Goal: Task Accomplishment & Management: Complete application form

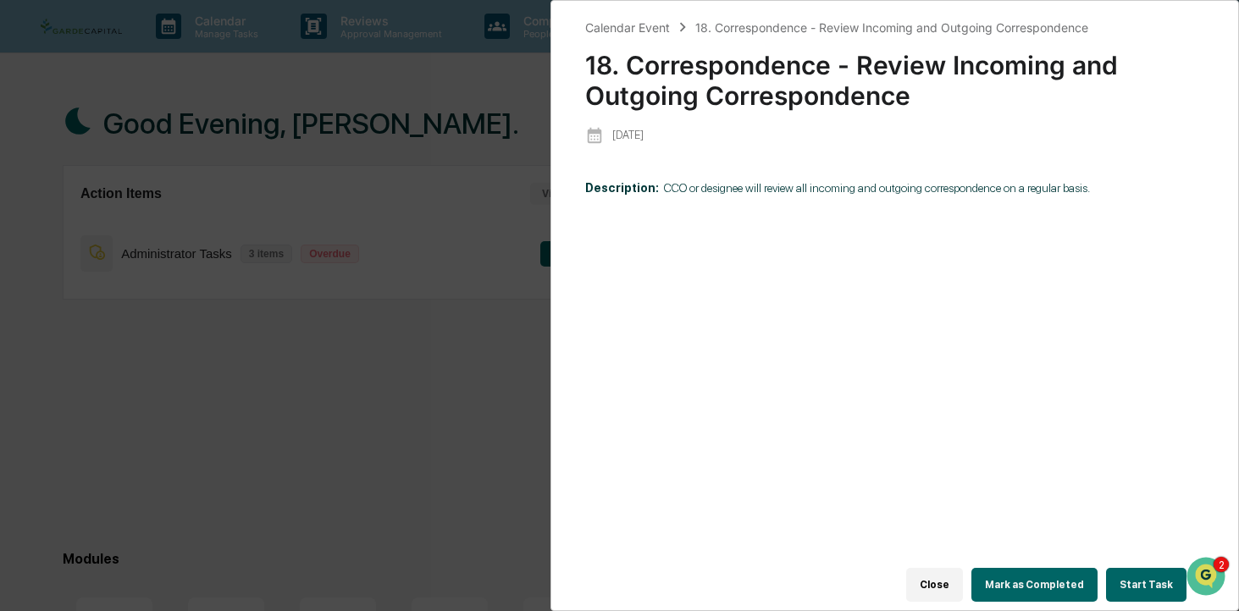
click at [1139, 582] on button "Start Task" at bounding box center [1146, 585] width 80 height 34
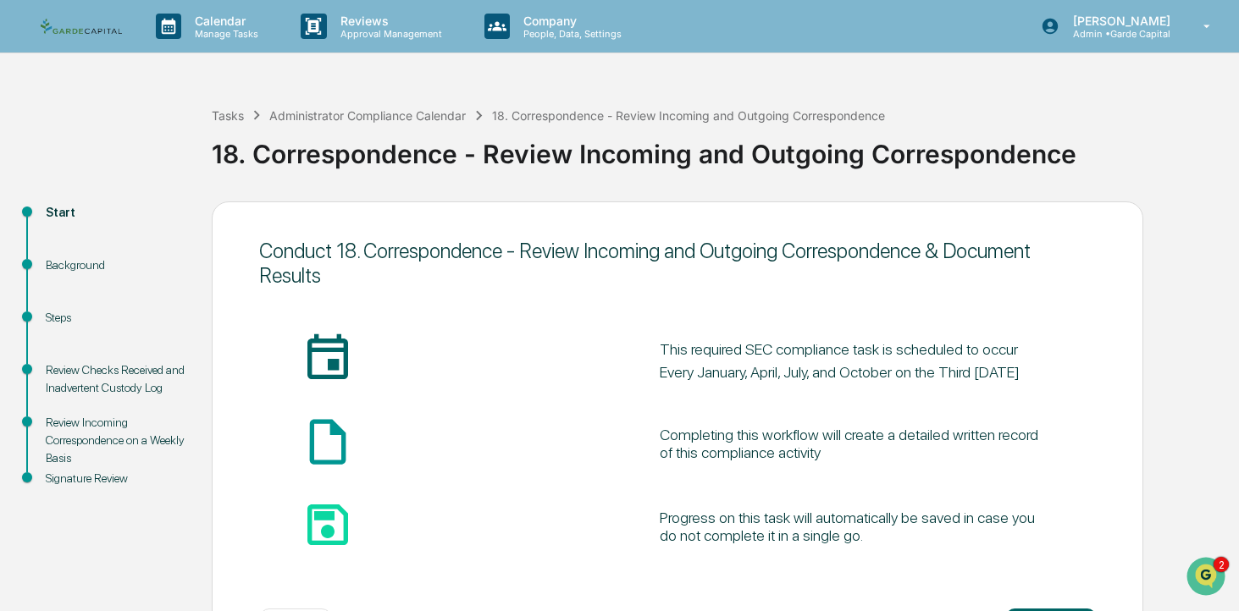
scroll to position [71, 0]
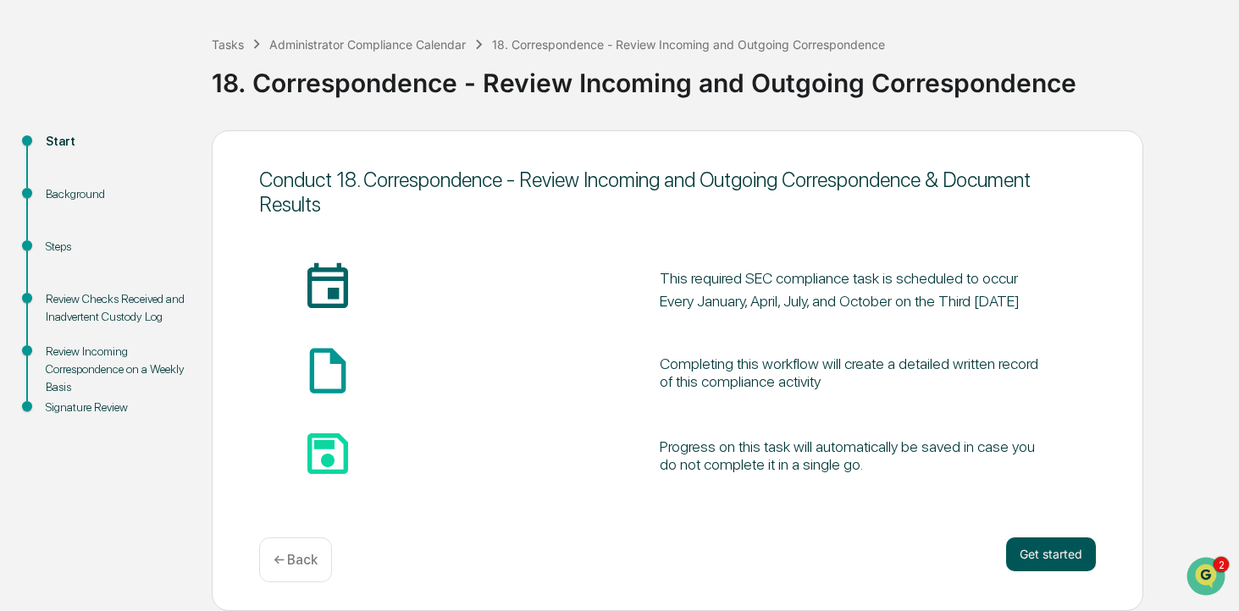
click at [1055, 553] on button "Get started" at bounding box center [1051, 555] width 90 height 34
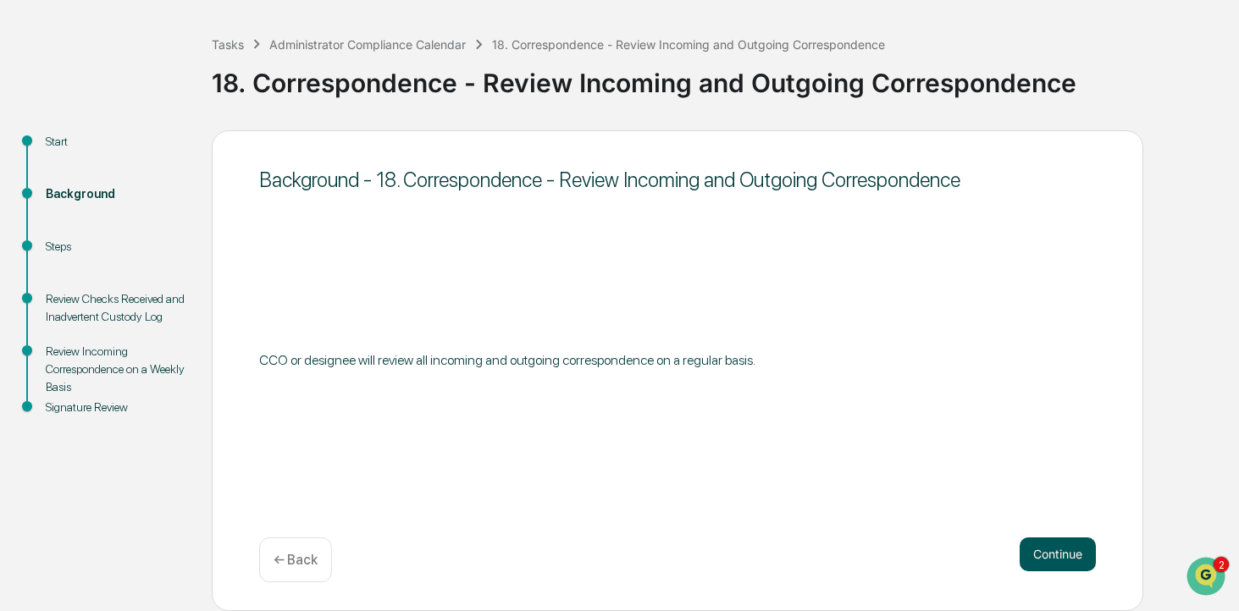
click at [1051, 555] on button "Continue" at bounding box center [1057, 555] width 76 height 34
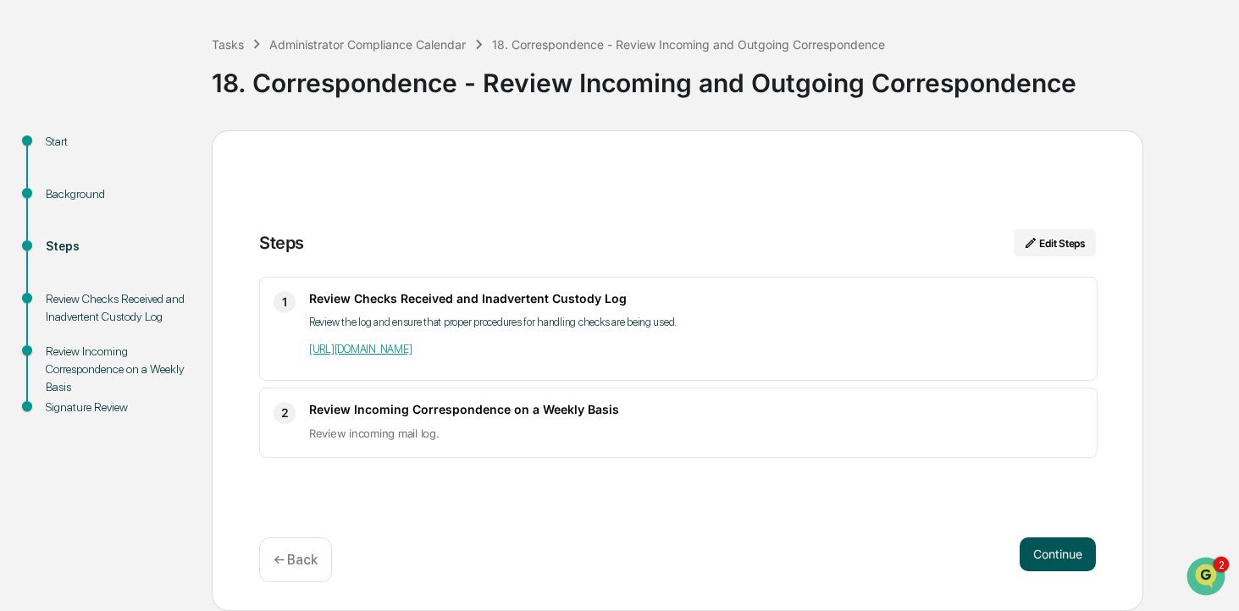
click at [1067, 555] on button "Continue" at bounding box center [1057, 555] width 76 height 34
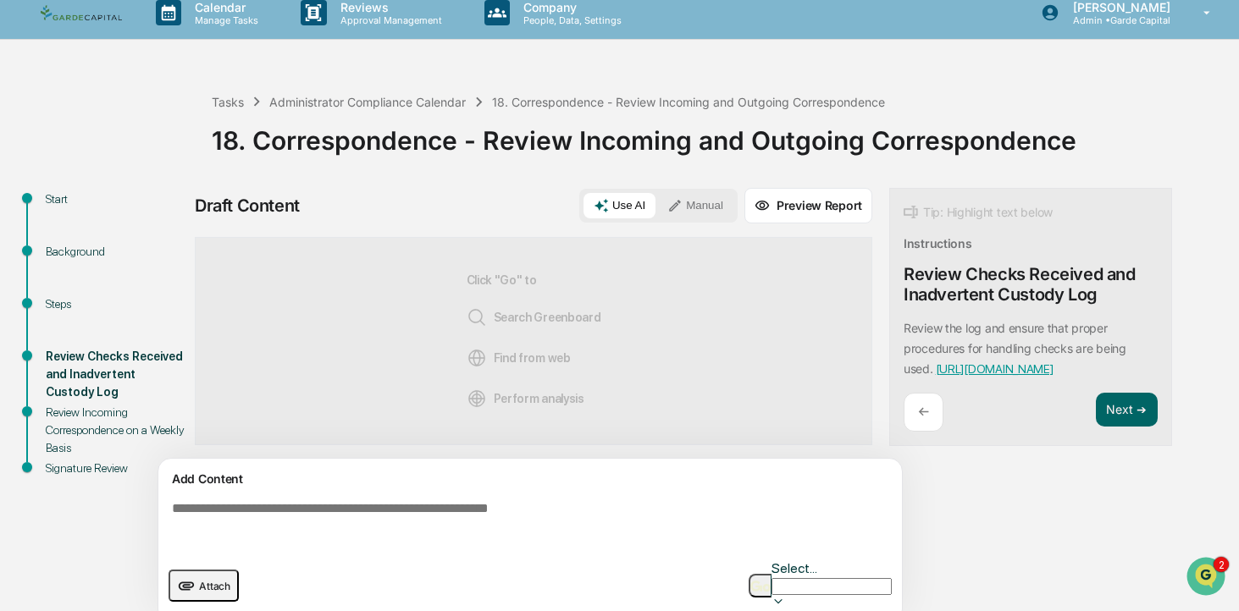
scroll to position [14, 0]
click at [425, 501] on textarea at bounding box center [533, 524] width 737 height 61
click at [365, 510] on textarea at bounding box center [533, 524] width 737 height 61
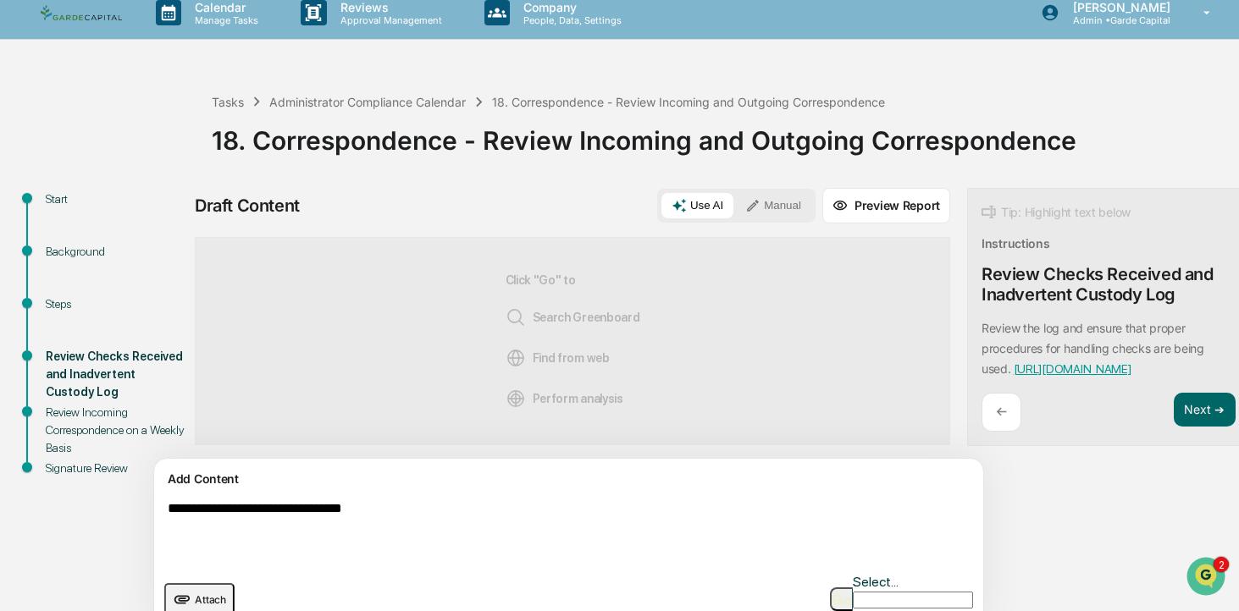
scroll to position [27, 0]
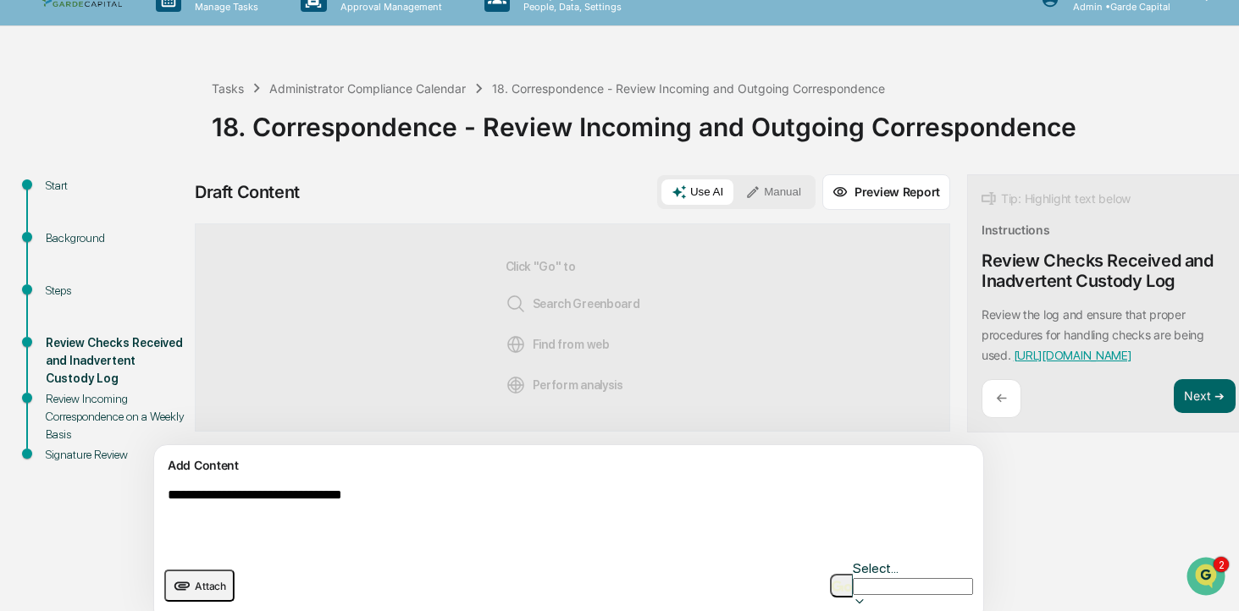
click at [735, 196] on button "Manual" at bounding box center [773, 191] width 76 height 25
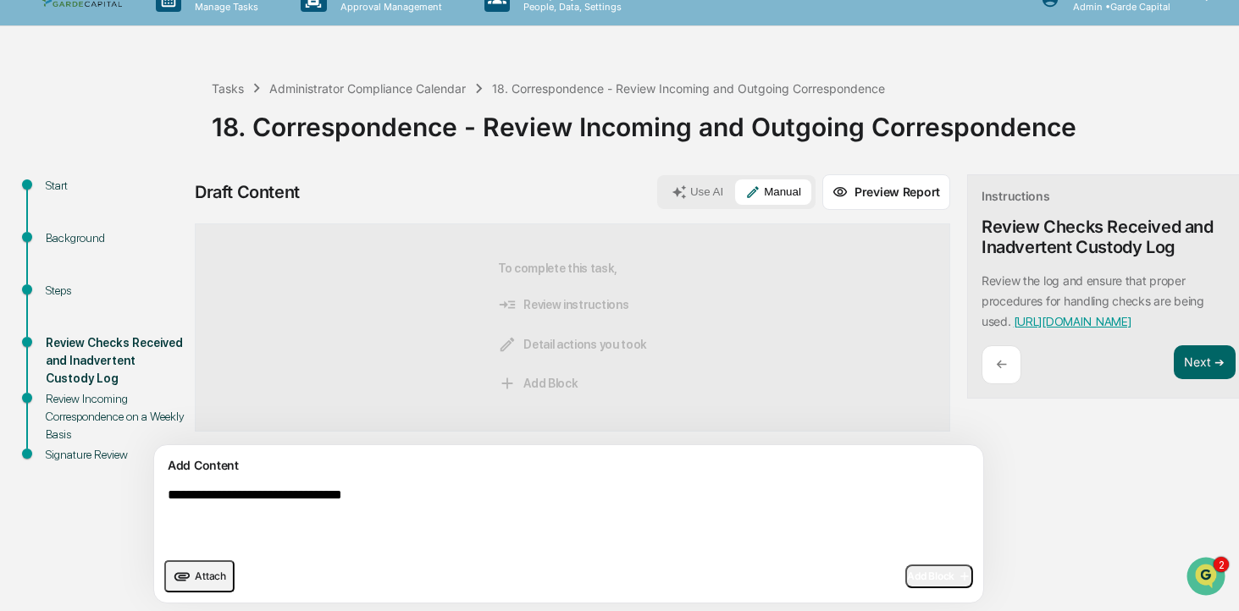
click at [399, 497] on textarea "**********" at bounding box center [529, 518] width 737 height 75
type textarea "**********"
click at [907, 573] on span "Add Block" at bounding box center [939, 577] width 64 height 14
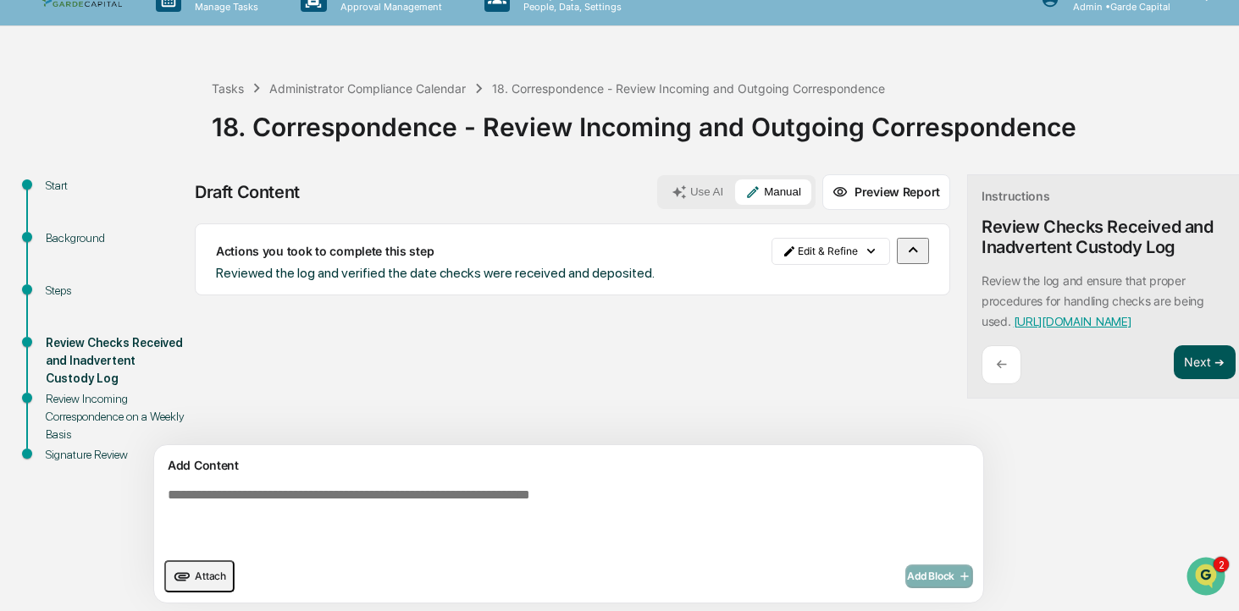
click at [1173, 380] on button "Next ➔" at bounding box center [1204, 362] width 62 height 35
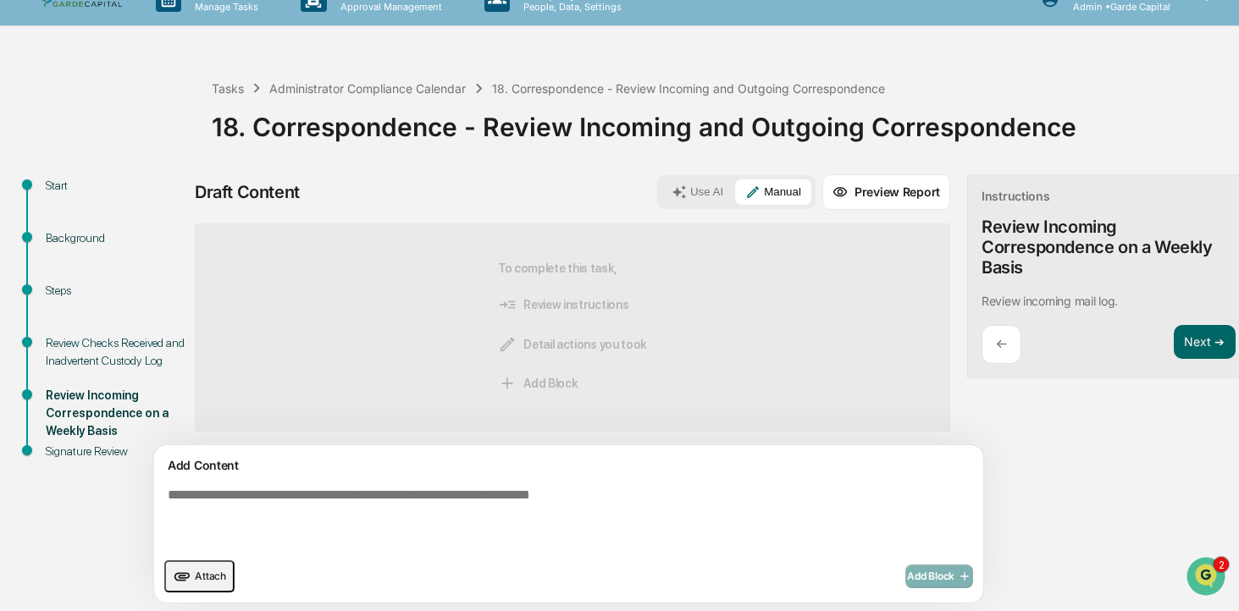
click at [368, 506] on textarea at bounding box center [529, 518] width 737 height 75
type textarea "**********"
click at [907, 577] on span "Add Block" at bounding box center [939, 577] width 64 height 14
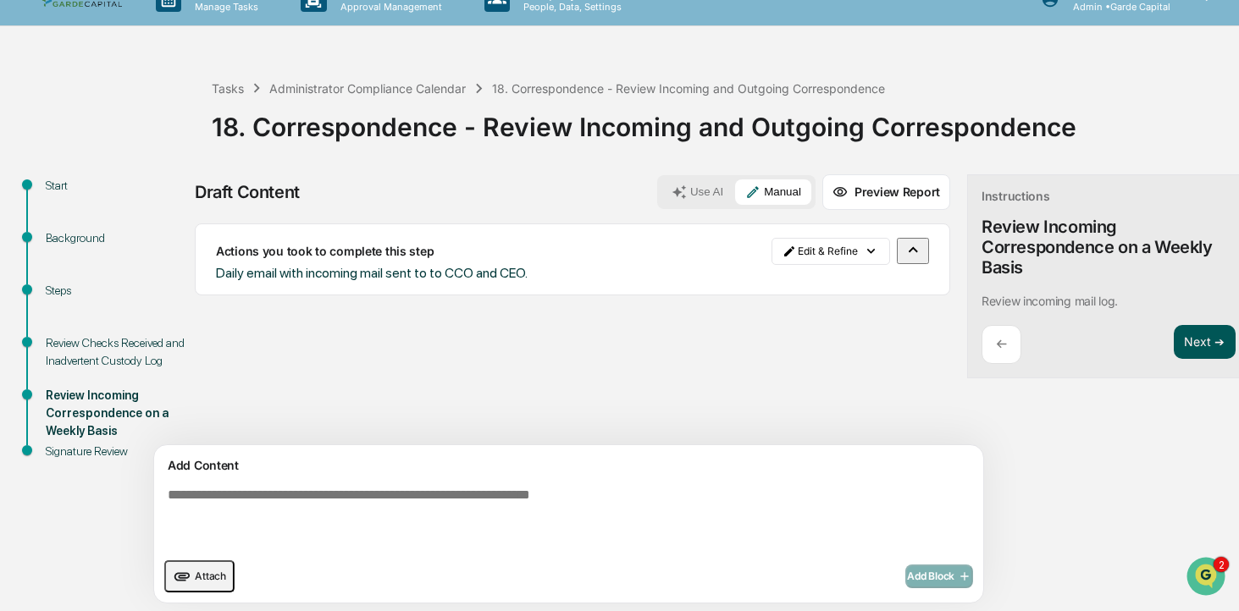
click at [1173, 348] on button "Next ➔" at bounding box center [1204, 342] width 62 height 35
click at [1173, 340] on button "Next ➔" at bounding box center [1204, 342] width 62 height 35
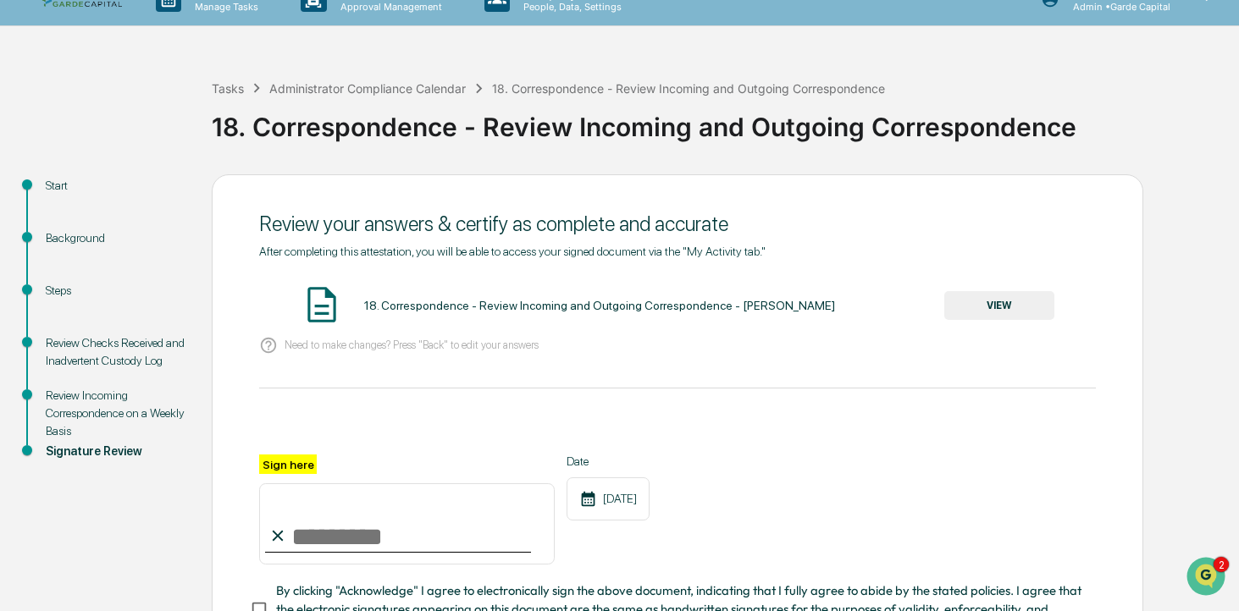
click at [990, 308] on button "VIEW" at bounding box center [999, 305] width 110 height 29
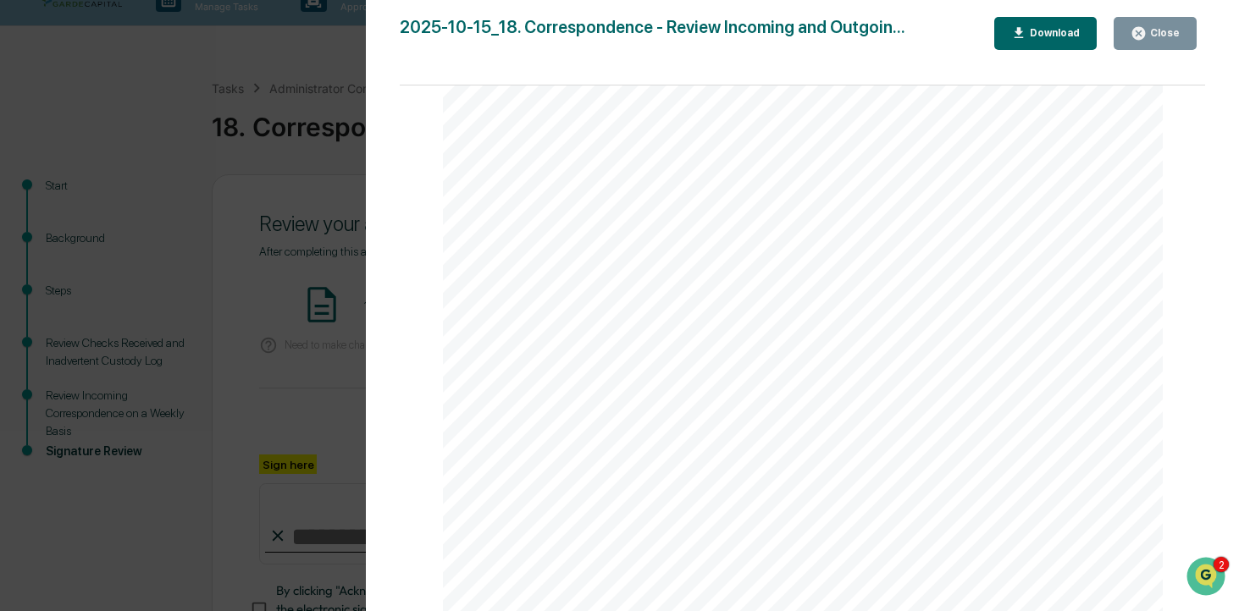
scroll to position [0, 0]
click at [1152, 34] on div "Close" at bounding box center [1162, 33] width 33 height 12
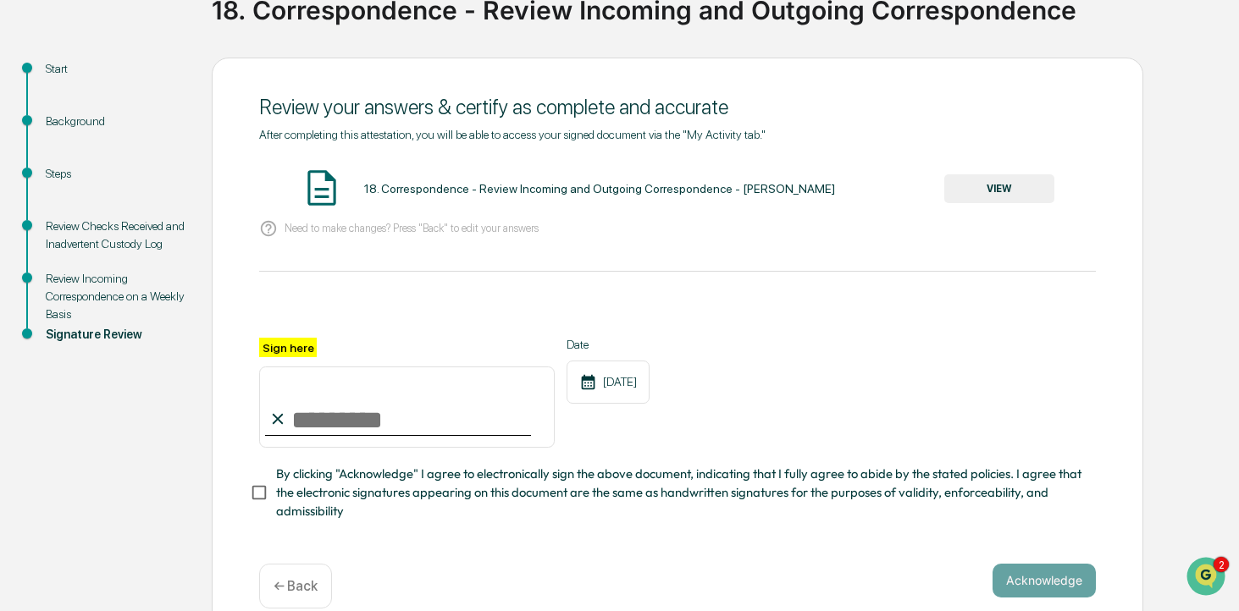
scroll to position [168, 0]
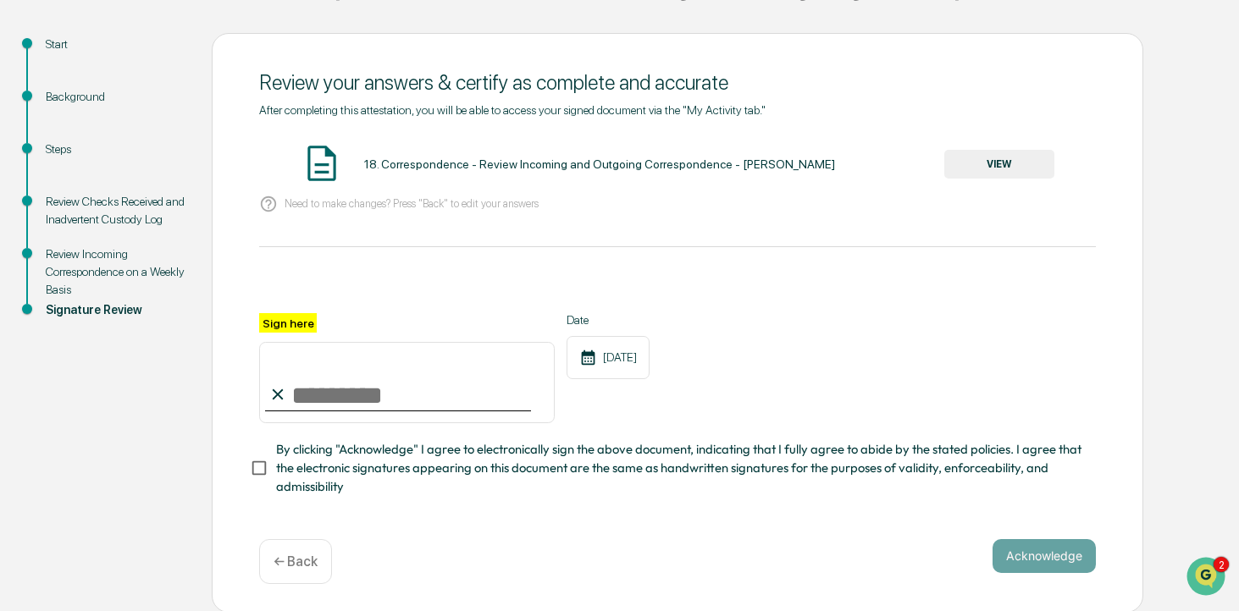
click at [301, 560] on p "← Back" at bounding box center [295, 562] width 44 height 16
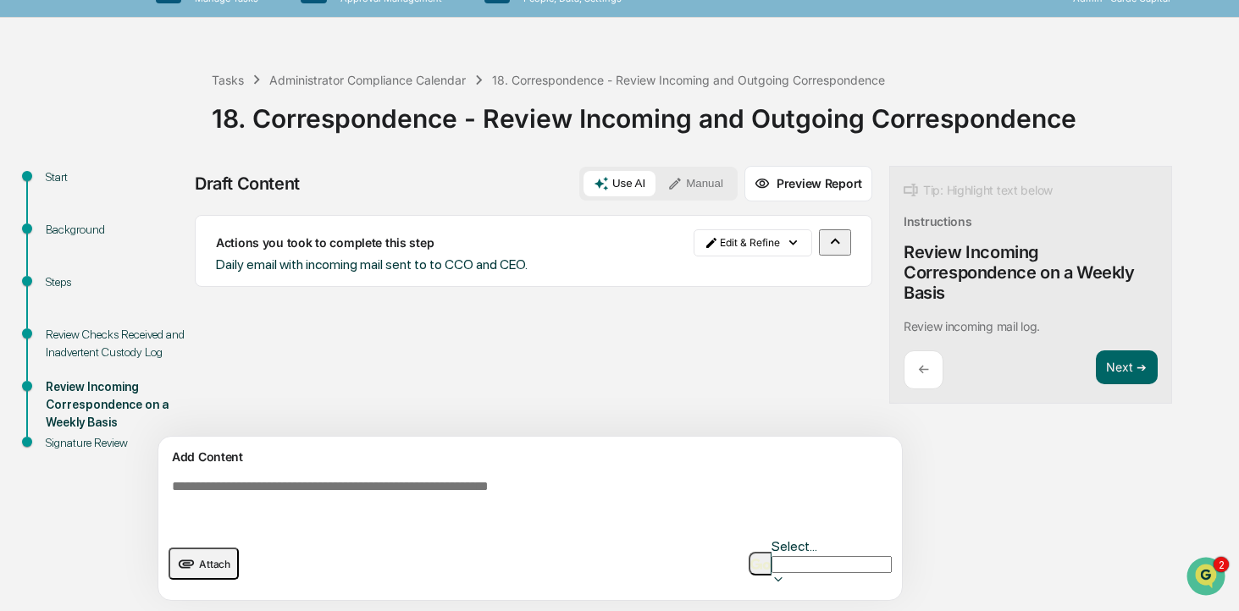
scroll to position [14, 0]
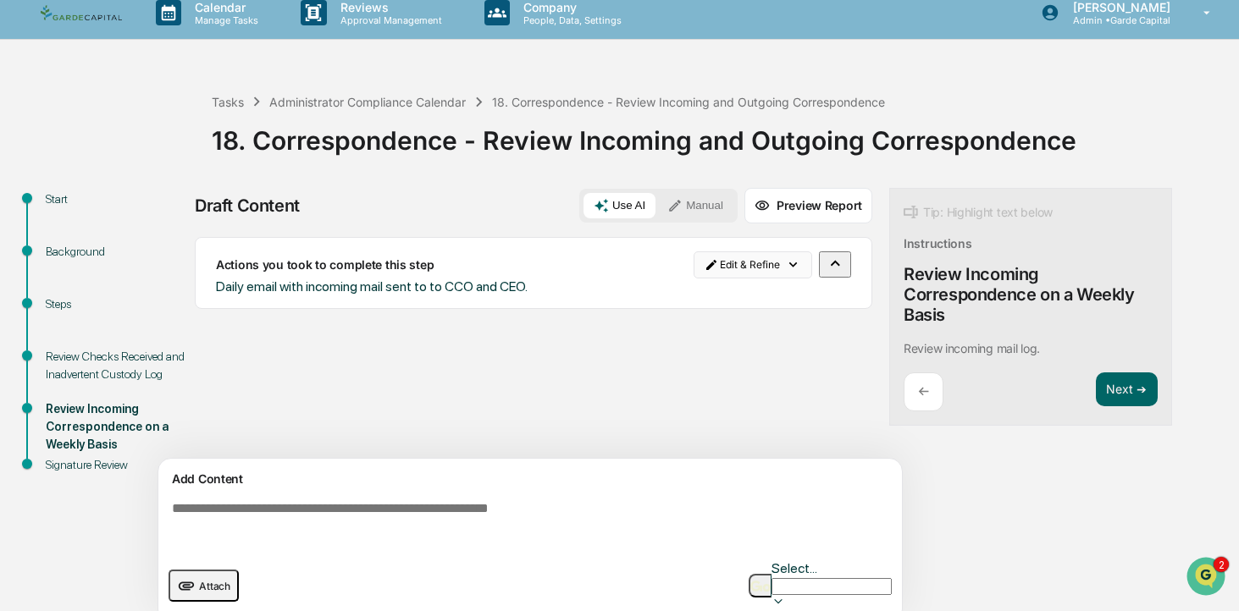
click at [770, 272] on html "Calendar Manage Tasks Reviews Approval Management Company People, Data, Setting…" at bounding box center [619, 291] width 1239 height 611
click at [642, 267] on html "Calendar Manage Tasks Reviews Approval Management Company People, Data, Setting…" at bounding box center [619, 291] width 1239 height 611
click at [741, 270] on html "Calendar Manage Tasks Reviews Approval Management Company People, Data, Setting…" at bounding box center [619, 291] width 1239 height 611
click at [739, 303] on div "Edit Result" at bounding box center [758, 303] width 124 height 27
click at [829, 268] on icon "button" at bounding box center [834, 263] width 19 height 19
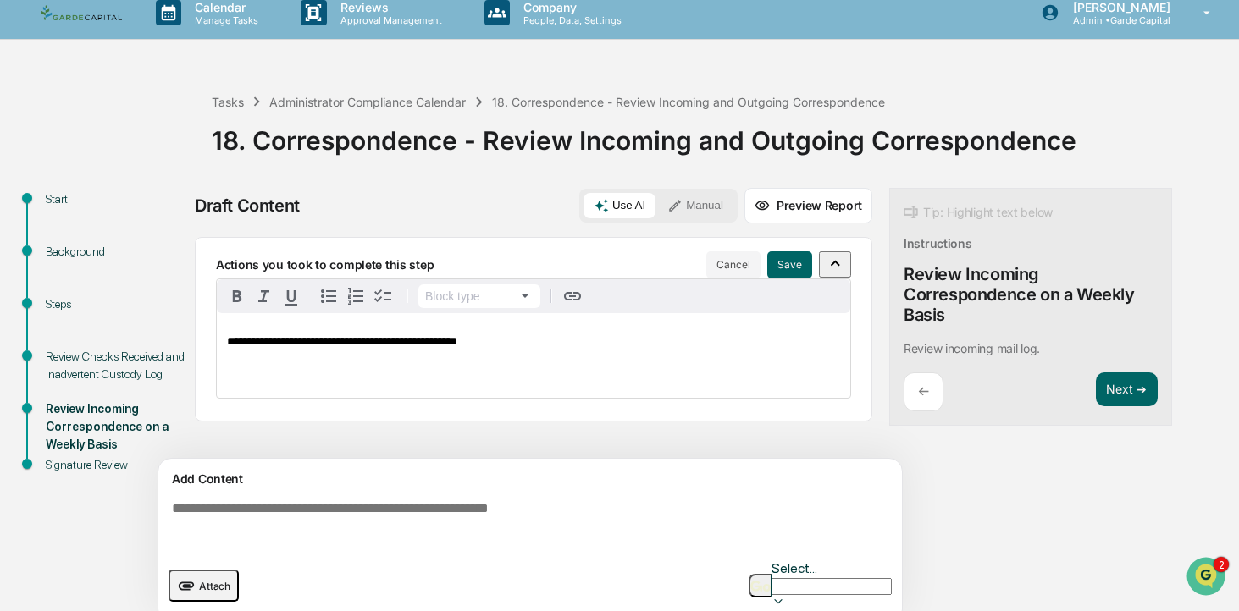
click at [535, 356] on div "**********" at bounding box center [533, 355] width 633 height 85
click at [1119, 395] on button "Next ➔" at bounding box center [1127, 390] width 62 height 35
click at [800, 268] on button "Save" at bounding box center [789, 264] width 45 height 27
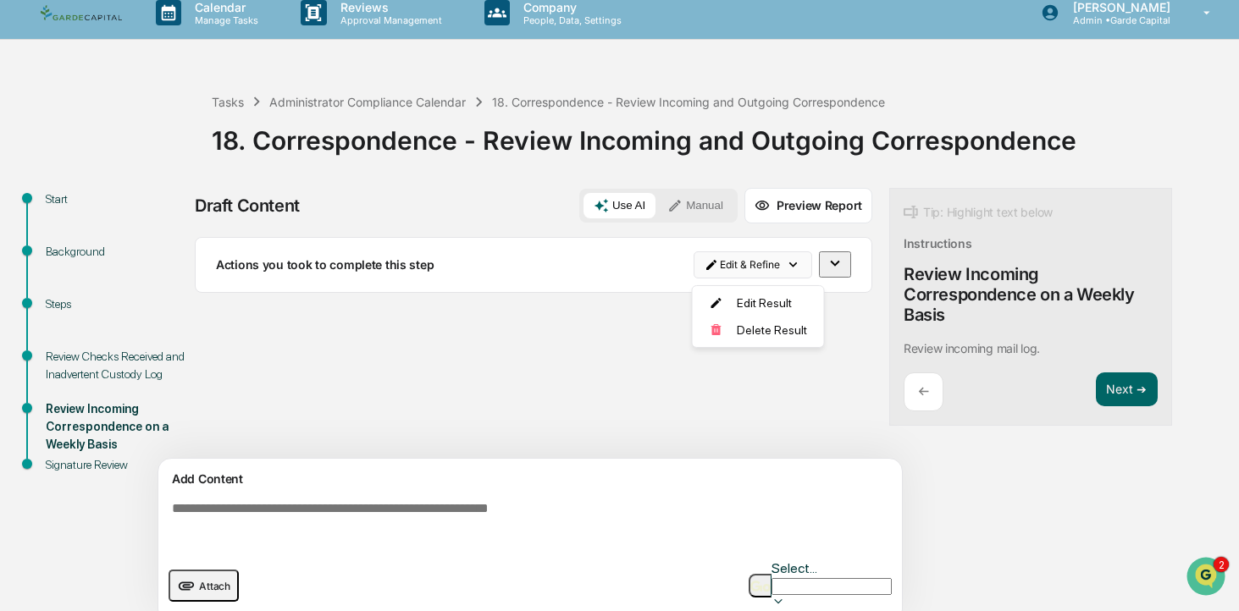
click at [798, 265] on html "Calendar Manage Tasks Reviews Approval Management Company People, Data, Setting…" at bounding box center [619, 291] width 1239 height 611
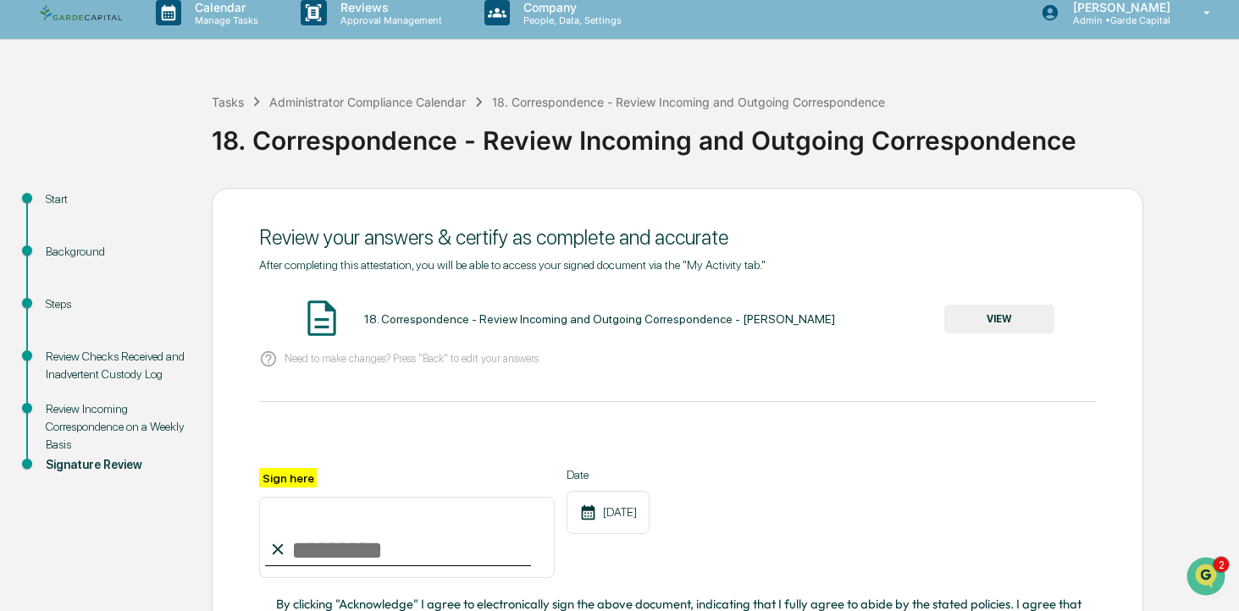
click at [119, 428] on div "Review Incoming Correspondence on a Weekly Basis" at bounding box center [115, 426] width 139 height 53
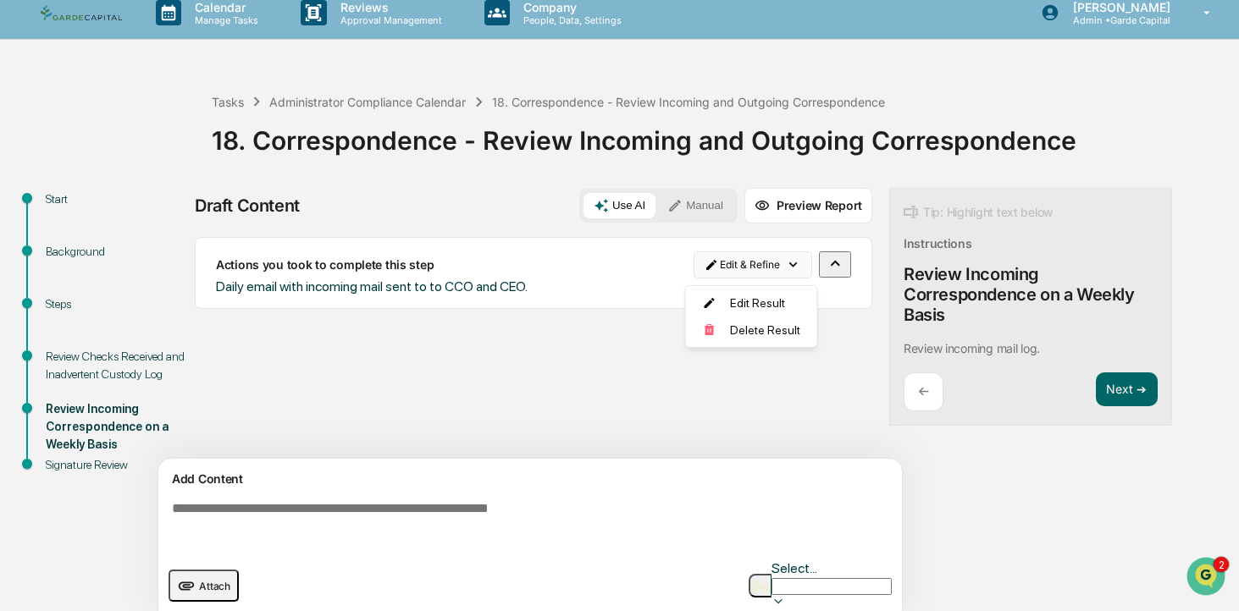
click at [796, 268] on html "Calendar Manage Tasks Reviews Approval Management Company People, Data, Setting…" at bounding box center [619, 291] width 1239 height 611
click at [768, 301] on div "Edit Result" at bounding box center [751, 303] width 124 height 27
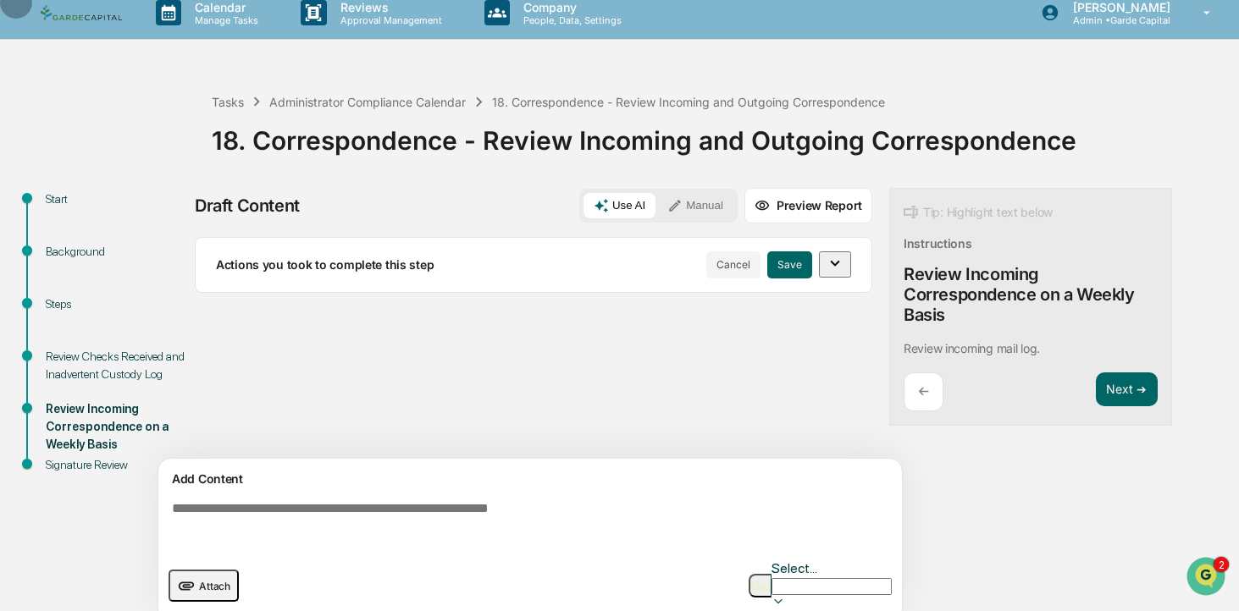
click at [836, 268] on icon "button" at bounding box center [834, 263] width 19 height 19
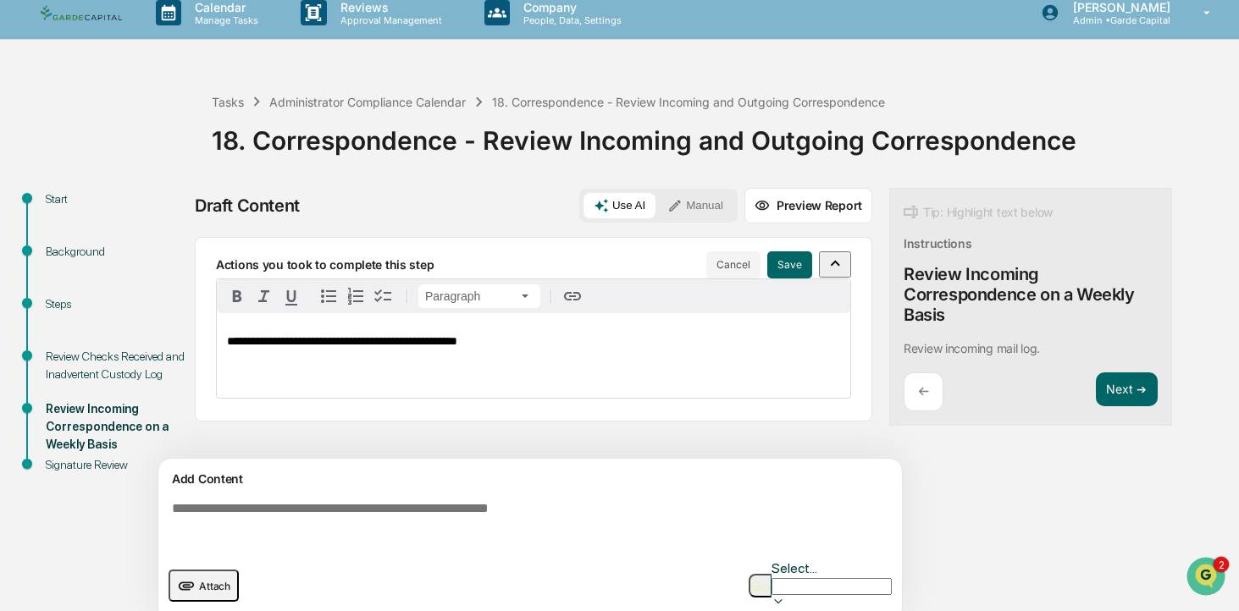
click at [557, 345] on p "**********" at bounding box center [533, 341] width 613 height 13
click at [794, 258] on button "Save" at bounding box center [789, 264] width 45 height 27
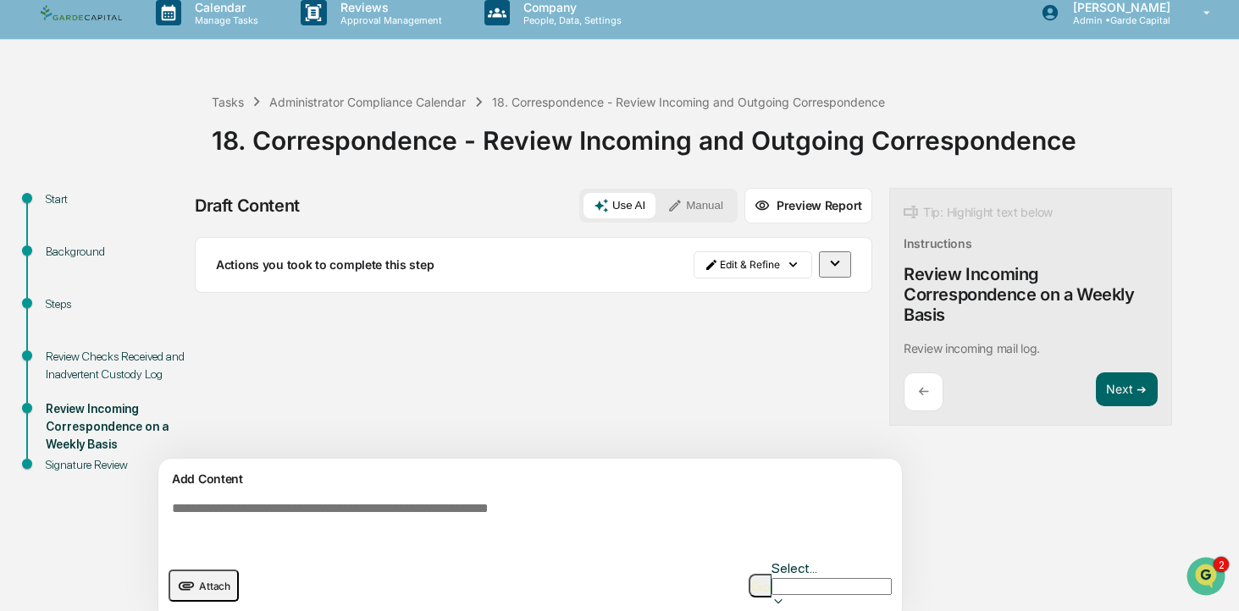
click at [835, 267] on icon "button" at bounding box center [834, 264] width 9 height 6
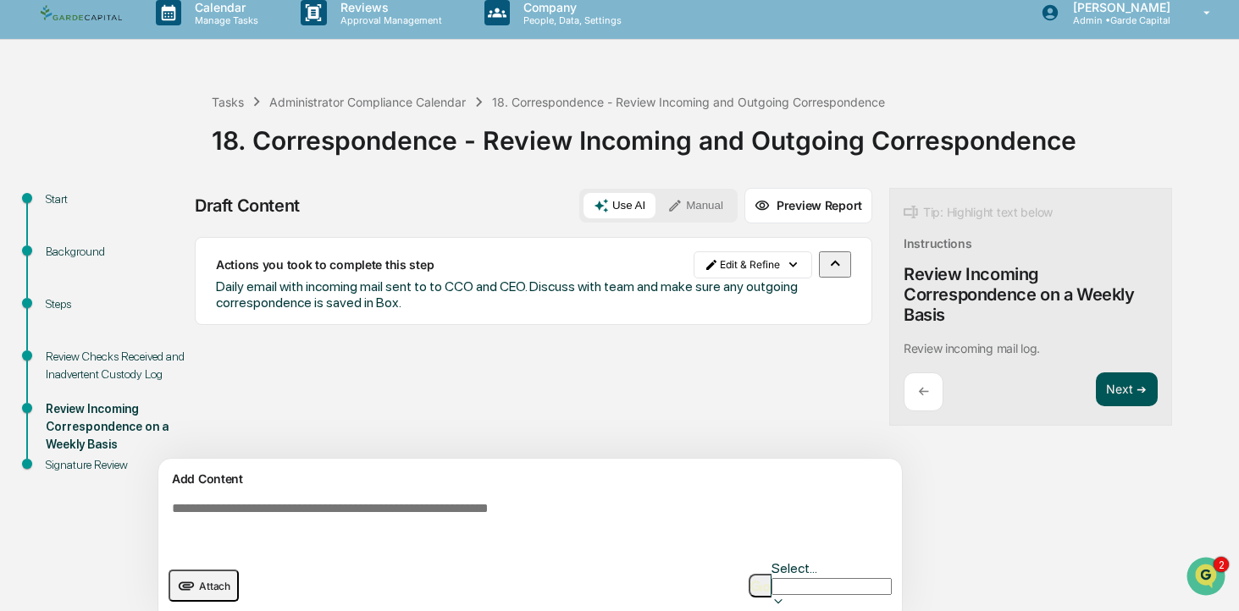
click at [1115, 389] on button "Next ➔" at bounding box center [1127, 390] width 62 height 35
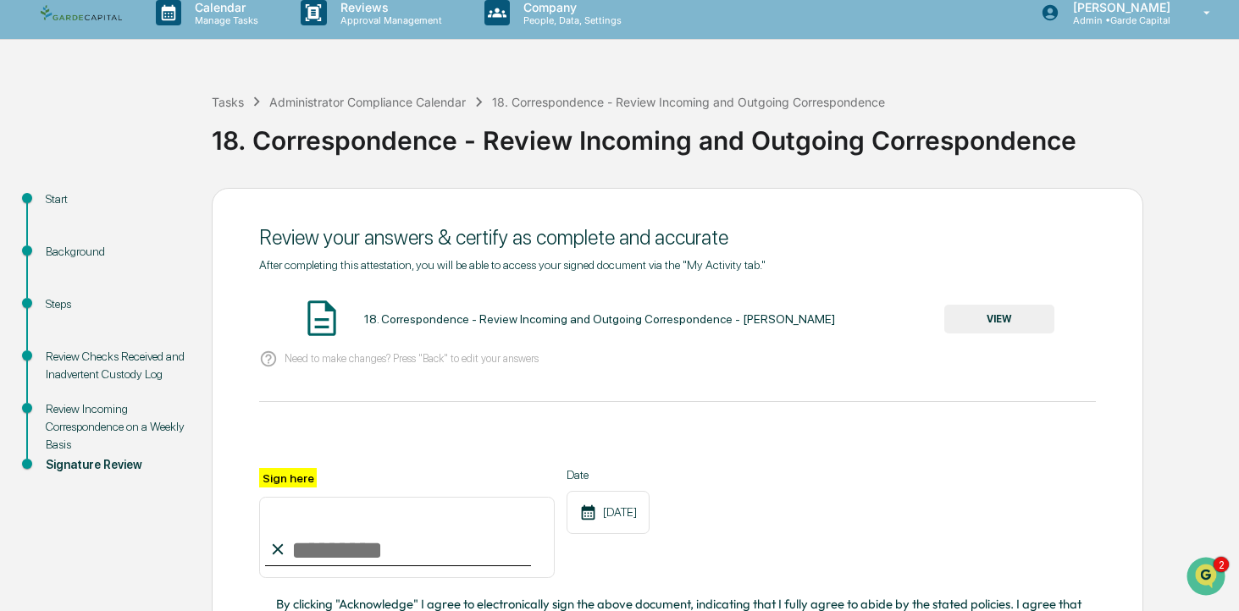
click at [1011, 321] on button "VIEW" at bounding box center [999, 319] width 110 height 29
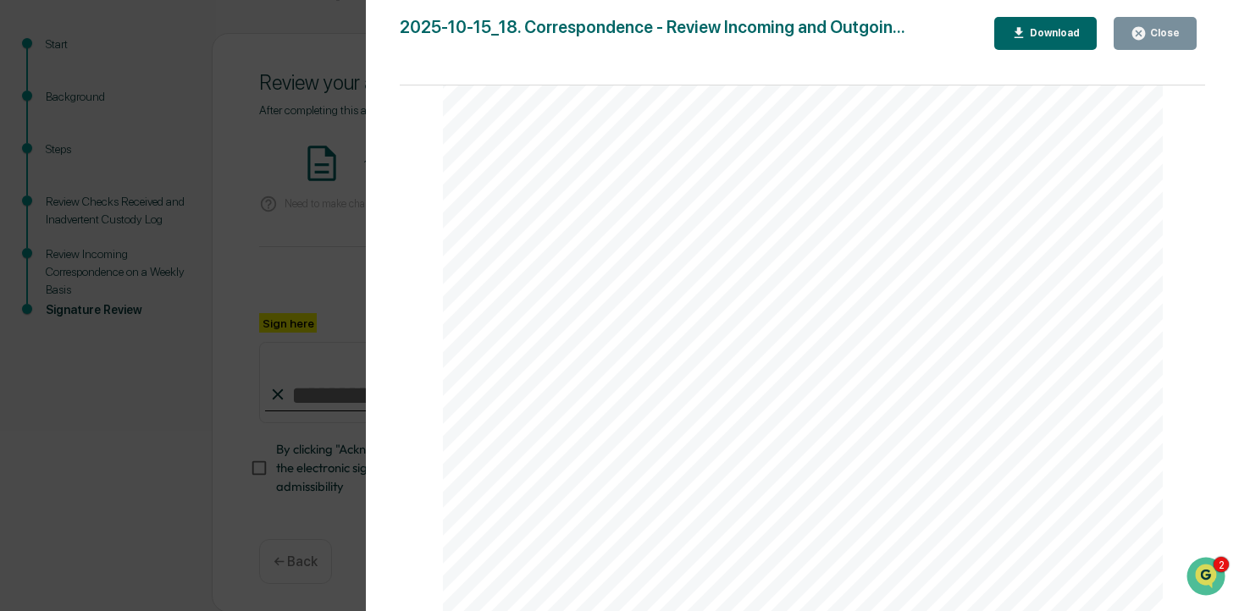
scroll to position [30, 0]
click at [1160, 33] on div "Close" at bounding box center [1162, 33] width 33 height 12
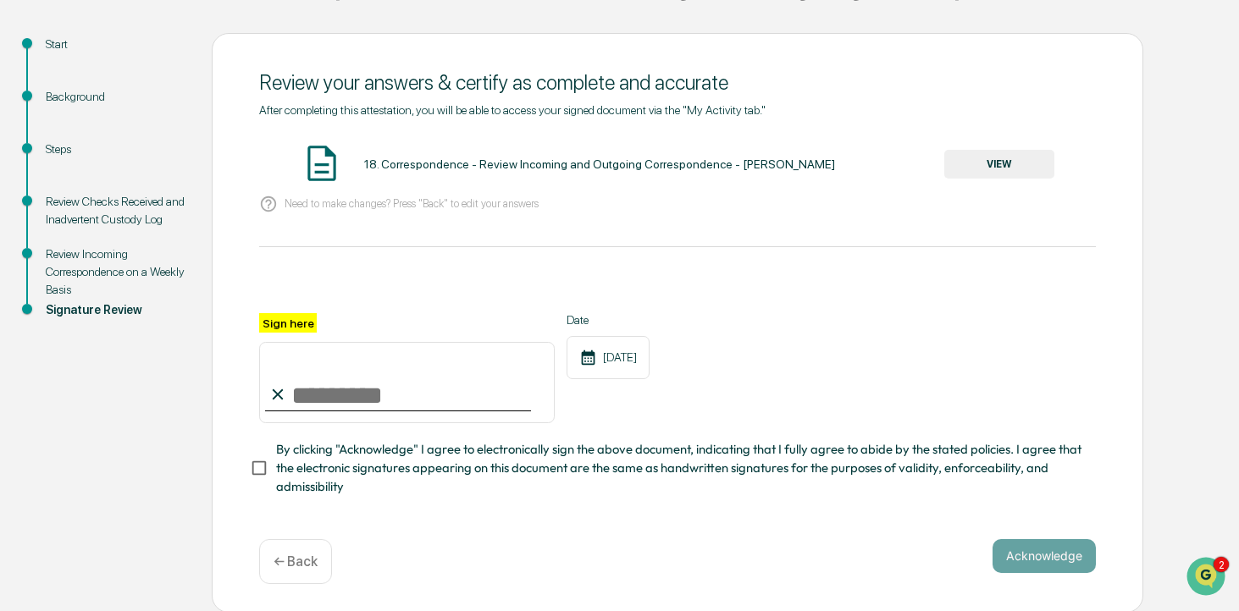
click at [378, 388] on input "Sign here" at bounding box center [406, 382] width 295 height 81
type input "**********"
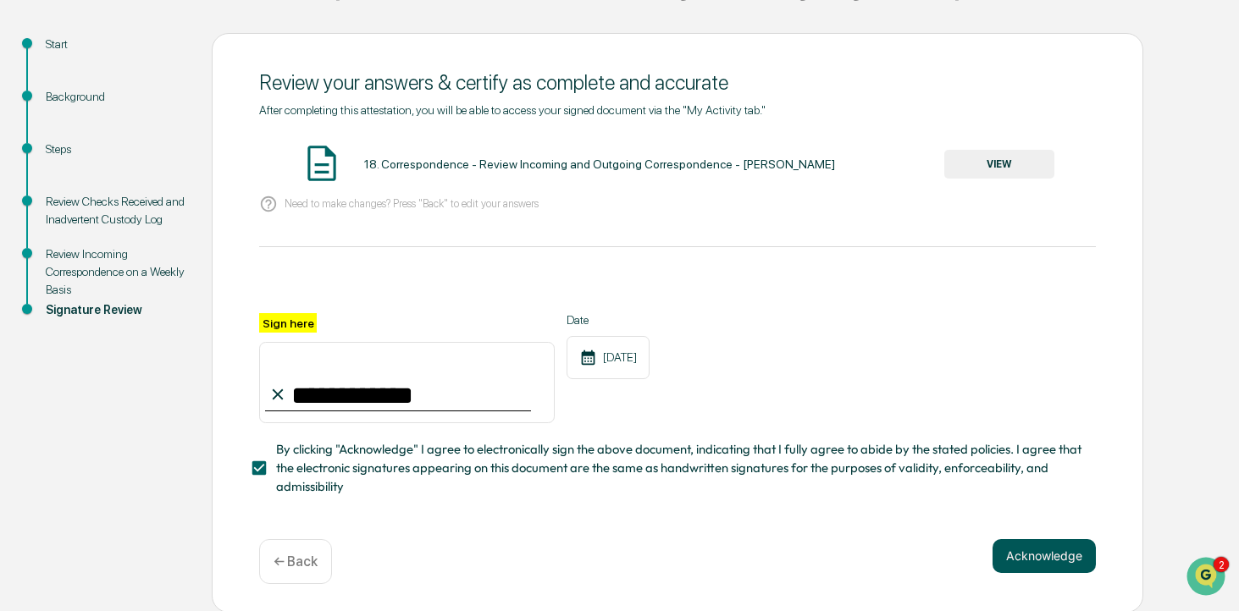
click at [1042, 555] on button "Acknowledge" at bounding box center [1043, 556] width 103 height 34
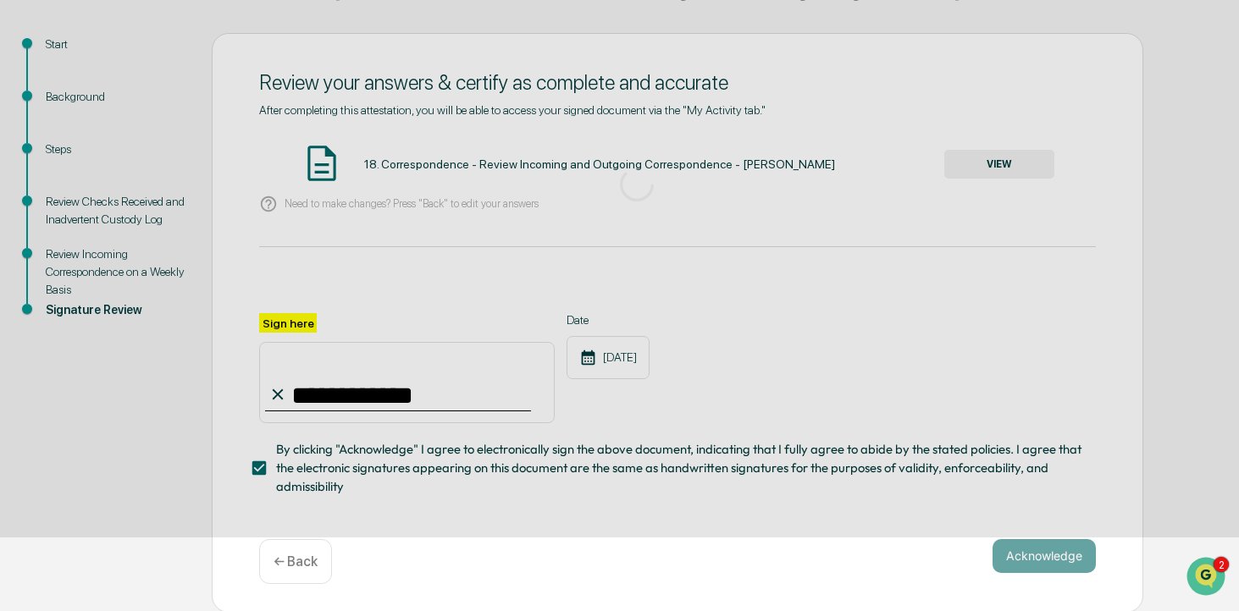
scroll to position [71, 0]
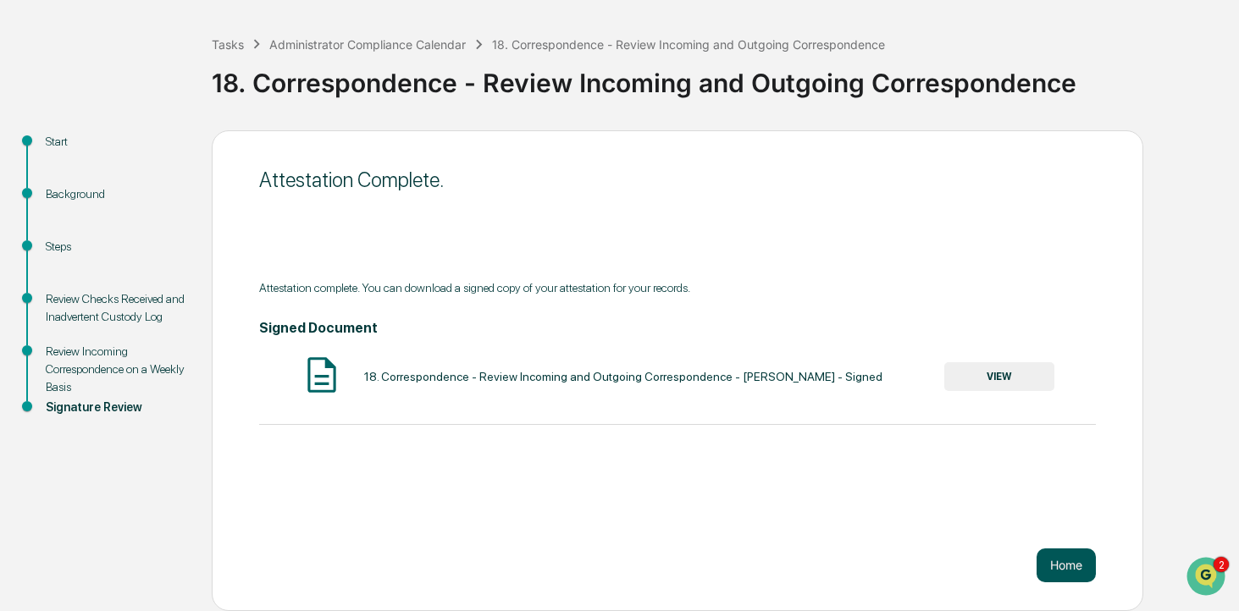
click at [1068, 568] on button "Home" at bounding box center [1065, 566] width 59 height 34
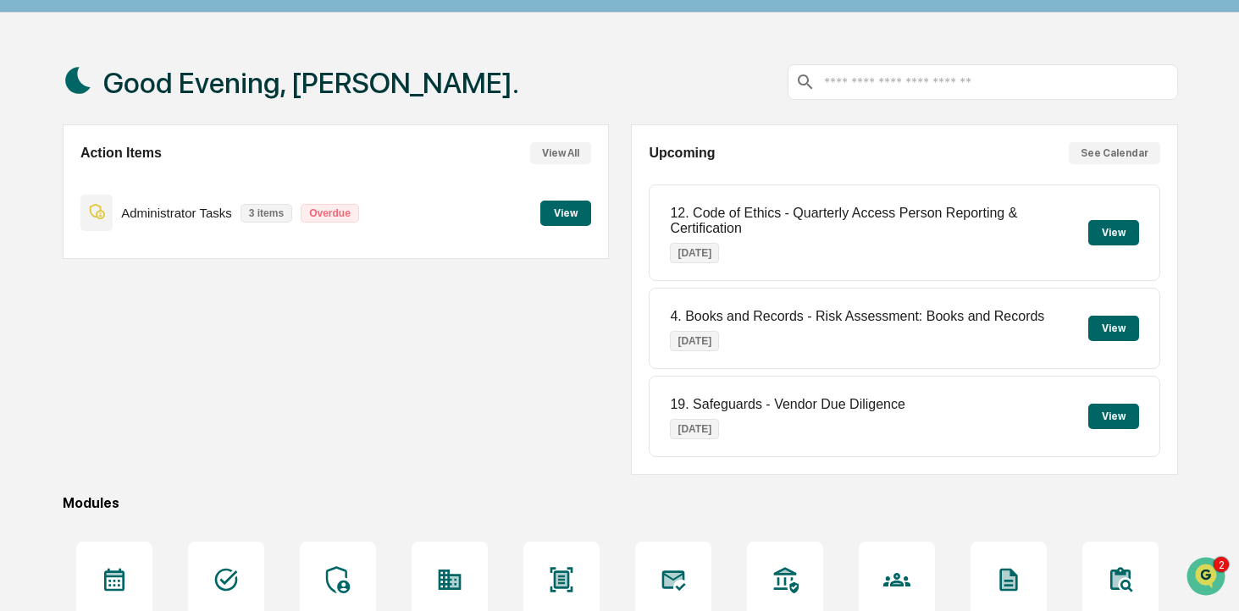
scroll to position [37, 0]
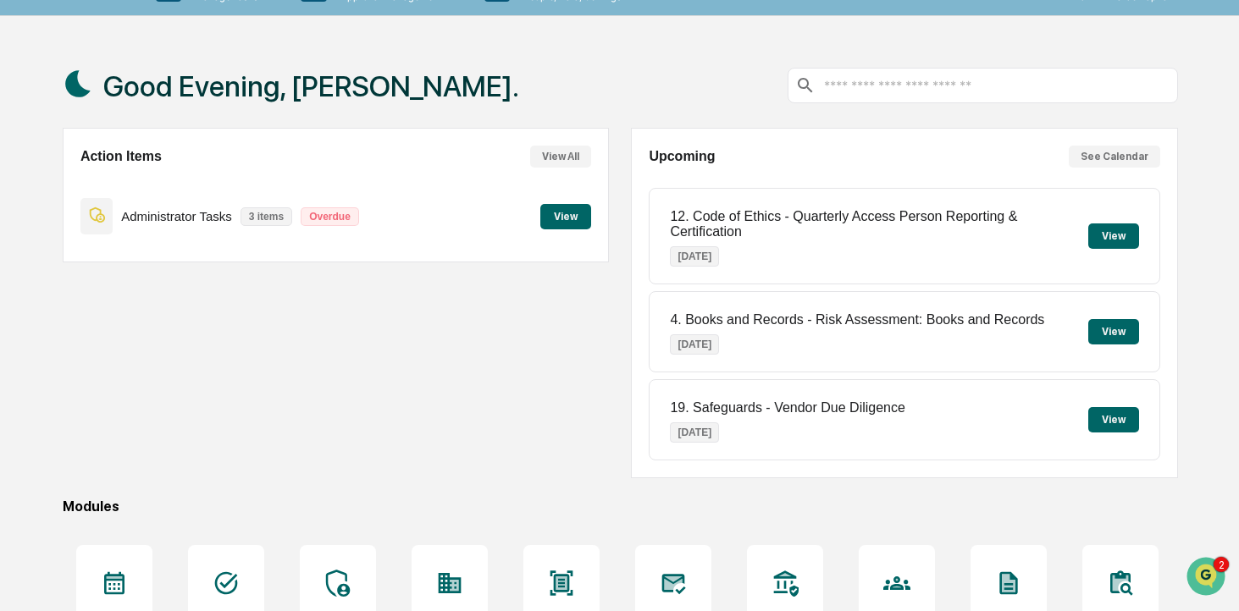
click at [1115, 240] on button "View" at bounding box center [1113, 236] width 51 height 25
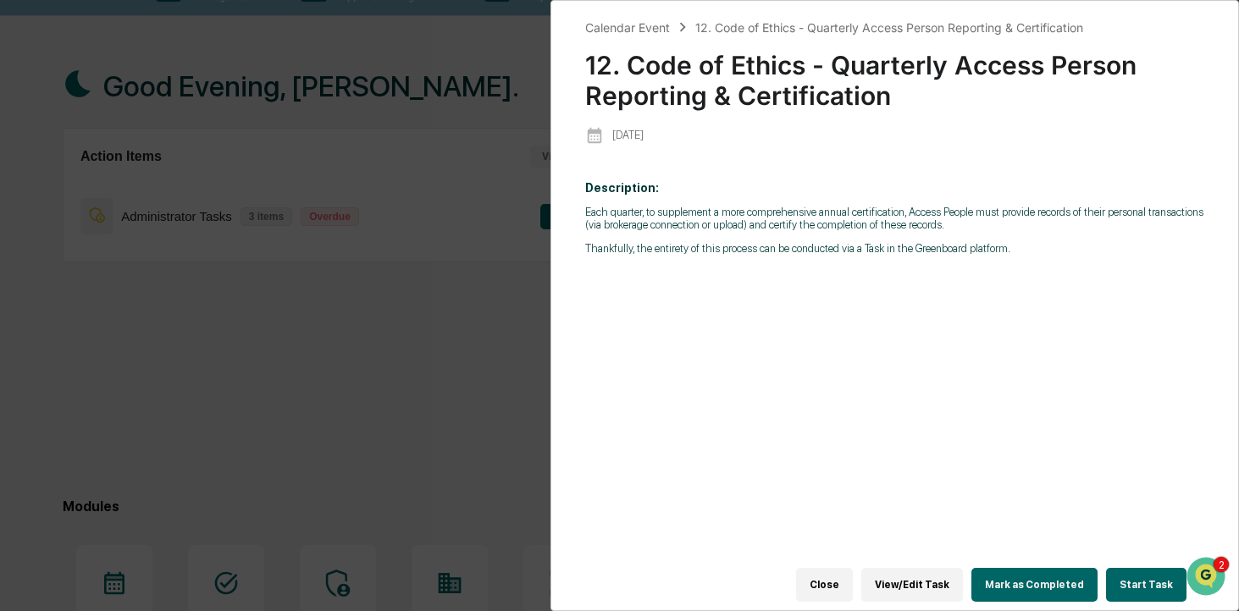
click at [1138, 582] on button "Start Task" at bounding box center [1146, 585] width 80 height 34
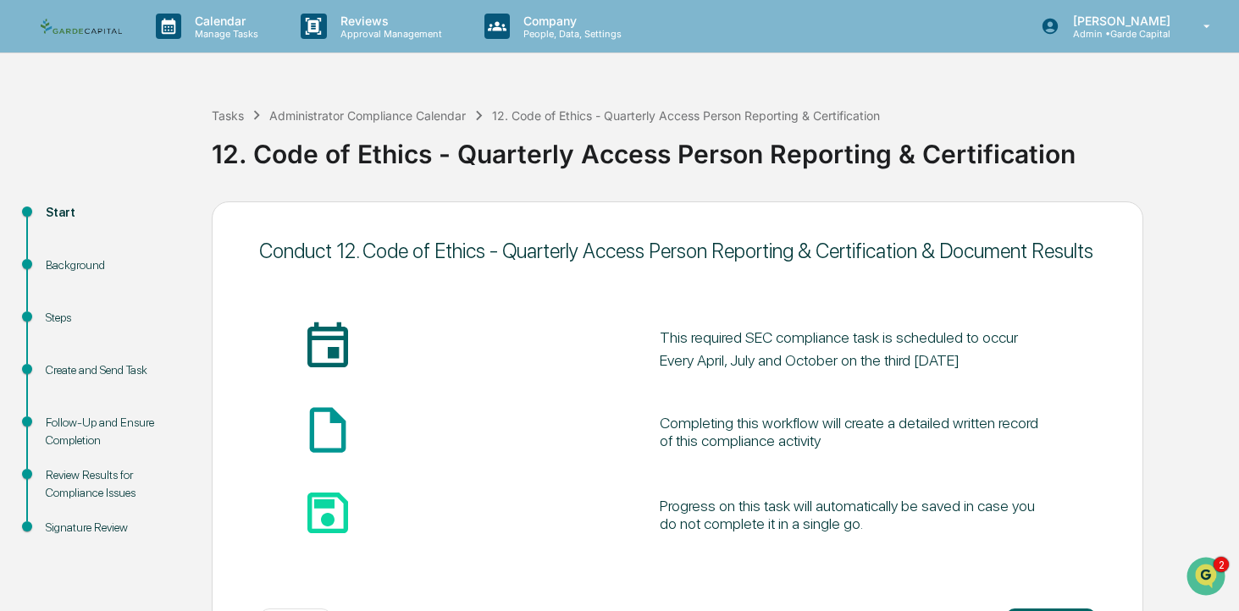
scroll to position [71, 0]
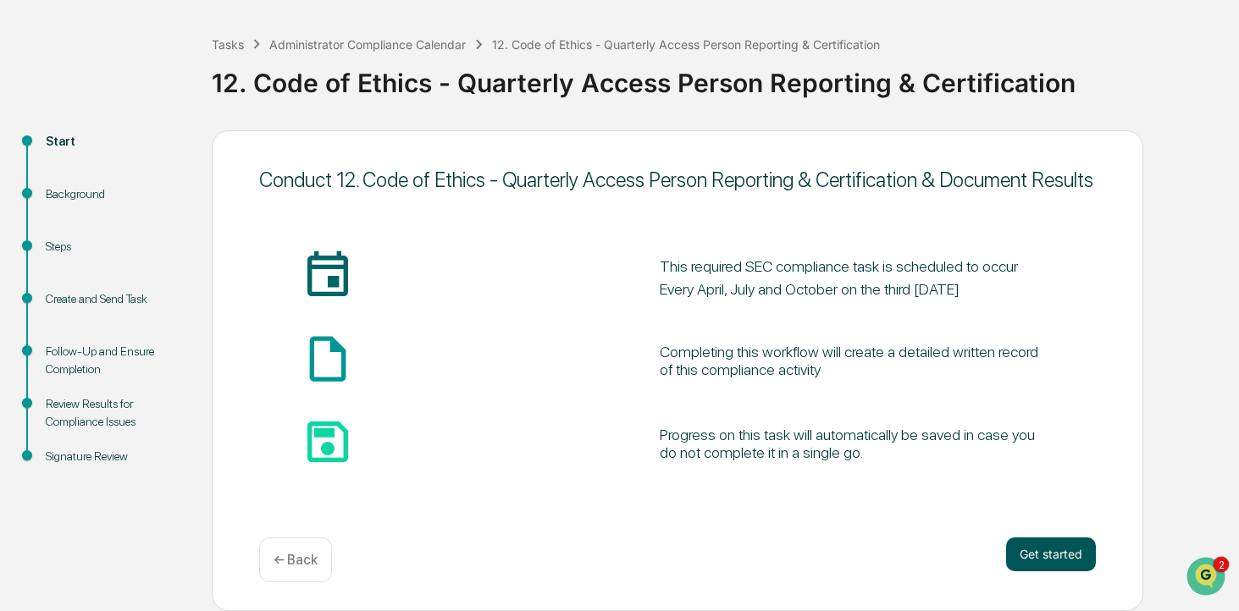
click at [1060, 566] on button "Get started" at bounding box center [1051, 555] width 90 height 34
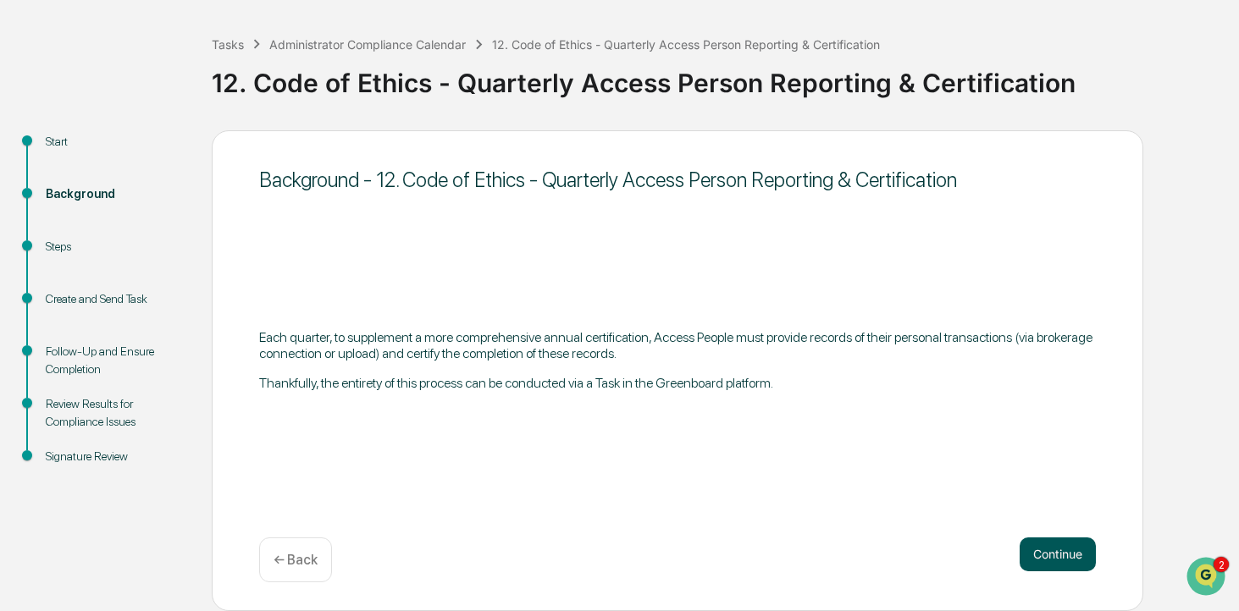
click at [1050, 561] on button "Continue" at bounding box center [1057, 555] width 76 height 34
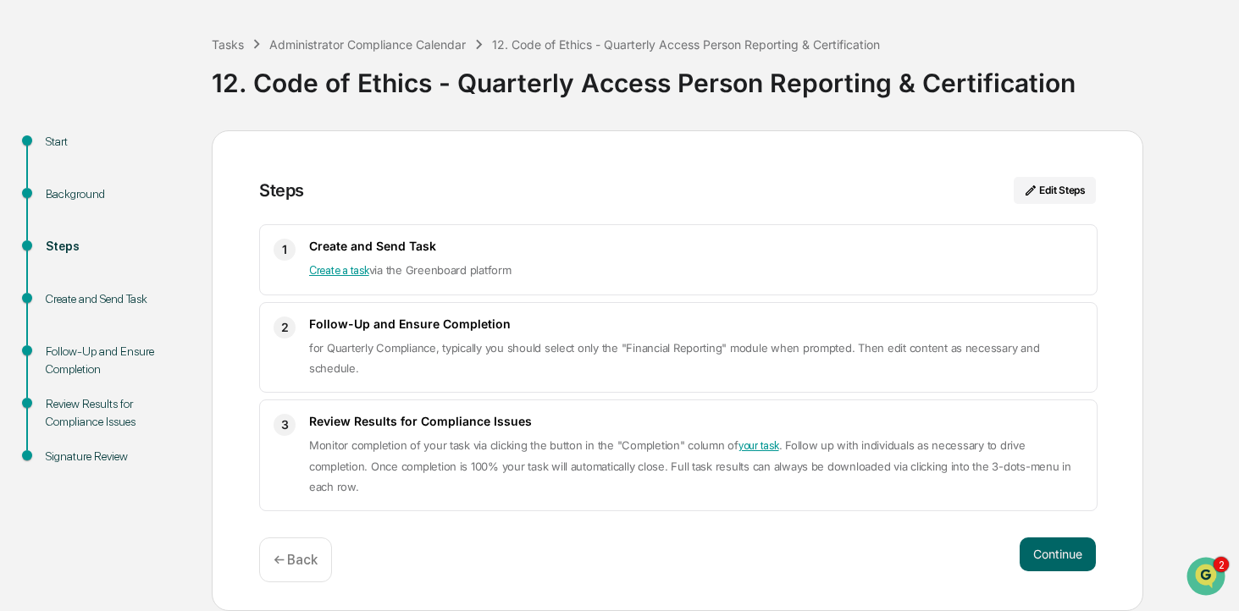
scroll to position [37, 0]
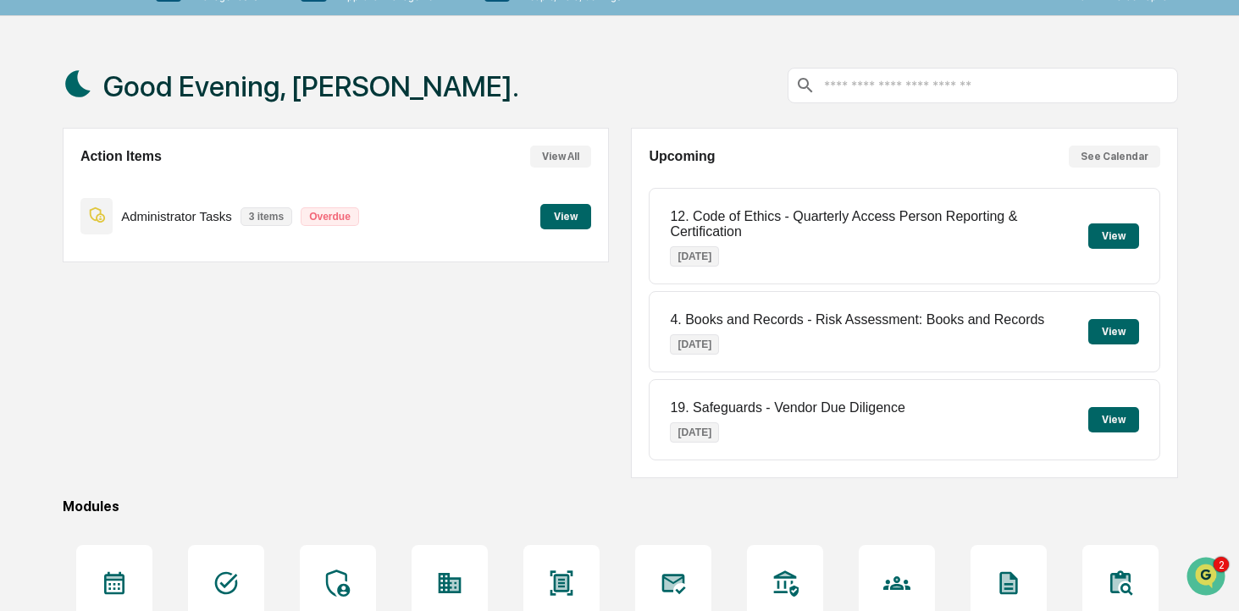
click at [1123, 336] on button "View" at bounding box center [1113, 331] width 51 height 25
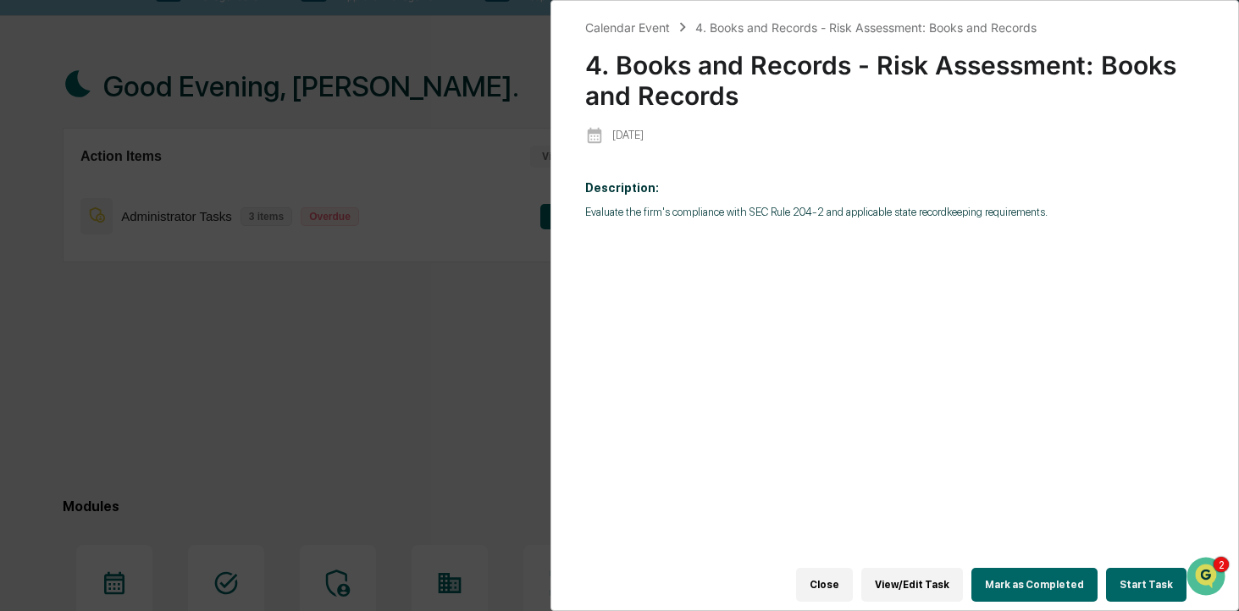
click at [1145, 584] on button "Start Task" at bounding box center [1146, 585] width 80 height 34
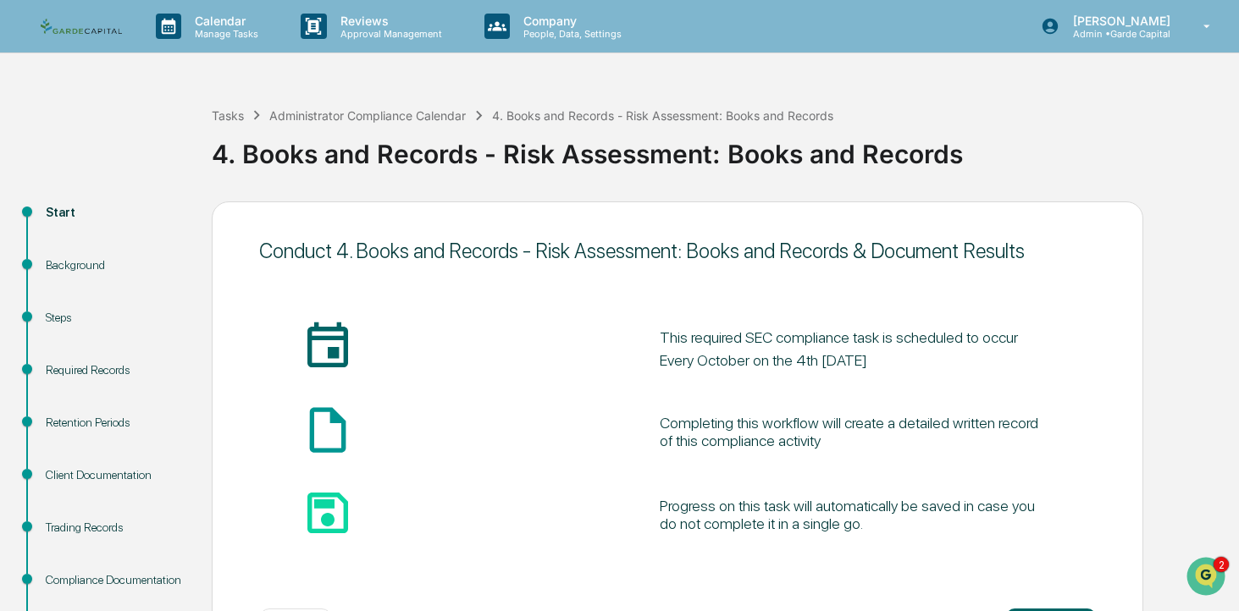
scroll to position [239, 0]
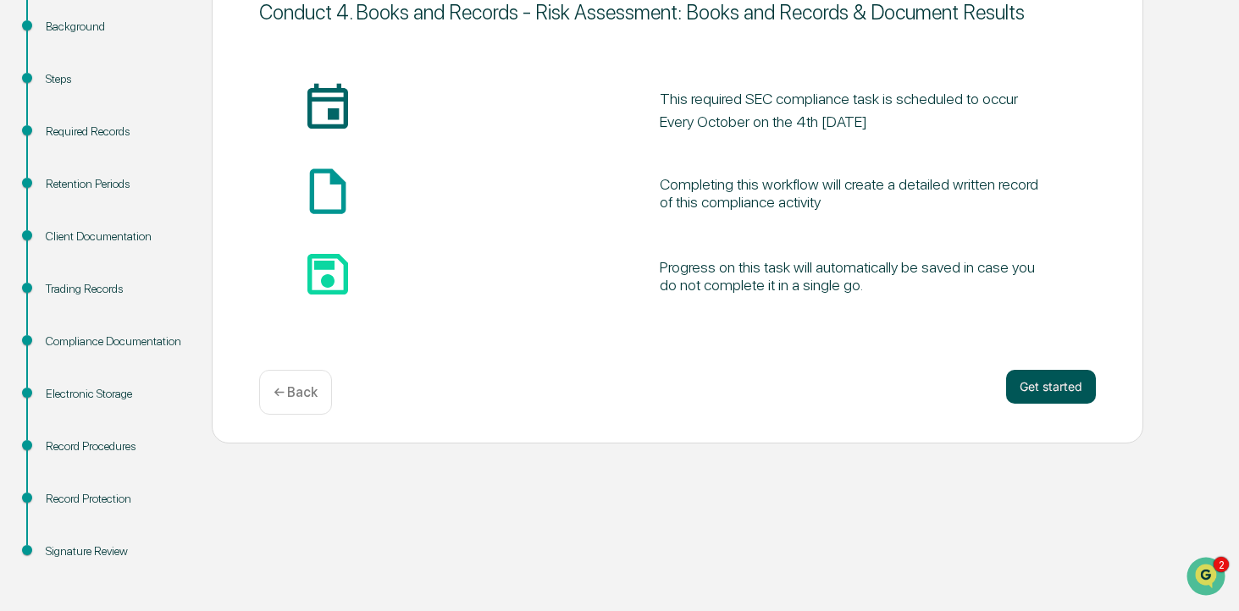
click at [1042, 384] on button "Get started" at bounding box center [1051, 387] width 90 height 34
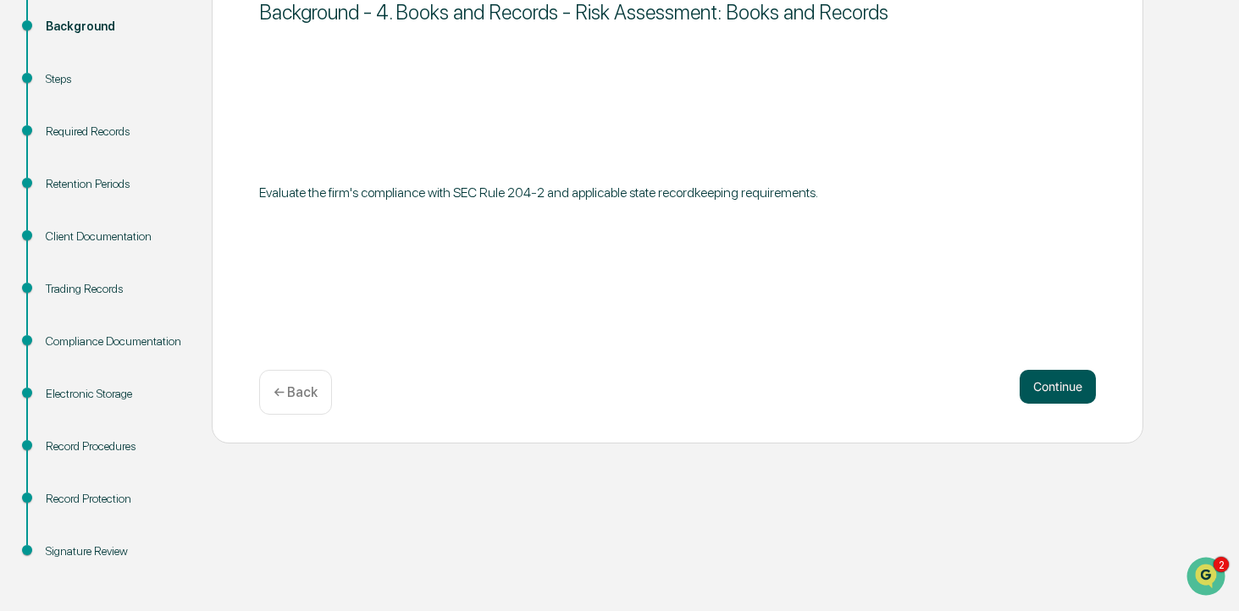
click at [1071, 402] on button "Continue" at bounding box center [1057, 387] width 76 height 34
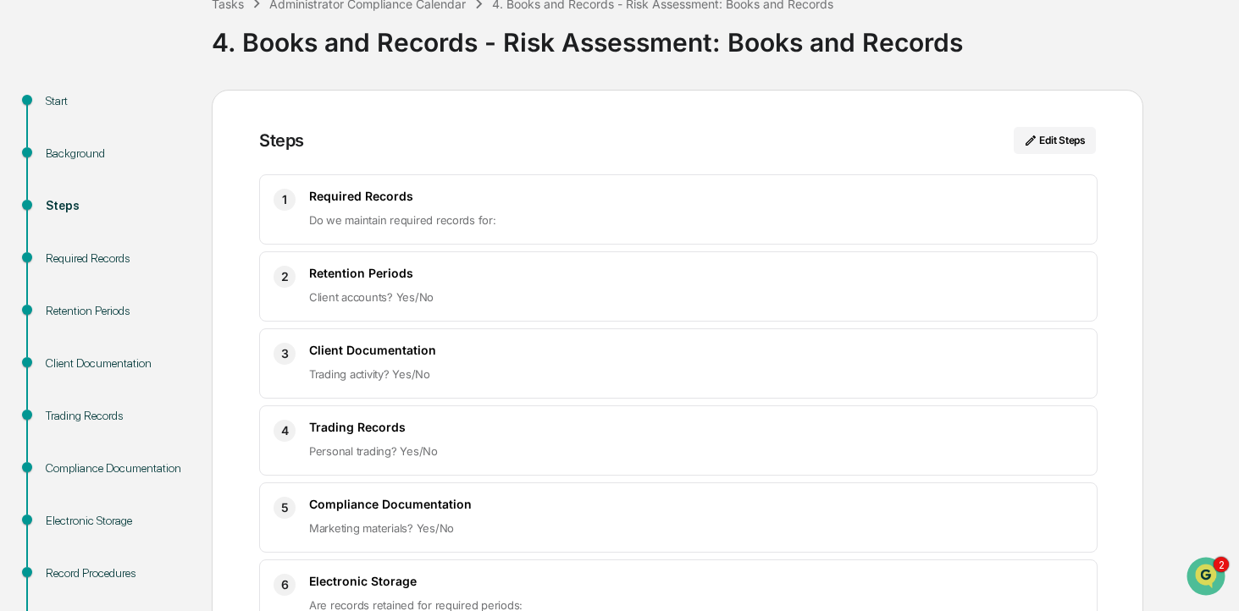
scroll to position [375, 0]
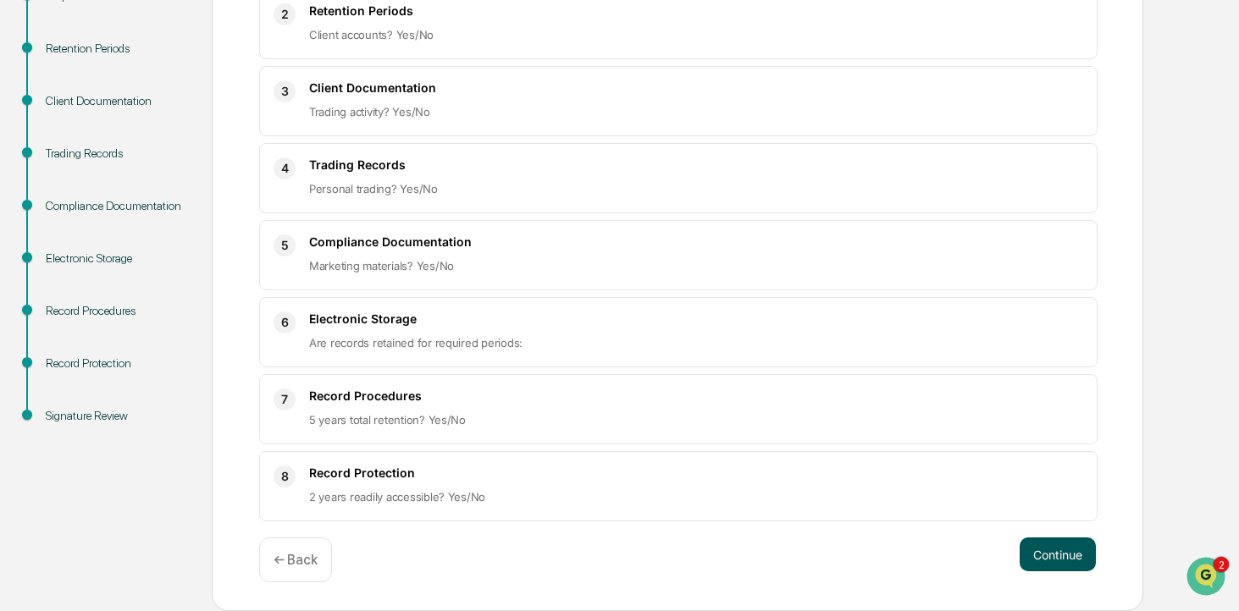
click at [1061, 558] on button "Continue" at bounding box center [1057, 555] width 76 height 34
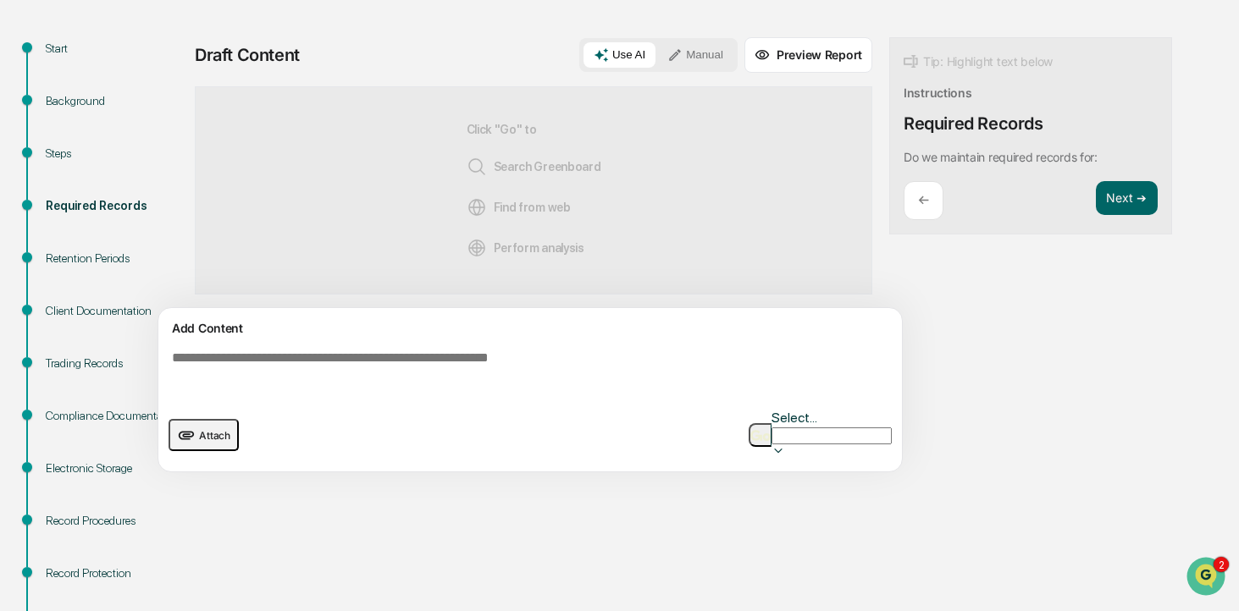
scroll to position [140, 0]
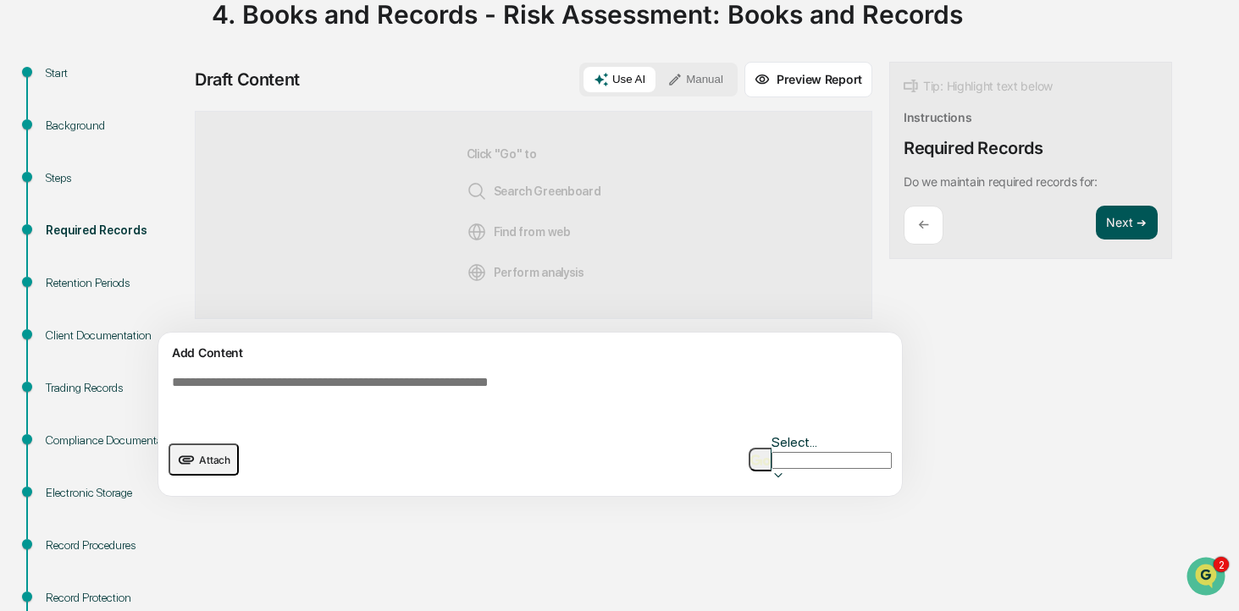
click at [1125, 215] on button "Next ➔" at bounding box center [1127, 223] width 62 height 35
click at [927, 224] on p "←" at bounding box center [923, 225] width 11 height 16
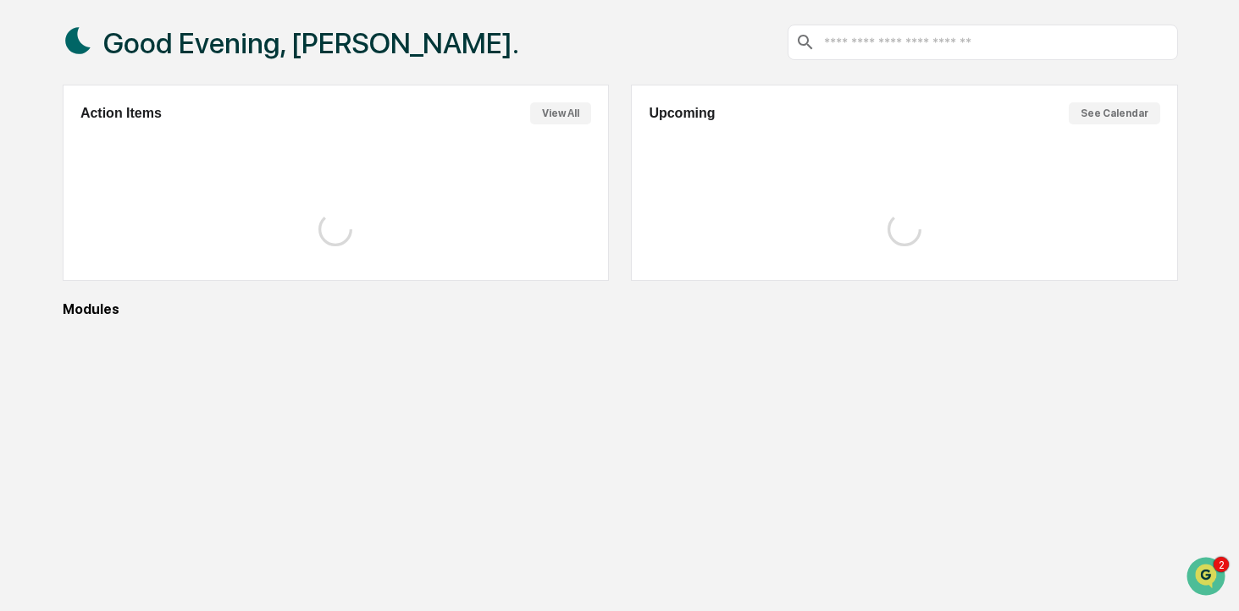
scroll to position [37, 0]
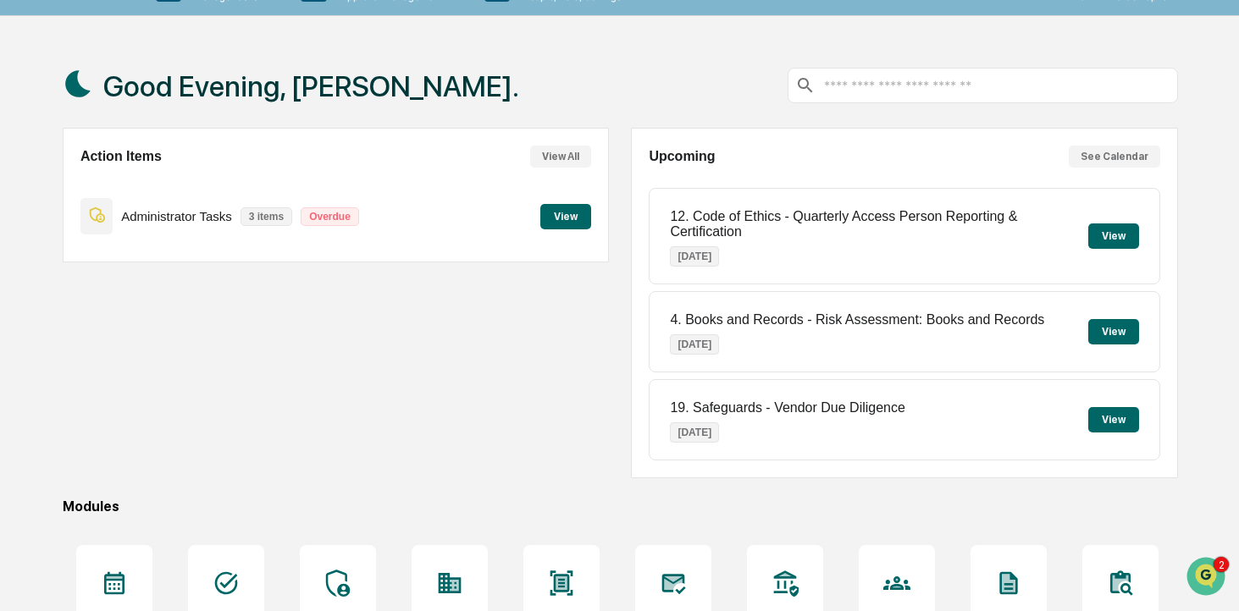
click at [1104, 416] on button "View" at bounding box center [1113, 419] width 51 height 25
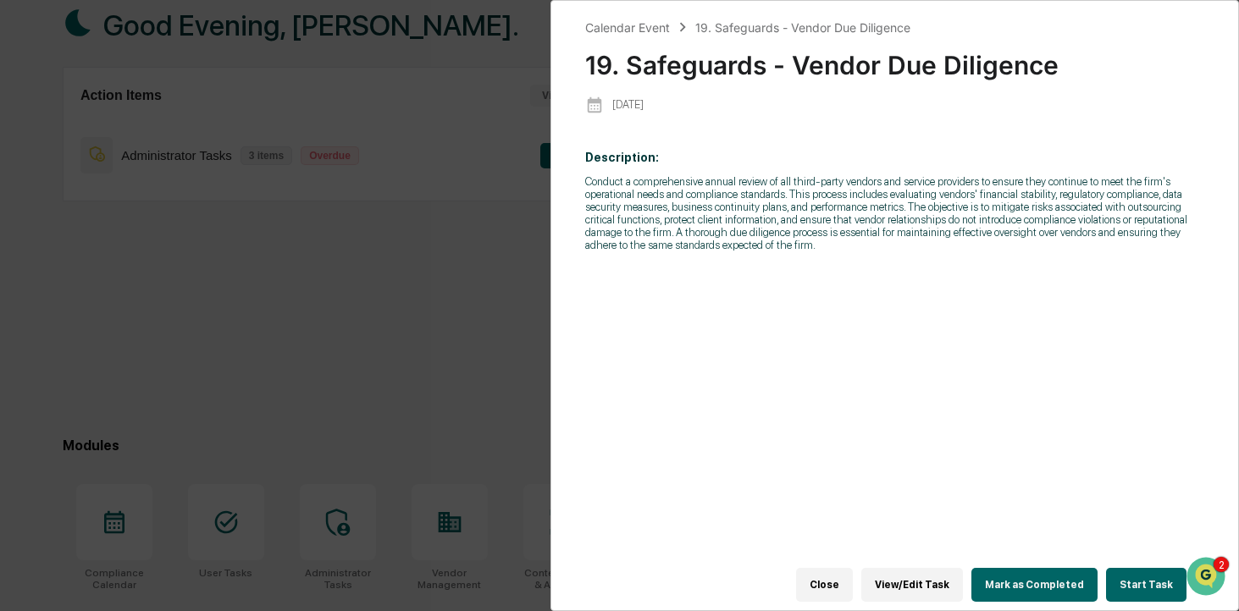
scroll to position [153, 0]
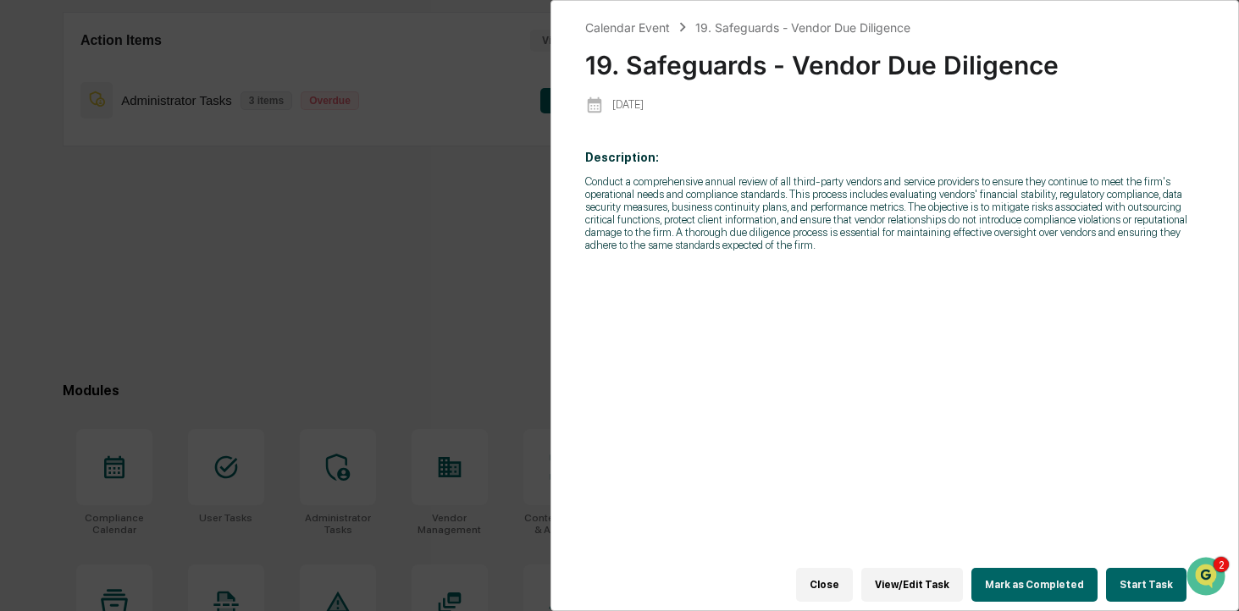
click at [1146, 579] on button "Start Task" at bounding box center [1146, 585] width 80 height 34
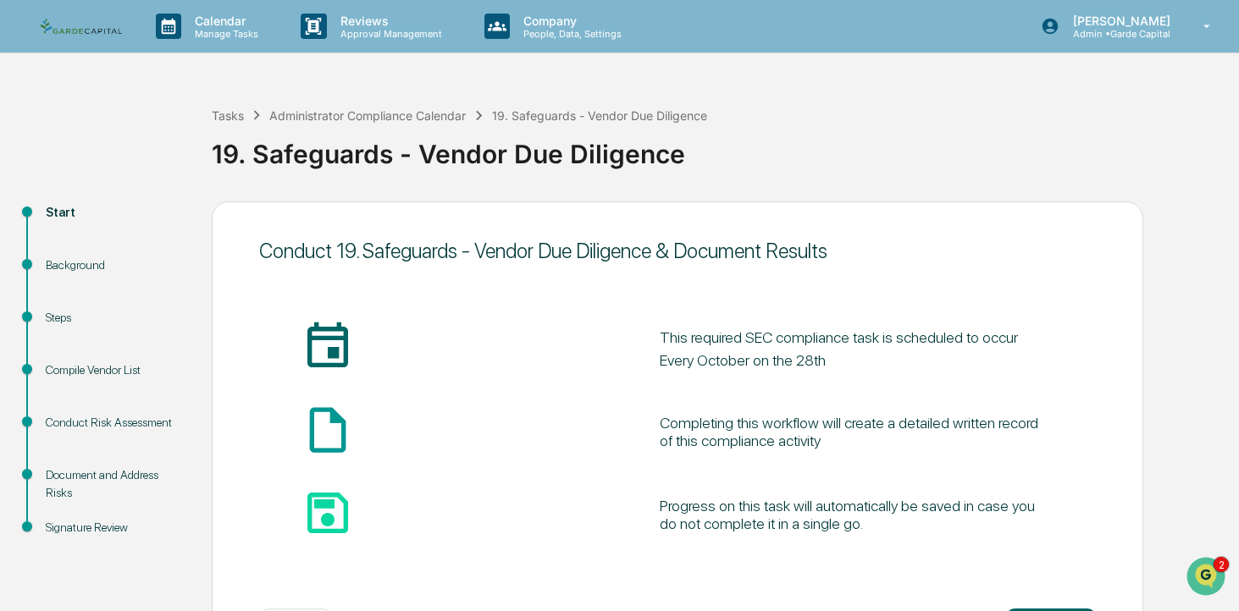
scroll to position [71, 0]
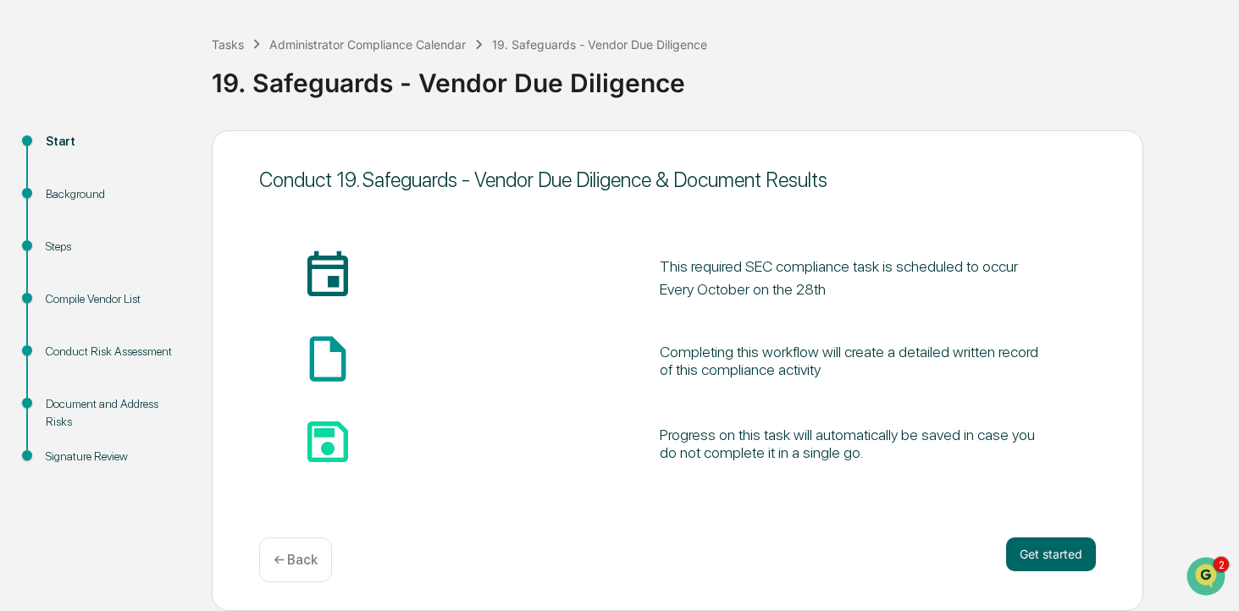
click at [715, 244] on div "insert_invitation_icon This required SEC compliance task is scheduled to occur …" at bounding box center [677, 361] width 836 height 274
click at [297, 563] on p "← Back" at bounding box center [295, 560] width 44 height 16
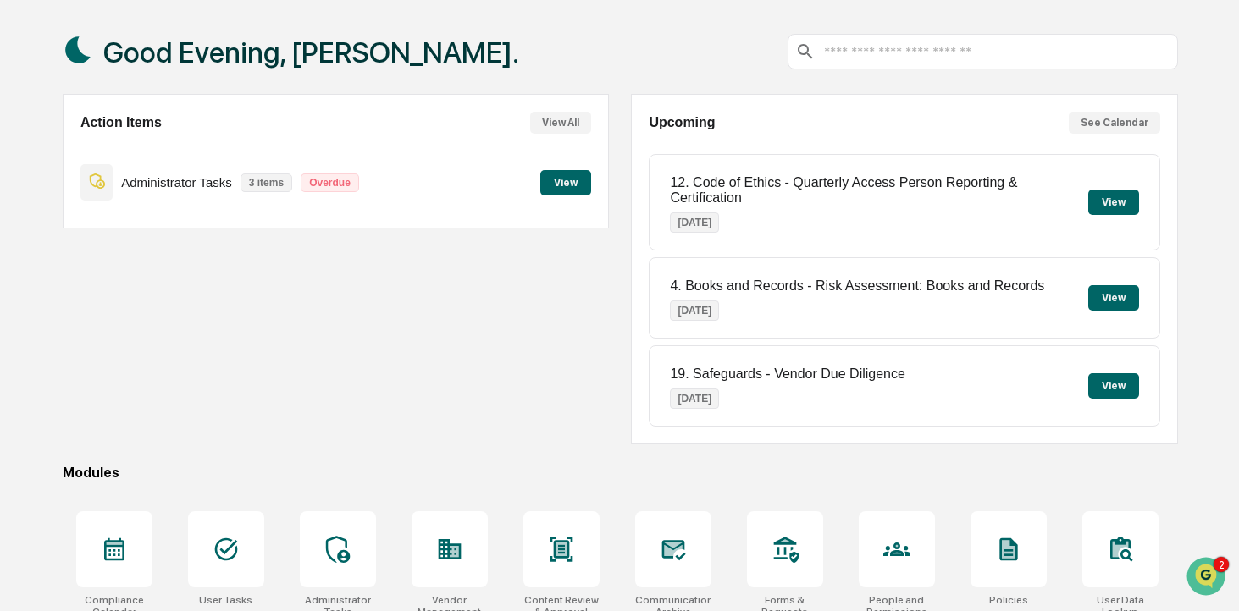
click at [573, 185] on button "View" at bounding box center [565, 182] width 51 height 25
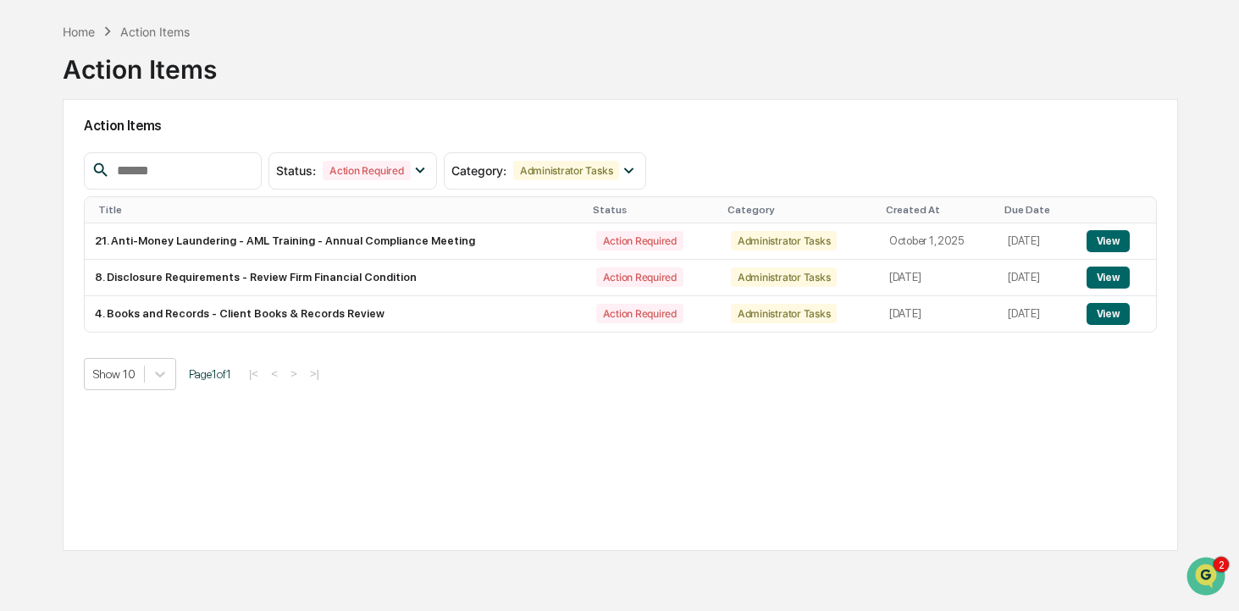
scroll to position [71, 0]
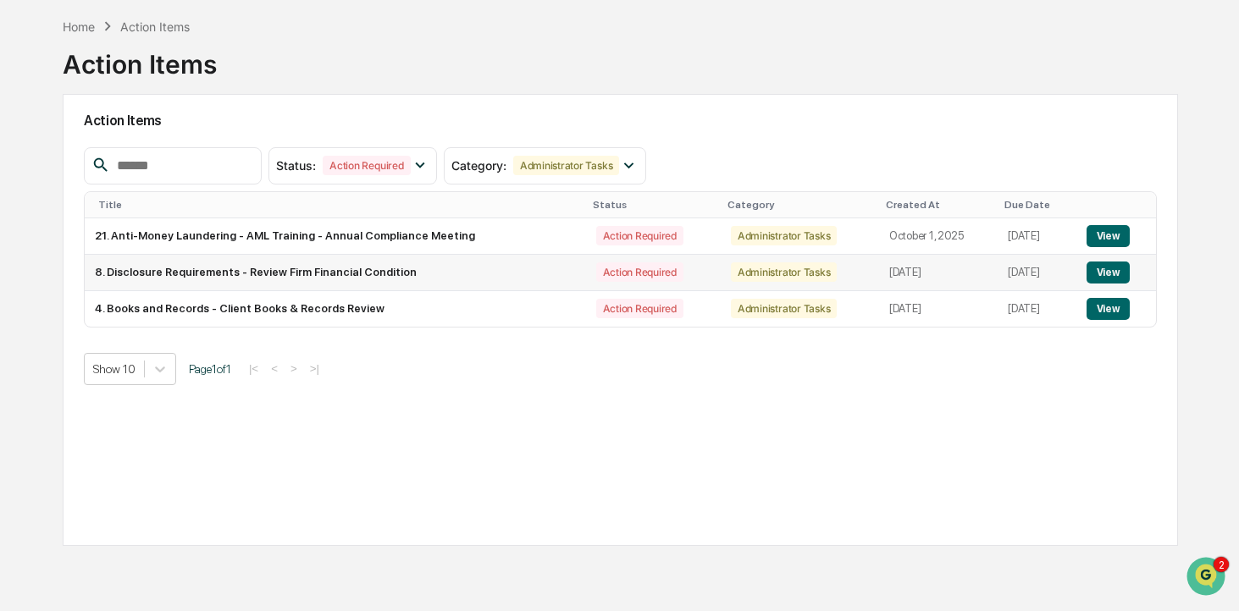
click at [1112, 277] on button "View" at bounding box center [1107, 273] width 43 height 22
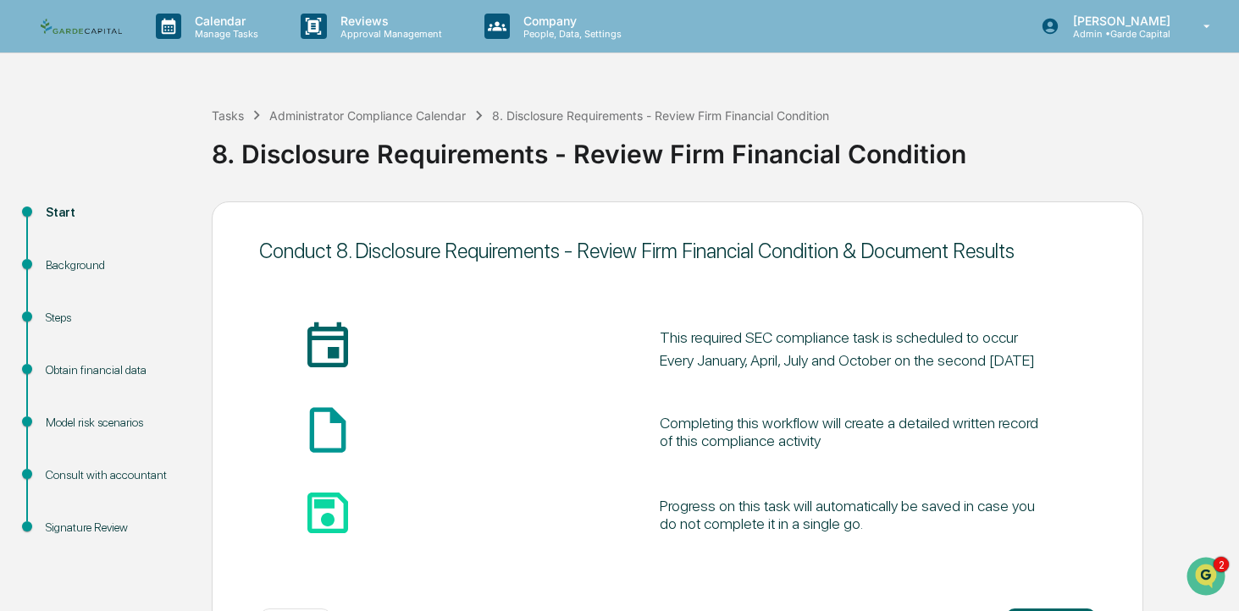
scroll to position [71, 0]
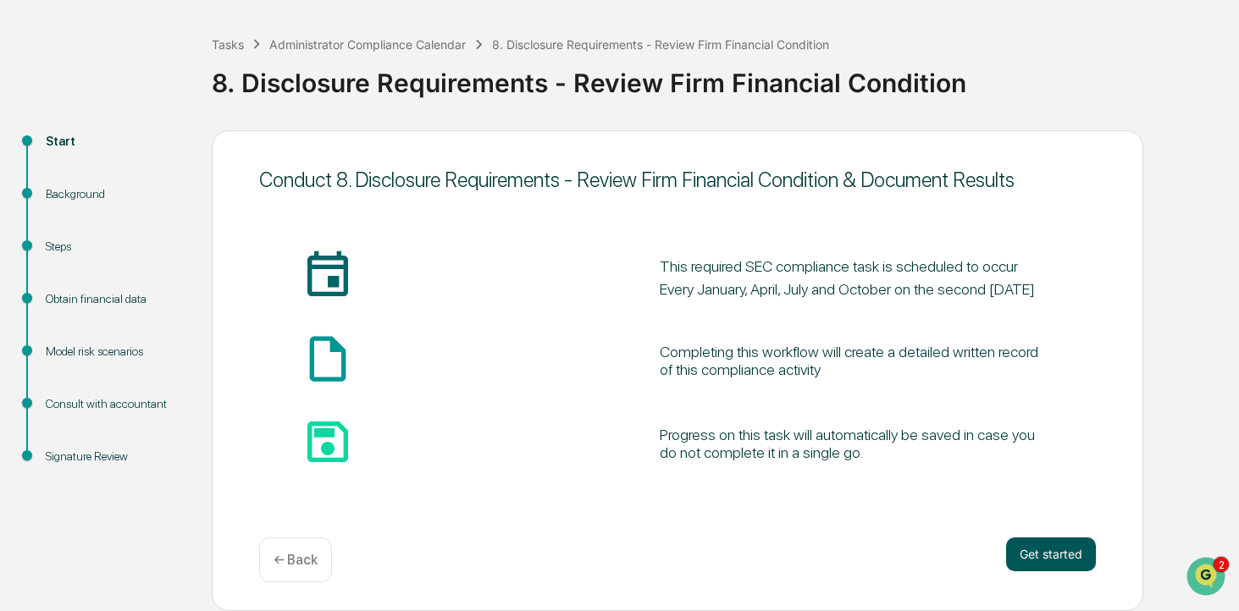
click at [1049, 549] on button "Get started" at bounding box center [1051, 555] width 90 height 34
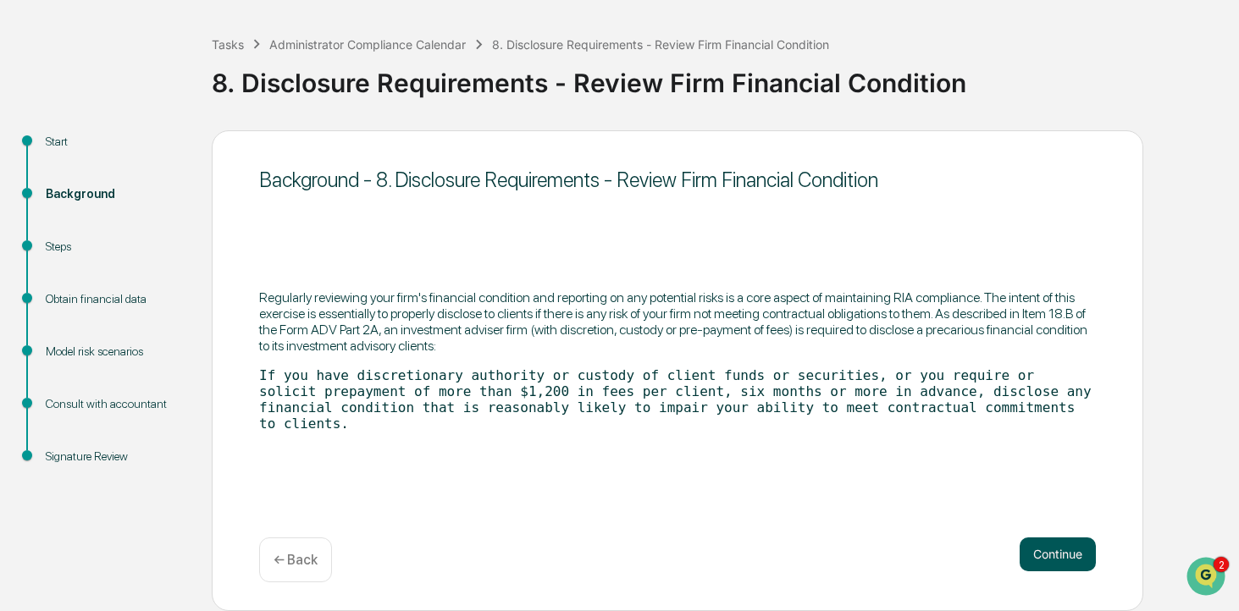
click at [1058, 549] on button "Continue" at bounding box center [1057, 555] width 76 height 34
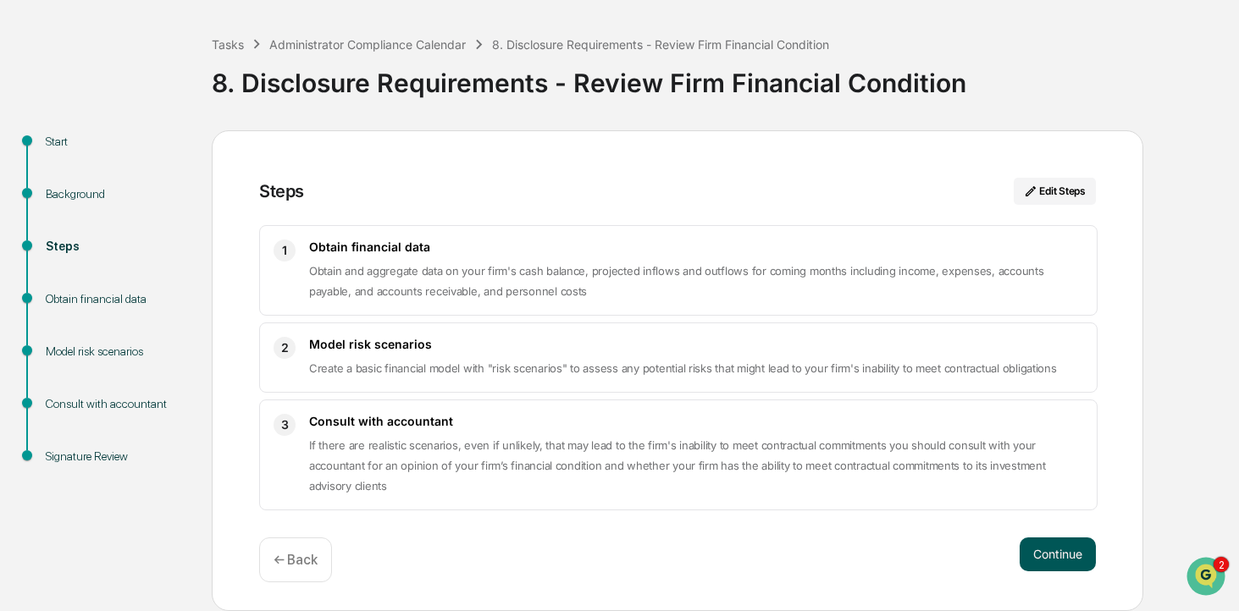
click at [1061, 549] on button "Continue" at bounding box center [1057, 555] width 76 height 34
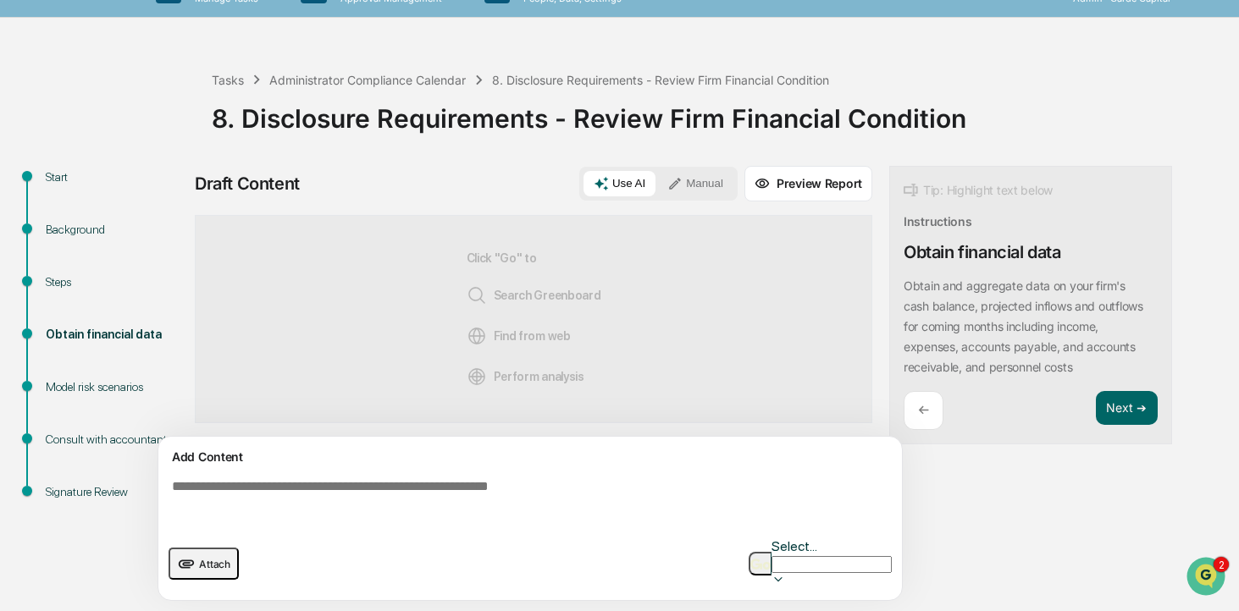
scroll to position [14, 0]
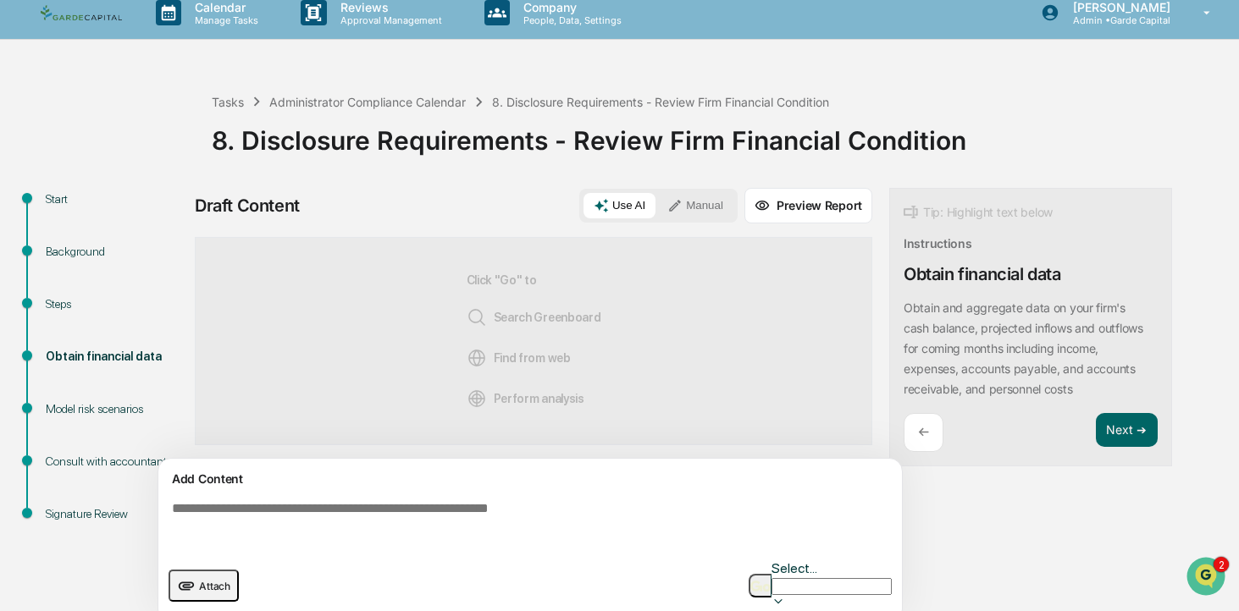
click at [698, 213] on button "Manual" at bounding box center [695, 205] width 76 height 25
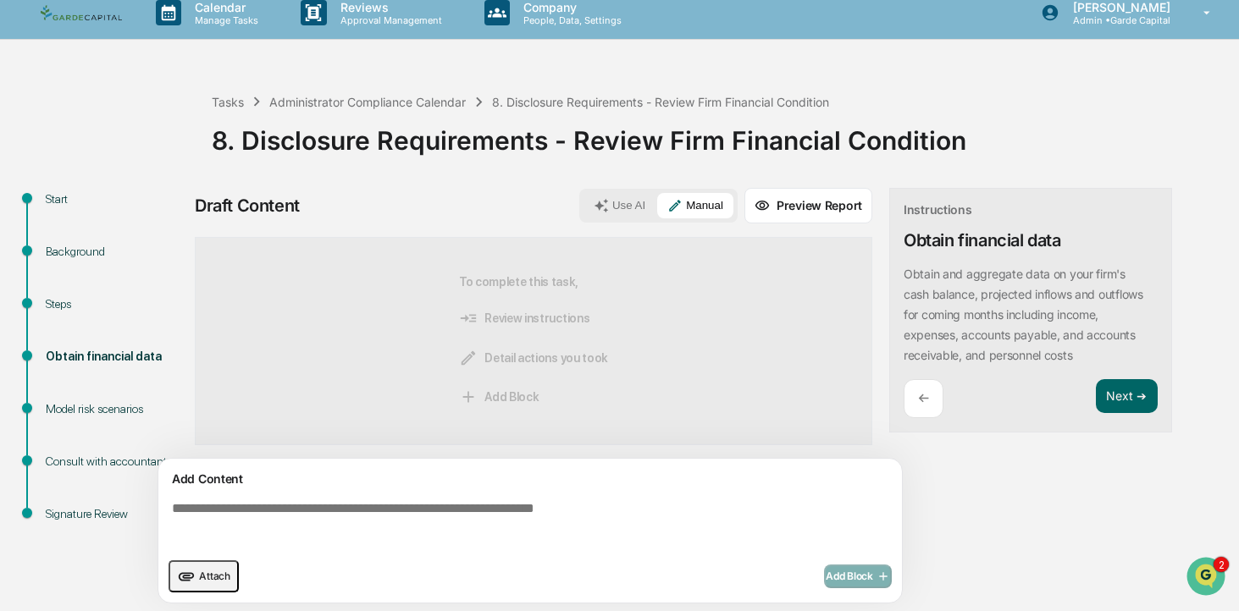
click at [300, 516] on textarea at bounding box center [533, 524] width 737 height 61
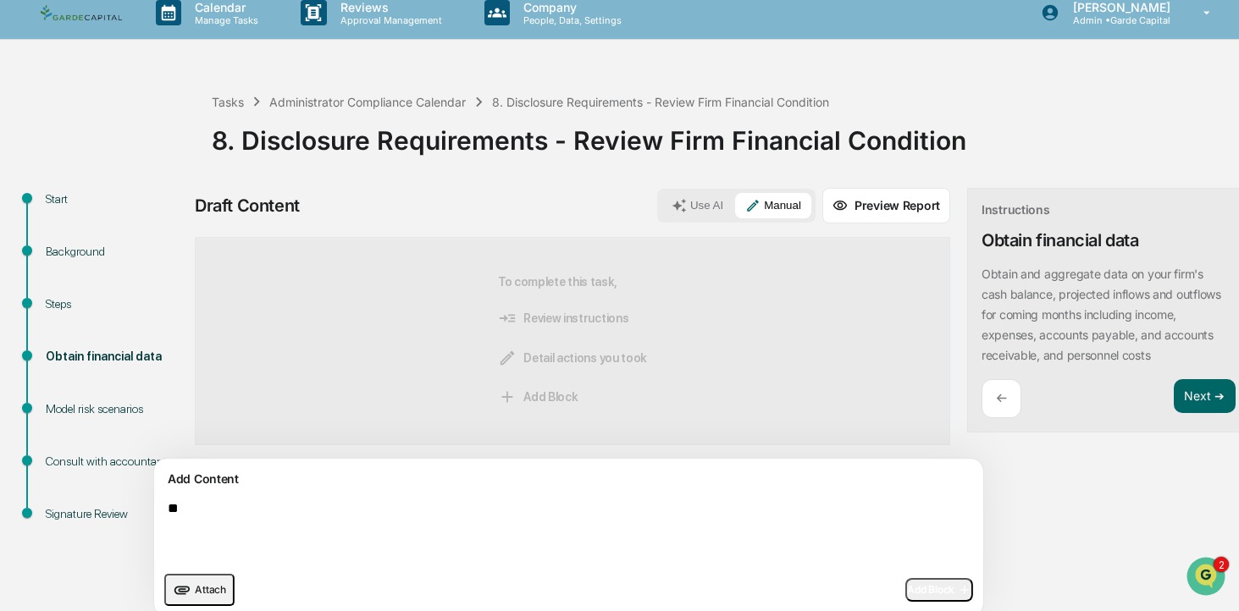
type textarea "*"
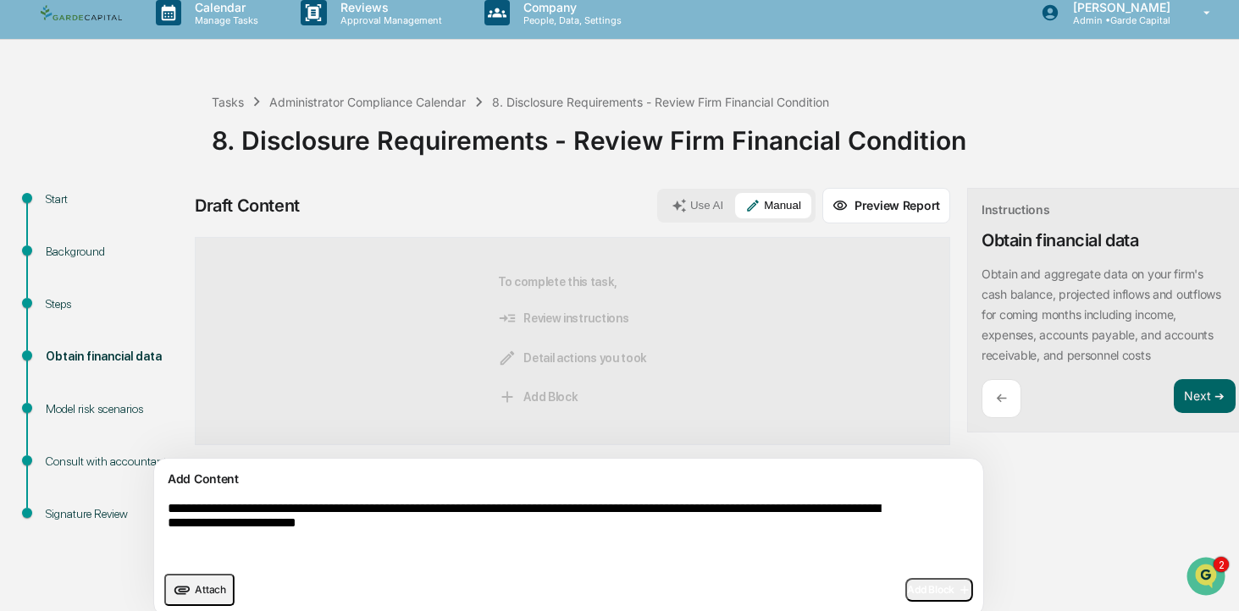
type textarea "**********"
click at [905, 599] on button "Add Block" at bounding box center [939, 590] width 68 height 24
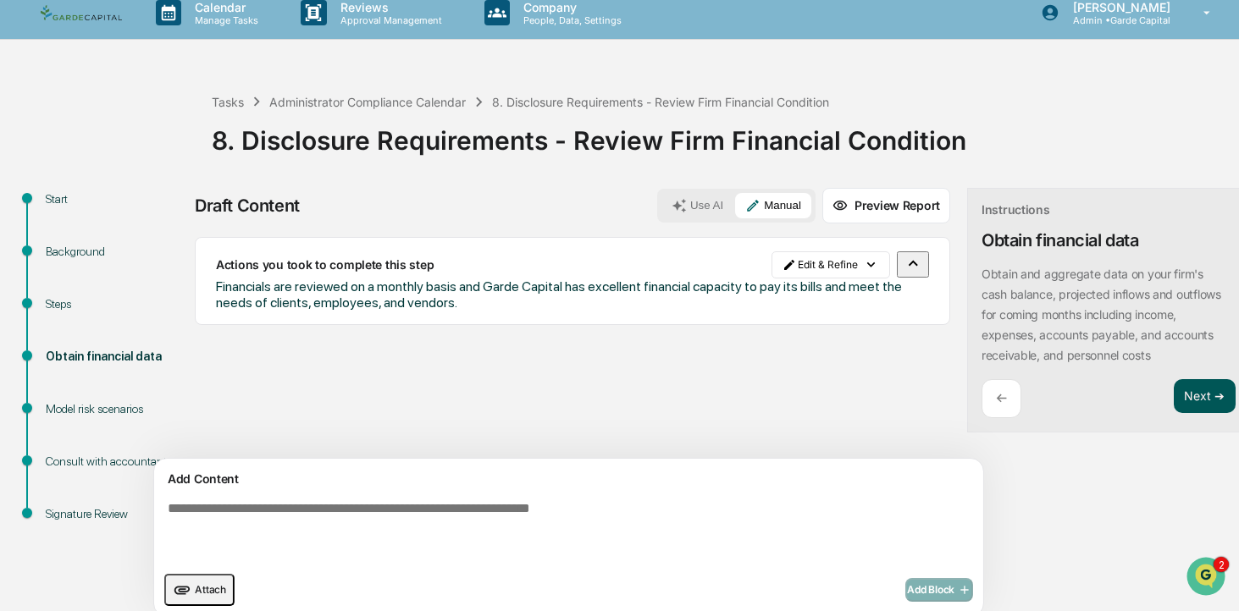
click at [1173, 404] on button "Next ➔" at bounding box center [1204, 396] width 62 height 35
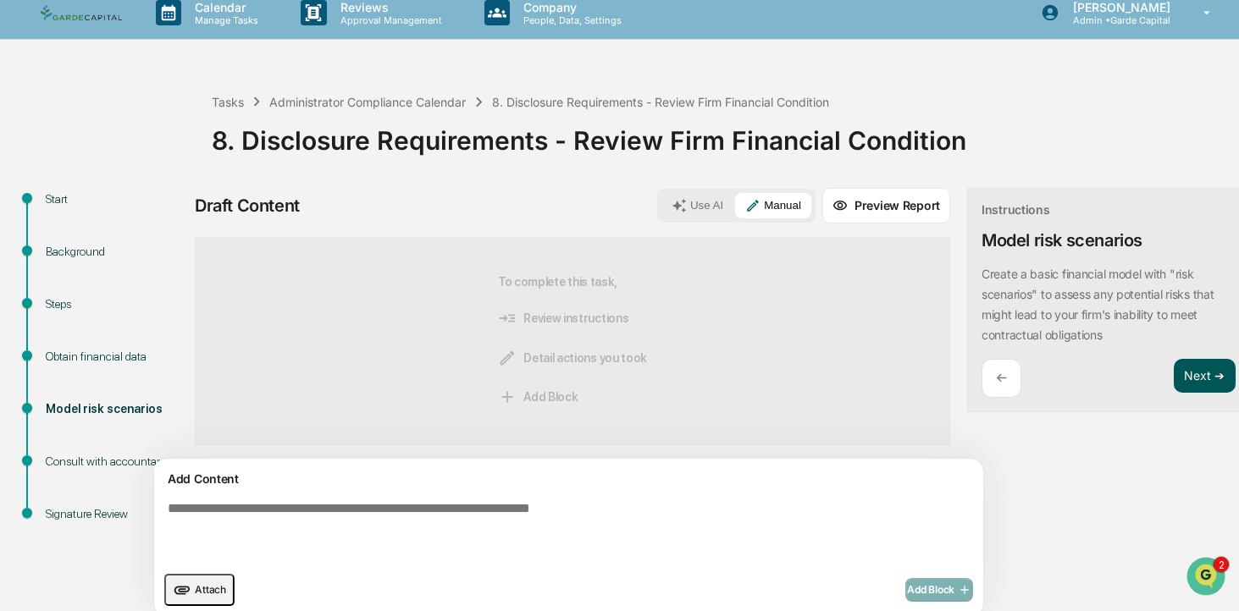
click at [1173, 377] on button "Next ➔" at bounding box center [1204, 376] width 62 height 35
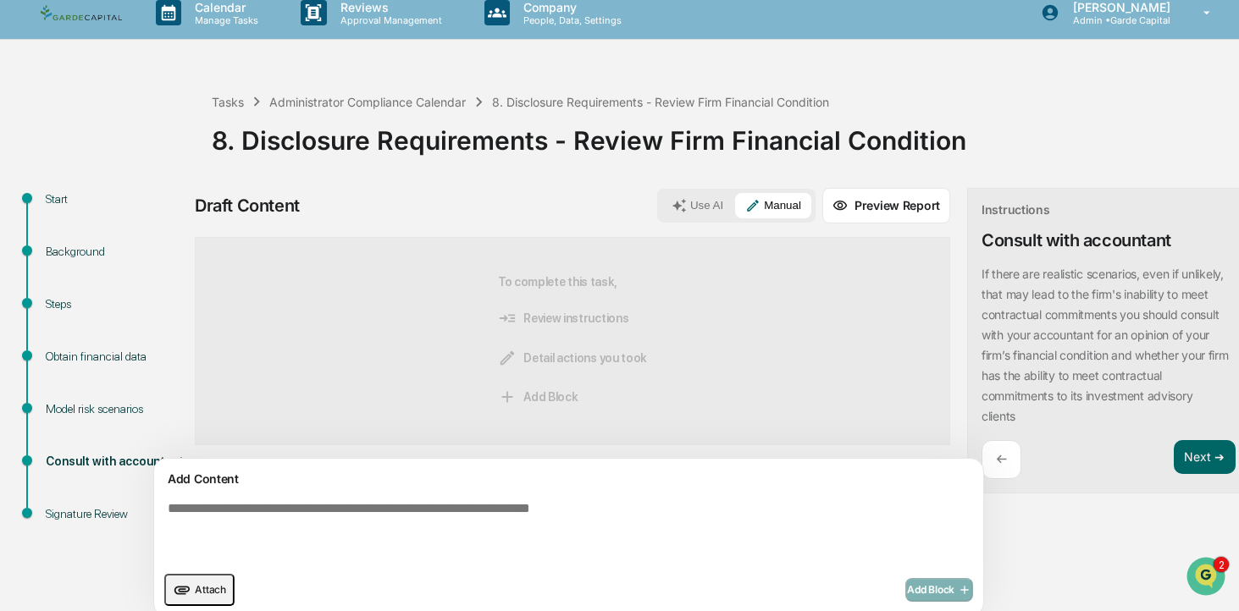
click at [735, 206] on button "Manual" at bounding box center [773, 205] width 76 height 25
click at [321, 515] on textarea at bounding box center [529, 531] width 737 height 75
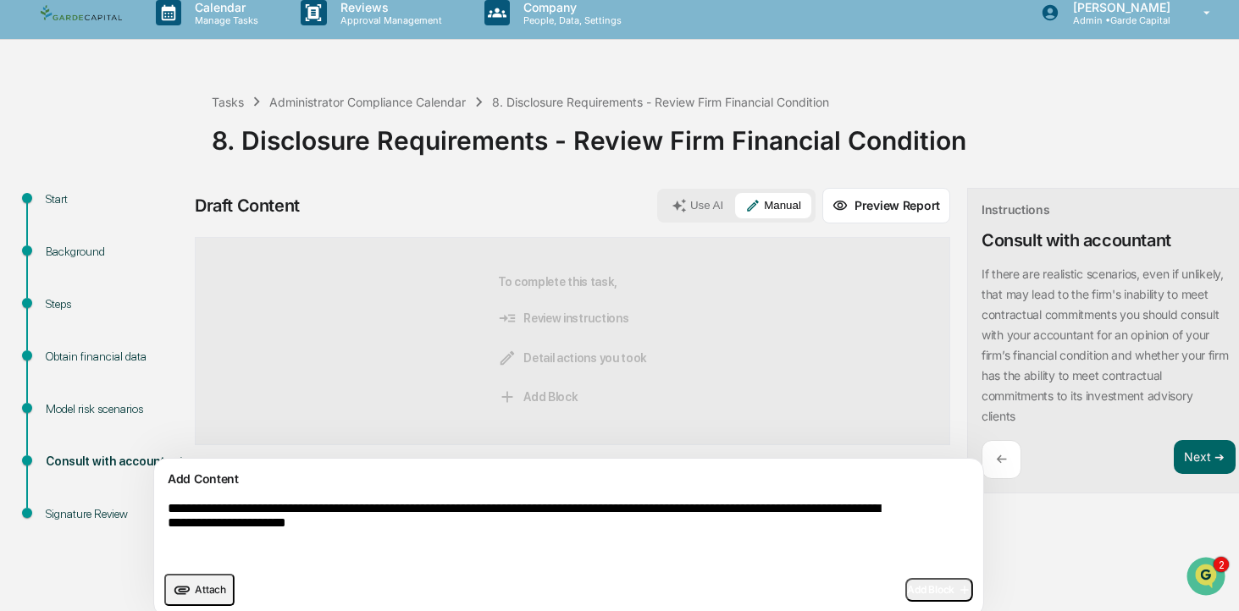
type textarea "**********"
click at [907, 583] on span "Add Block" at bounding box center [939, 590] width 64 height 14
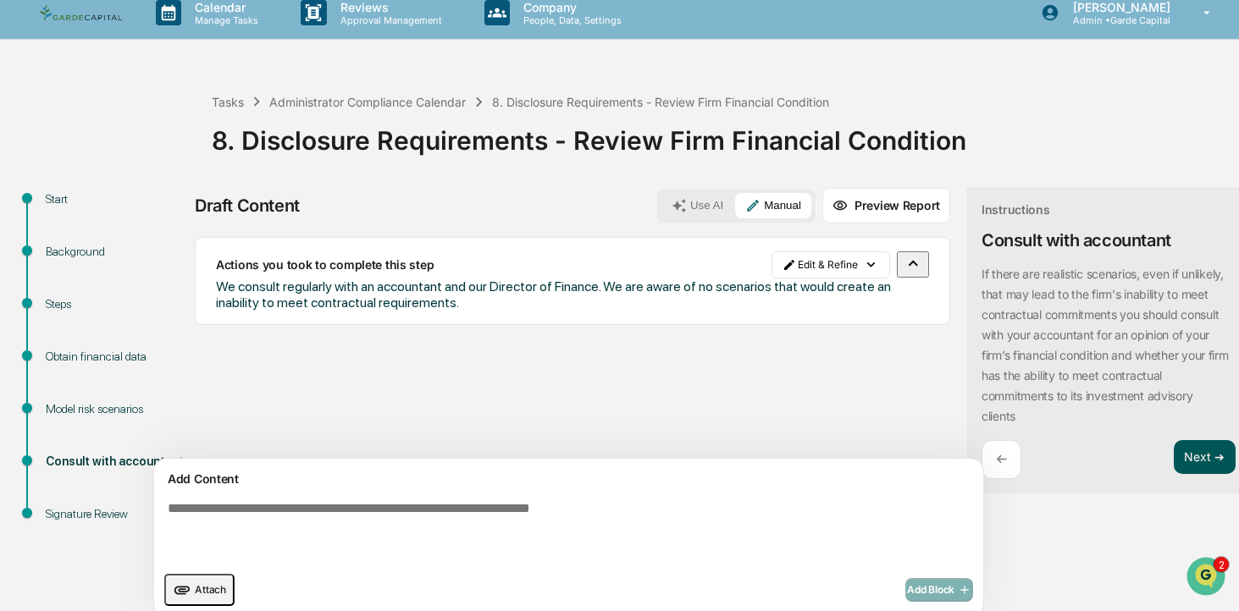
click at [1173, 451] on button "Next ➔" at bounding box center [1204, 457] width 62 height 35
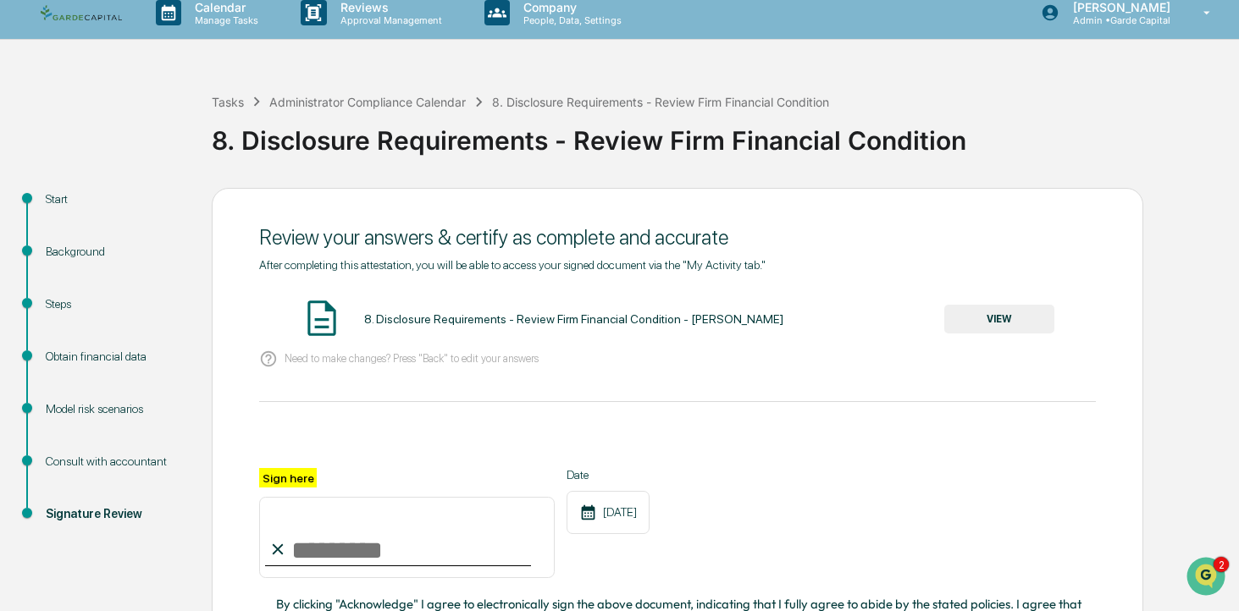
click at [1012, 314] on button "VIEW" at bounding box center [999, 319] width 110 height 29
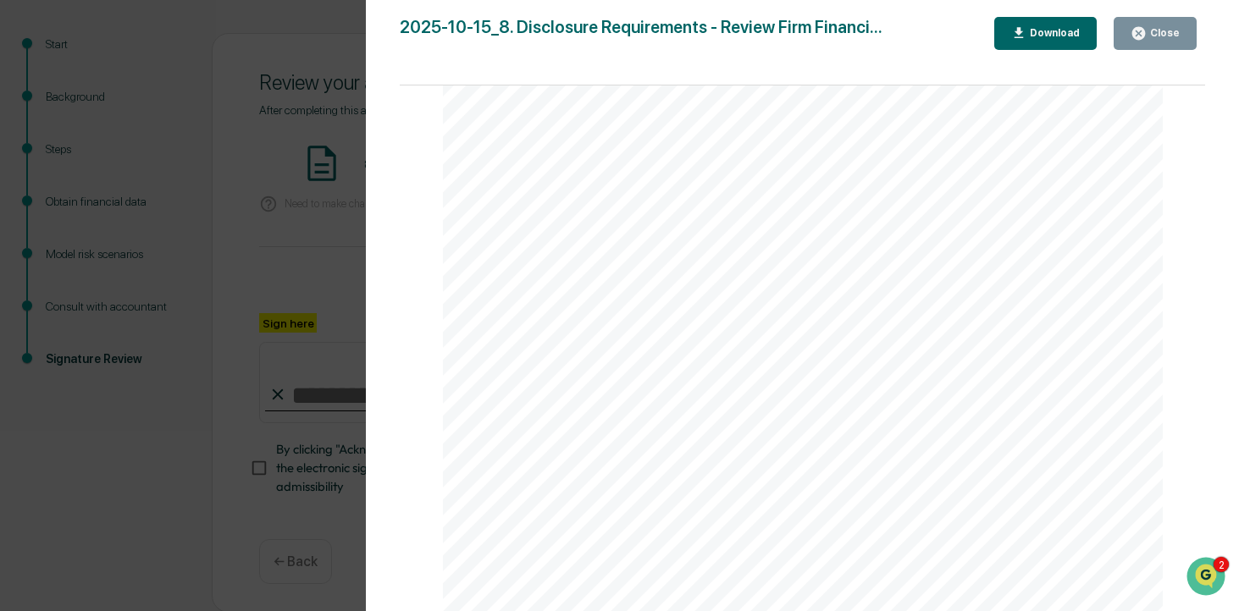
scroll to position [0, 0]
click at [1143, 34] on icon "button" at bounding box center [1138, 33] width 13 height 13
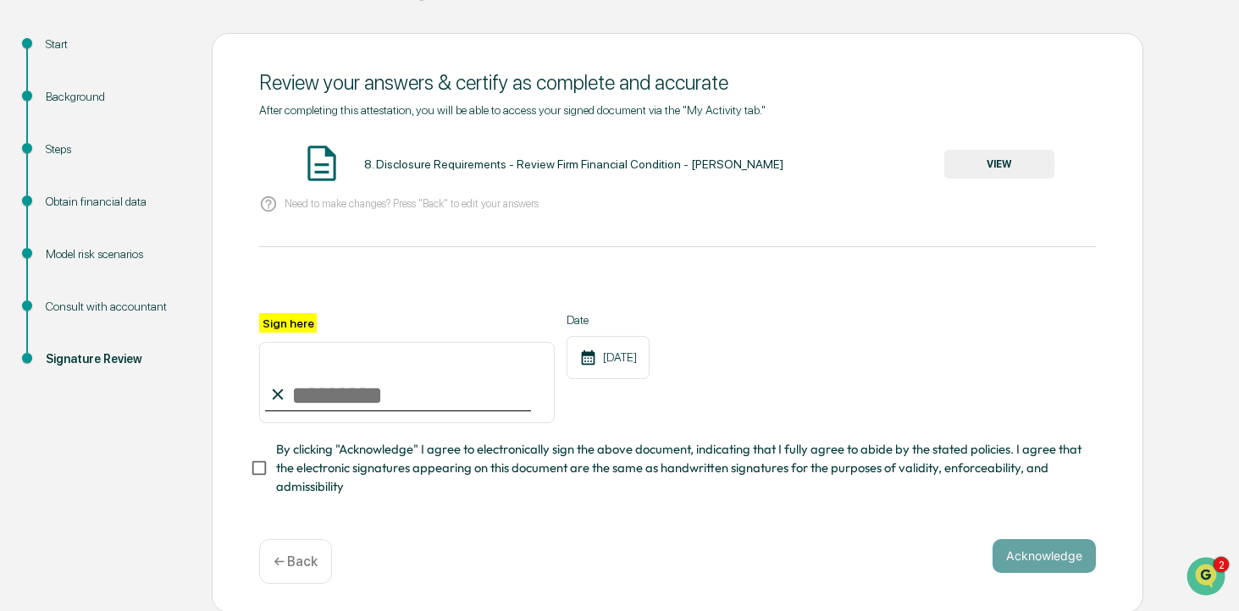
click at [376, 379] on input "Sign here" at bounding box center [406, 382] width 295 height 81
type input "**********"
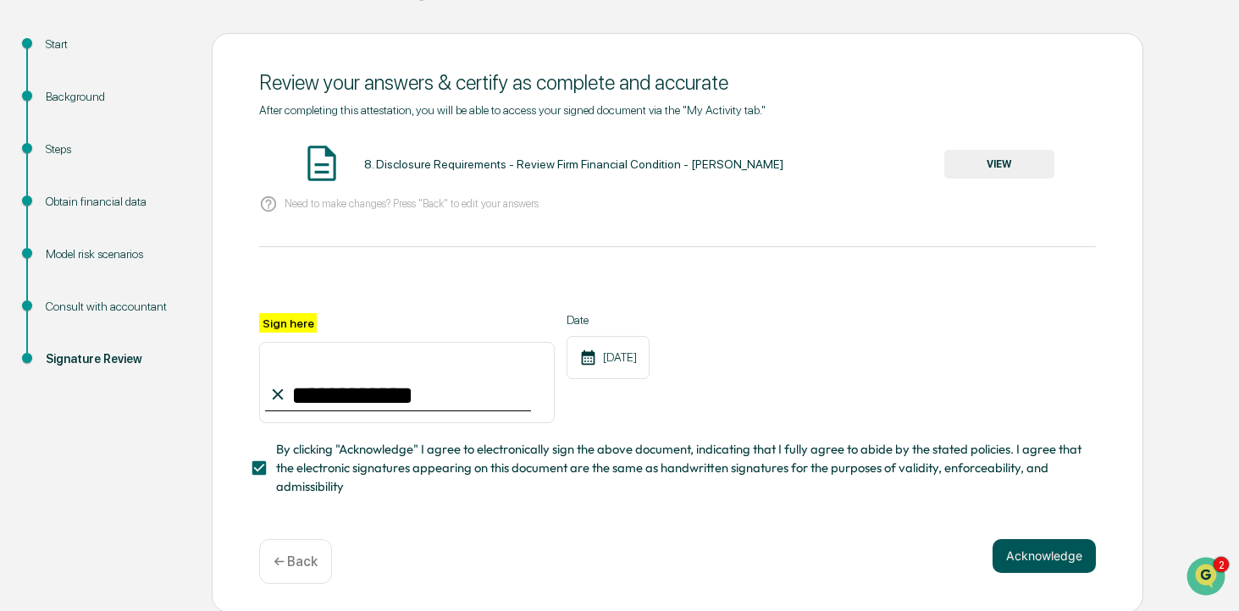
click at [1036, 555] on button "Acknowledge" at bounding box center [1043, 556] width 103 height 34
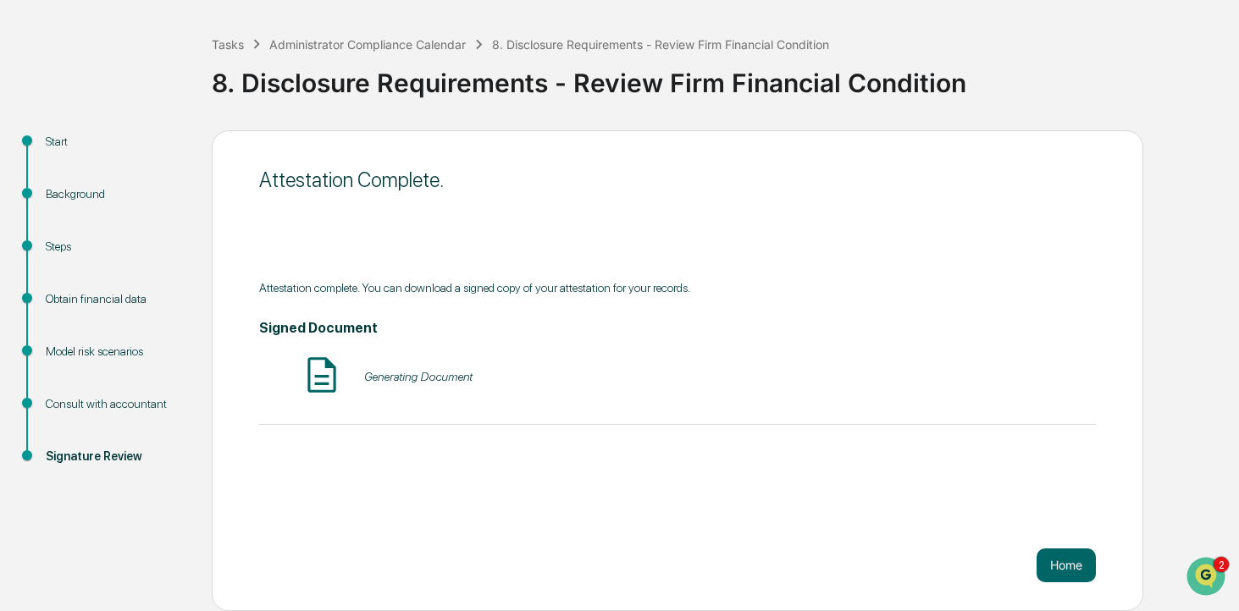
scroll to position [71, 0]
click at [1066, 564] on button "Home" at bounding box center [1065, 566] width 59 height 34
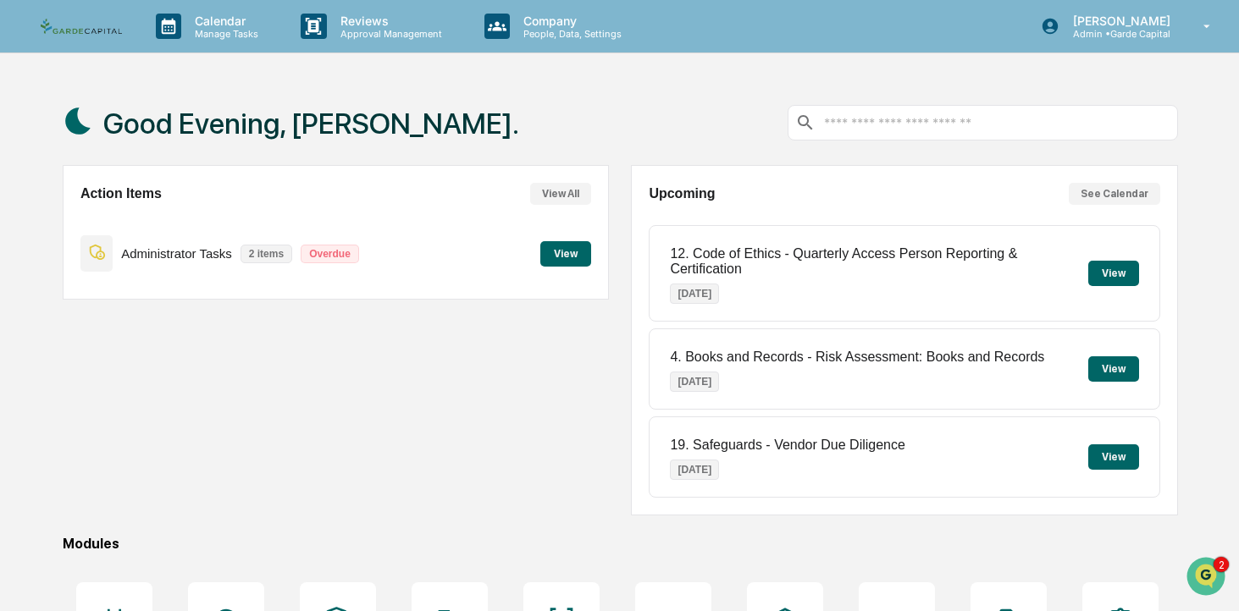
click at [563, 263] on button "View" at bounding box center [565, 253] width 51 height 25
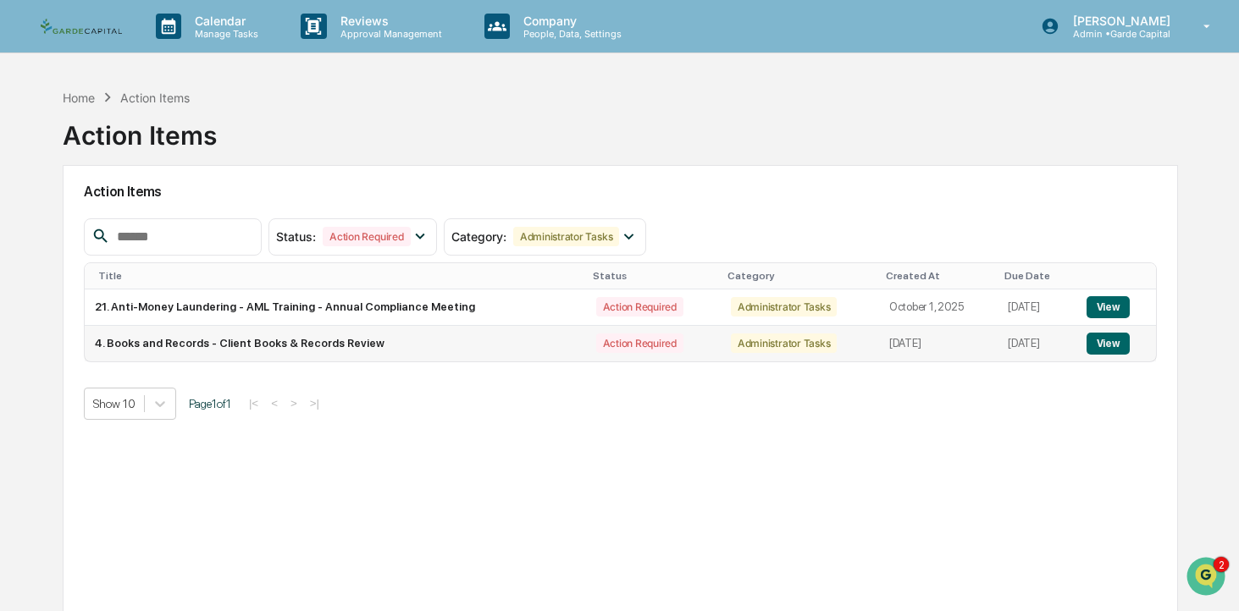
click at [1108, 342] on button "View" at bounding box center [1107, 344] width 43 height 22
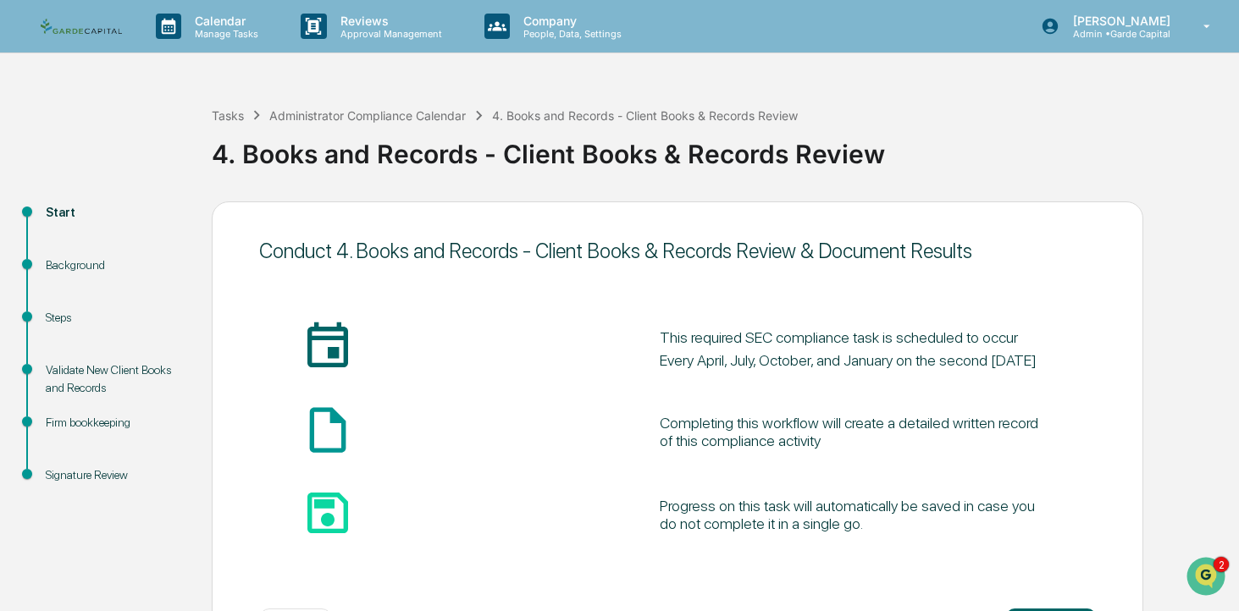
scroll to position [71, 0]
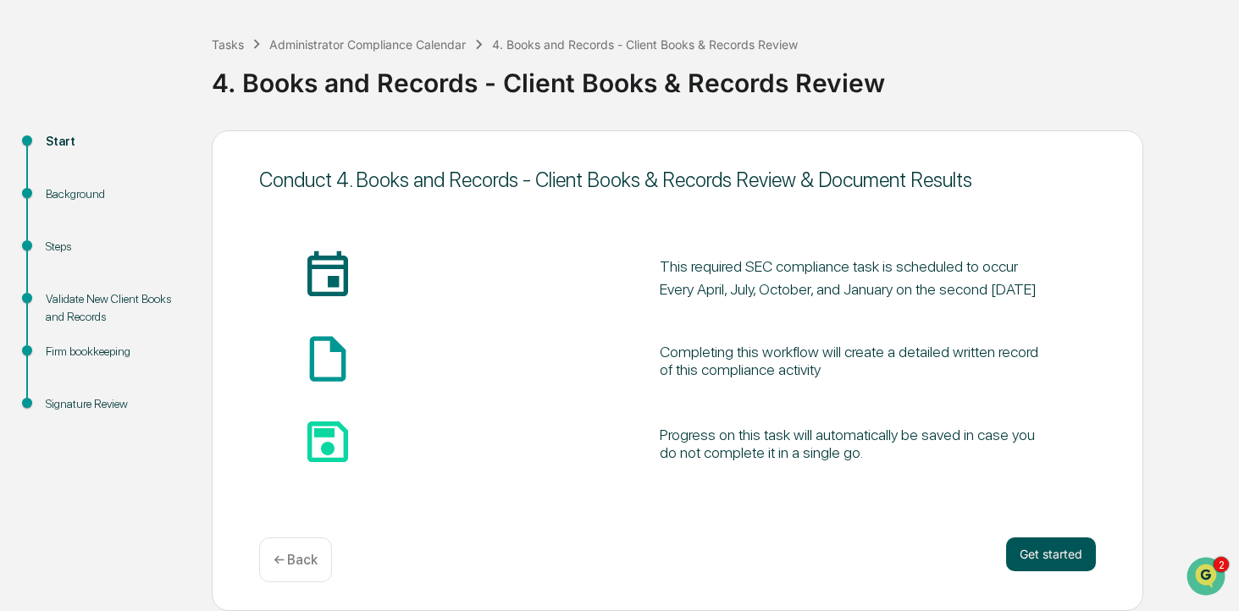
click at [1043, 555] on button "Get started" at bounding box center [1051, 555] width 90 height 34
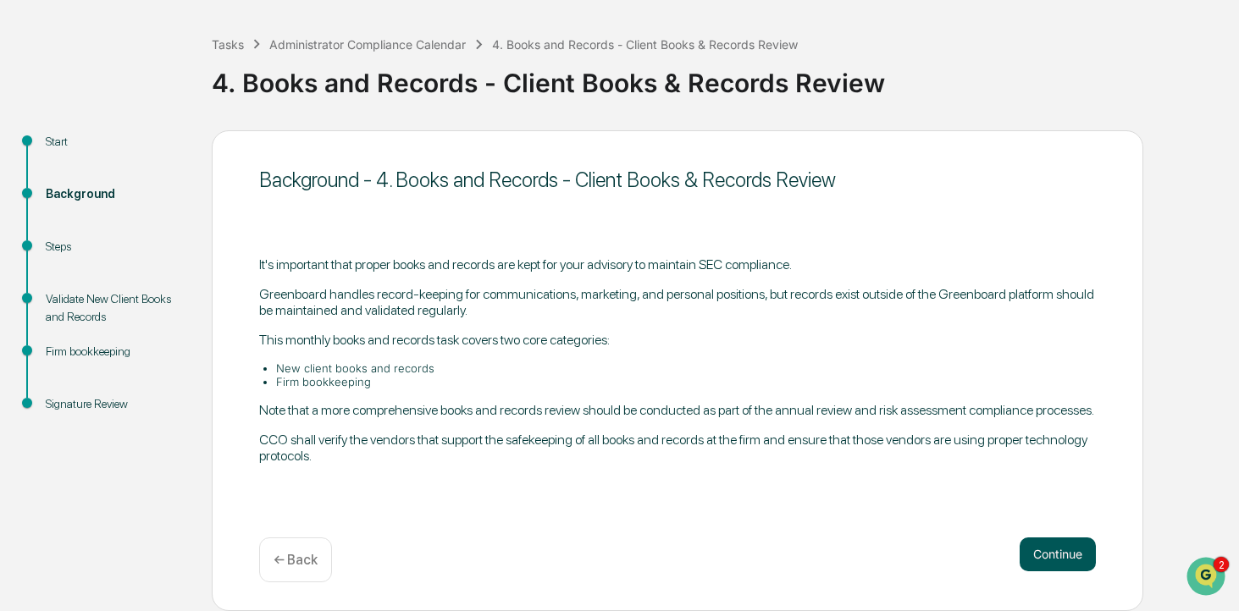
click at [1061, 557] on button "Continue" at bounding box center [1057, 555] width 76 height 34
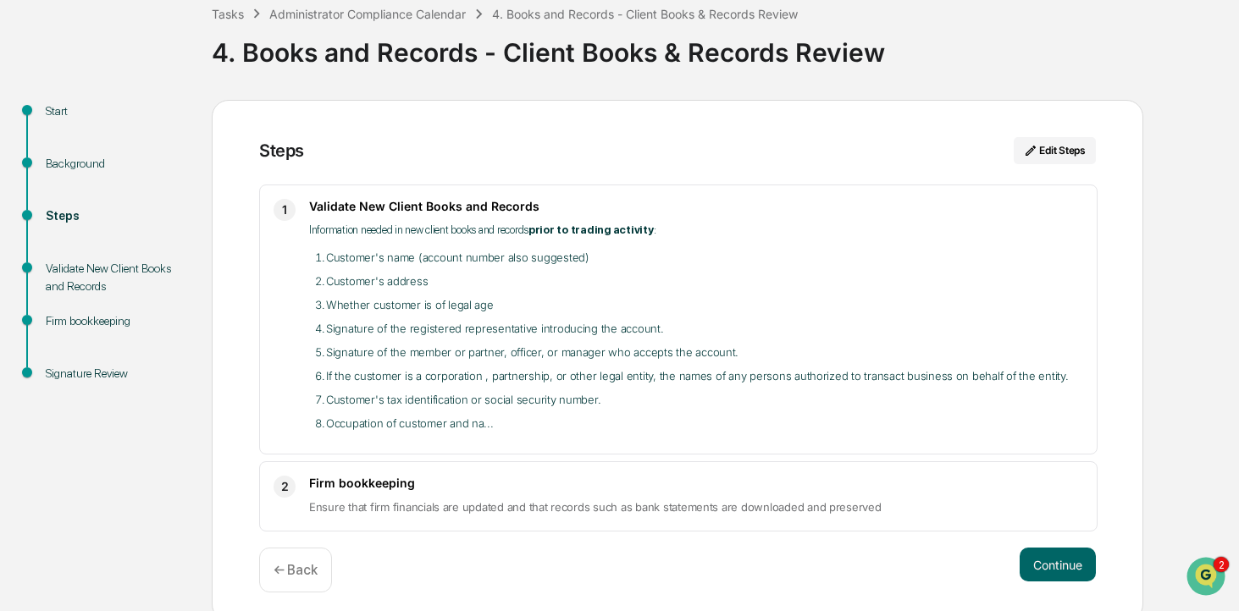
scroll to position [113, 0]
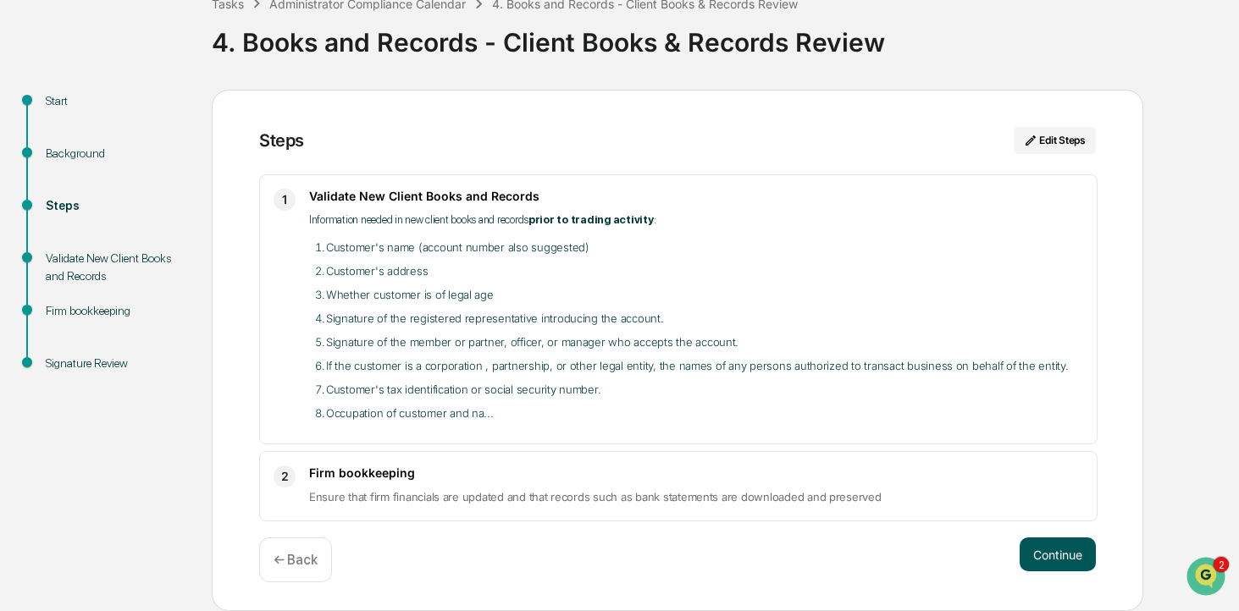
click at [1066, 564] on button "Continue" at bounding box center [1057, 555] width 76 height 34
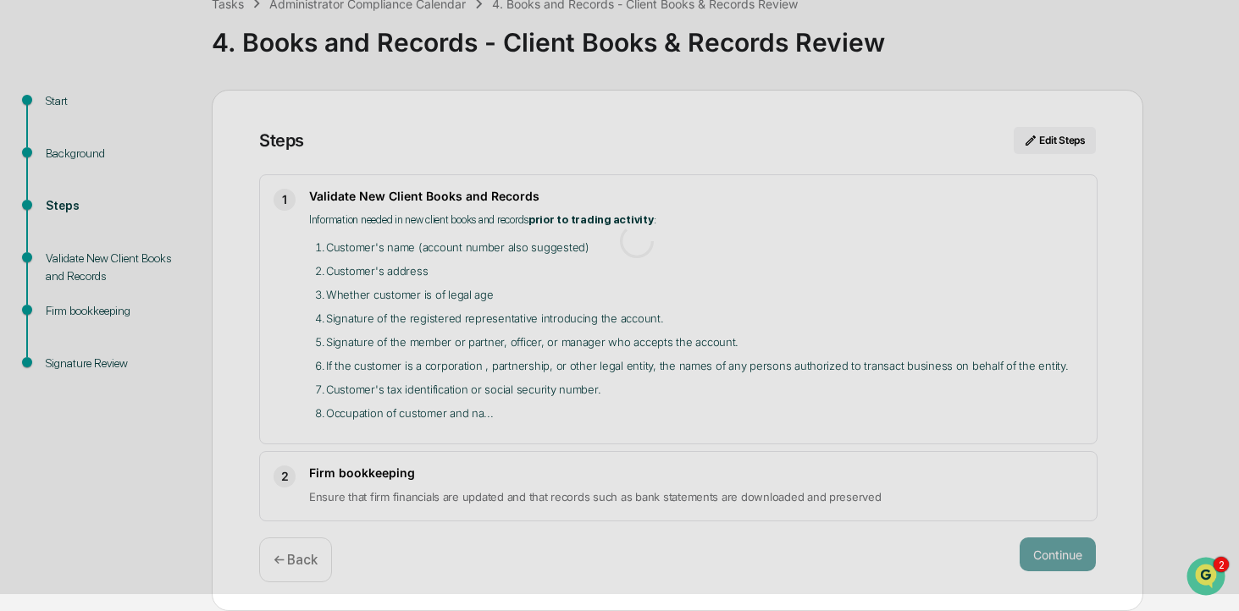
scroll to position [25, 0]
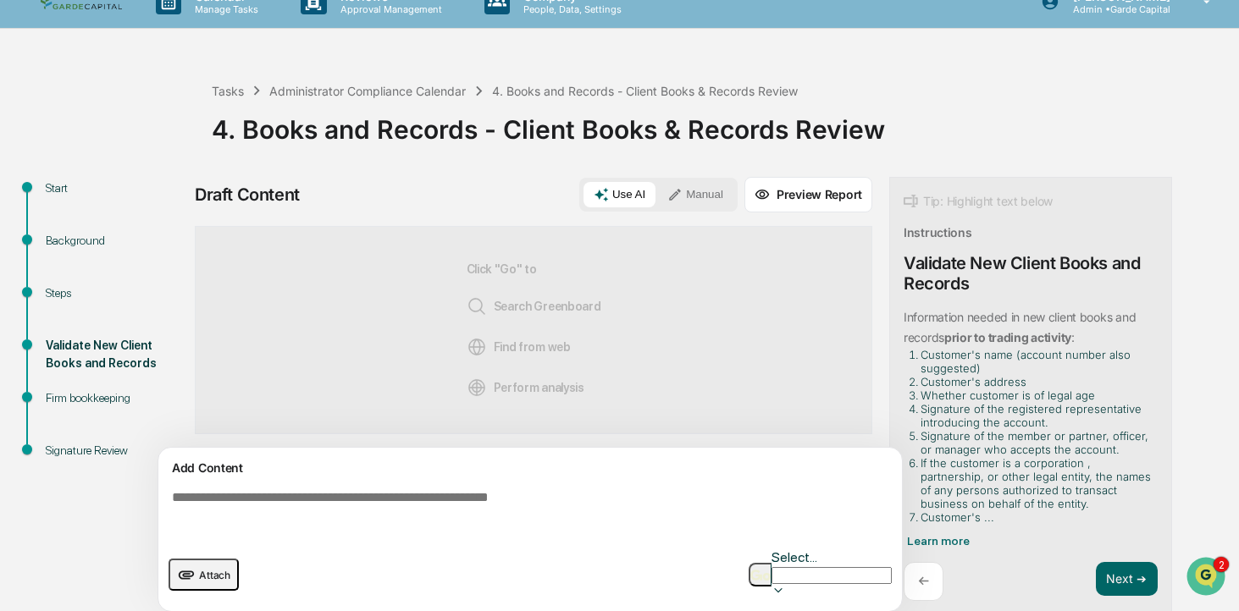
click at [366, 501] on textarea at bounding box center [533, 513] width 737 height 61
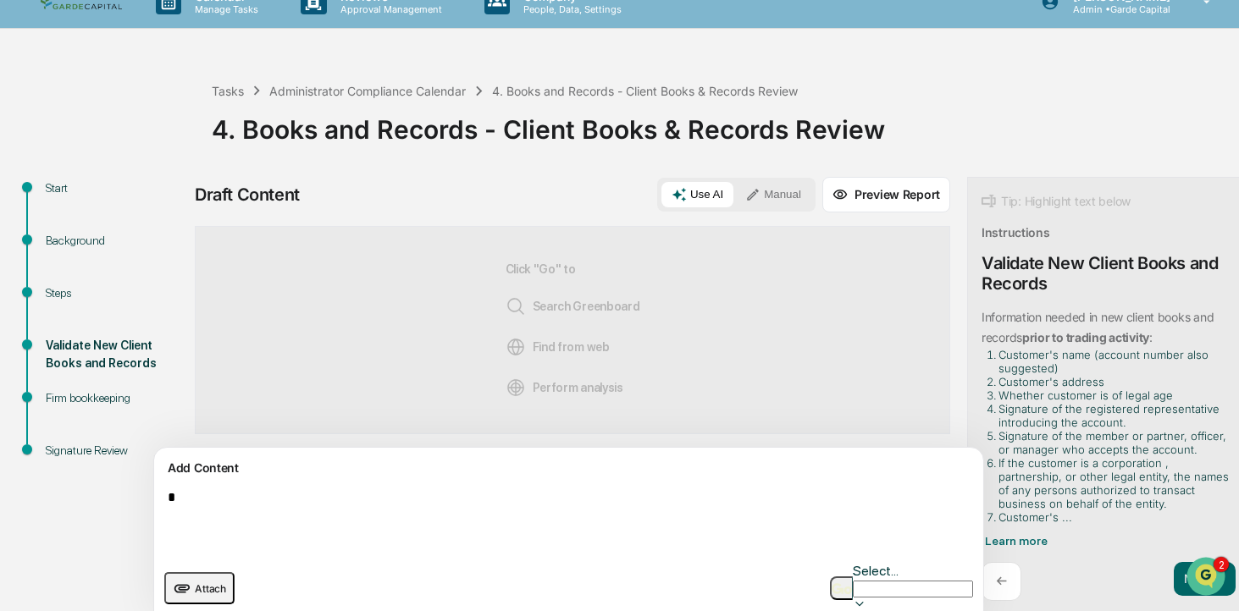
click at [735, 183] on button "Manual" at bounding box center [773, 194] width 76 height 25
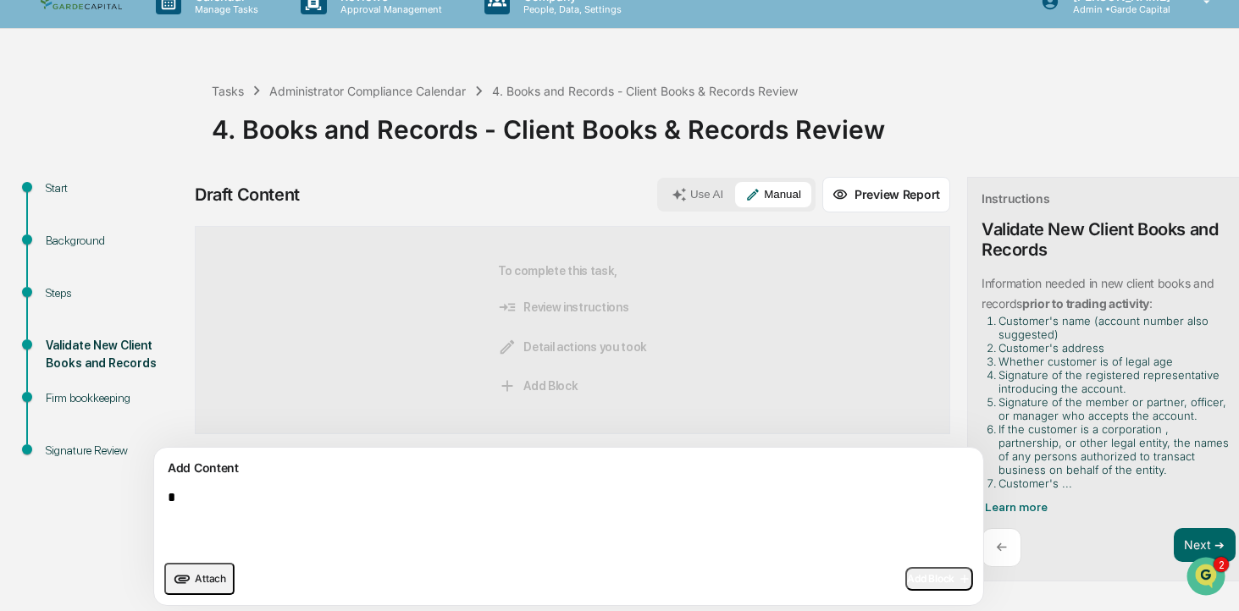
click at [187, 496] on textarea "*" at bounding box center [529, 520] width 737 height 75
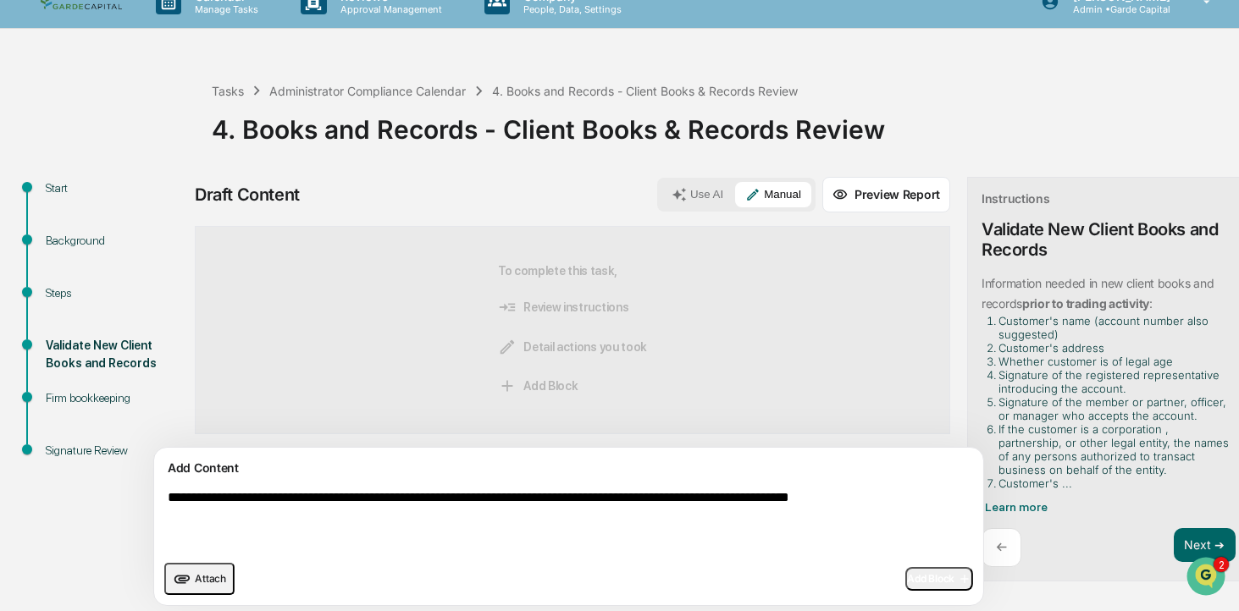
type textarea "**********"
click at [907, 572] on span "Add Block" at bounding box center [939, 579] width 64 height 14
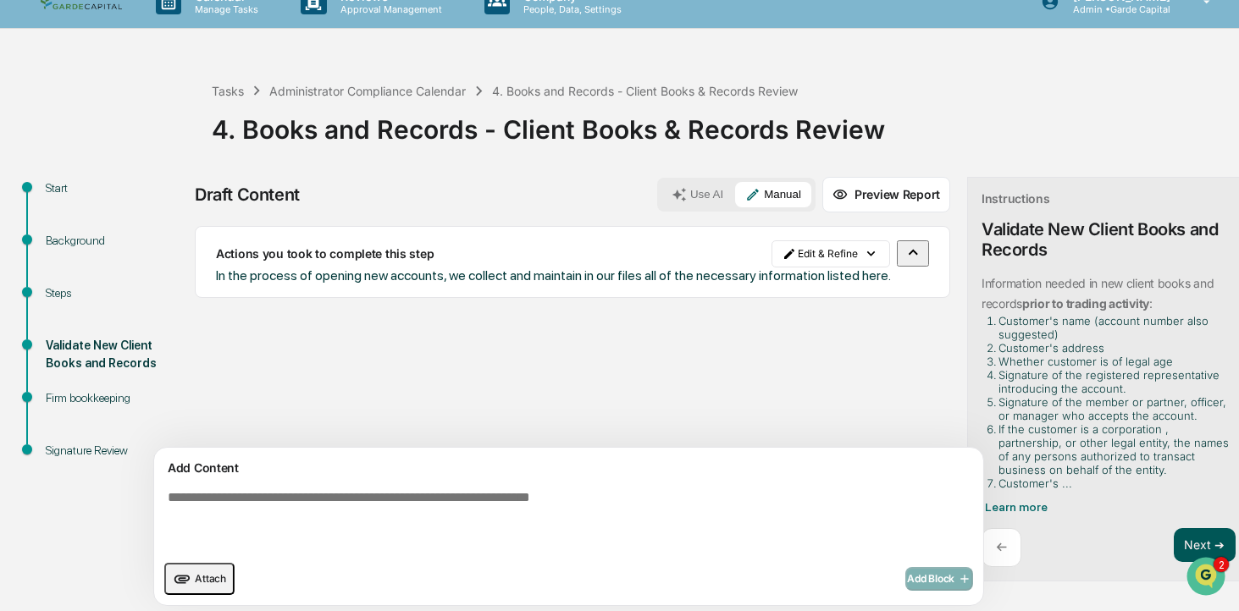
click at [1173, 542] on button "Next ➔" at bounding box center [1204, 545] width 62 height 35
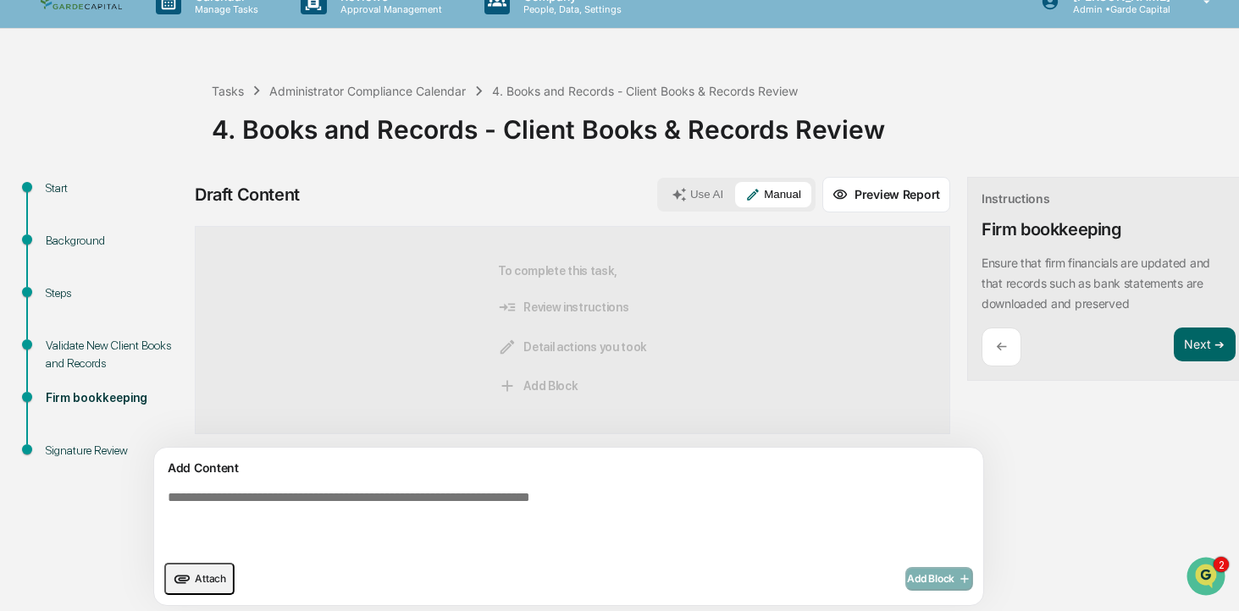
click at [735, 194] on button "Manual" at bounding box center [773, 194] width 76 height 25
click at [448, 501] on textarea at bounding box center [529, 520] width 737 height 75
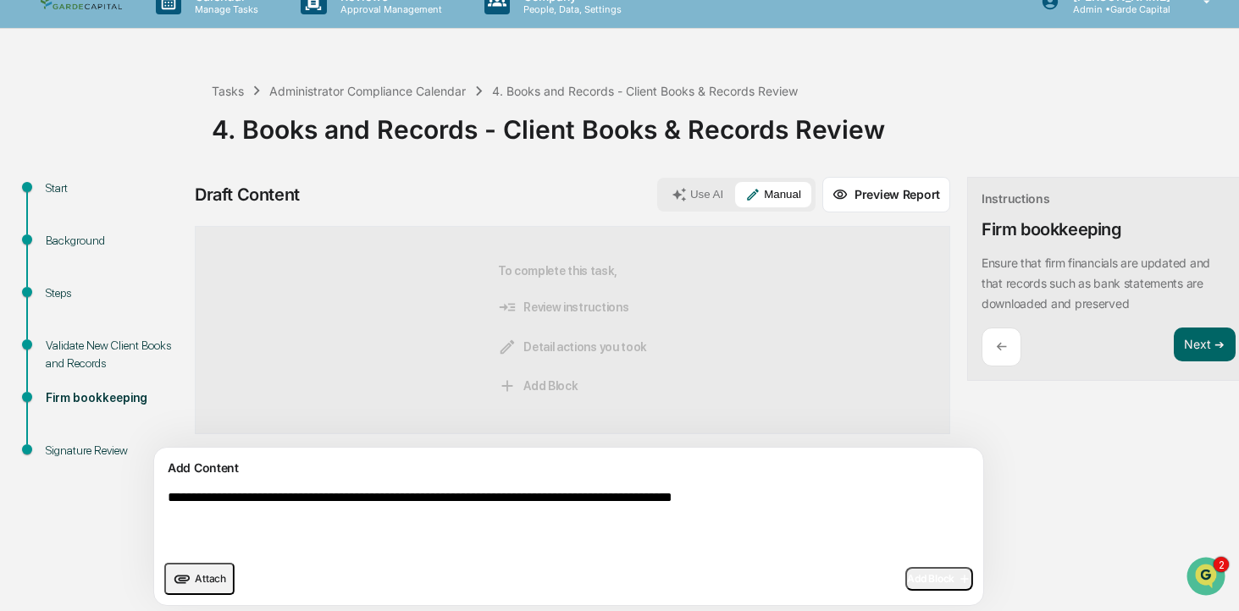
type textarea "**********"
click at [907, 575] on span "Add Block" at bounding box center [939, 579] width 64 height 14
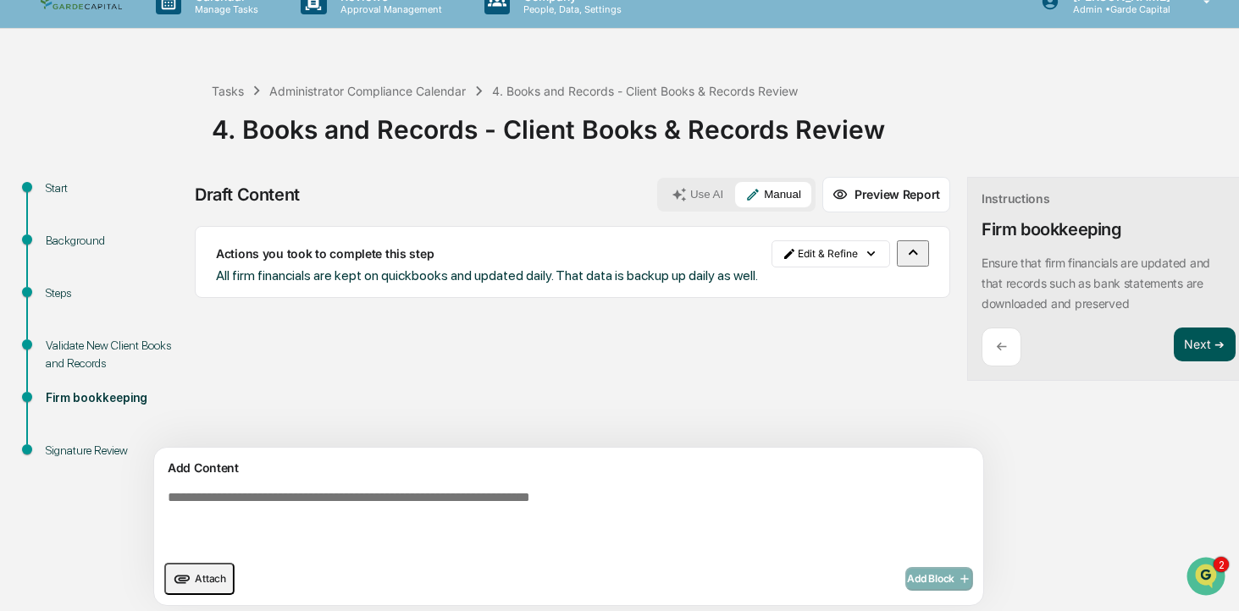
click at [1173, 340] on button "Next ➔" at bounding box center [1204, 345] width 62 height 35
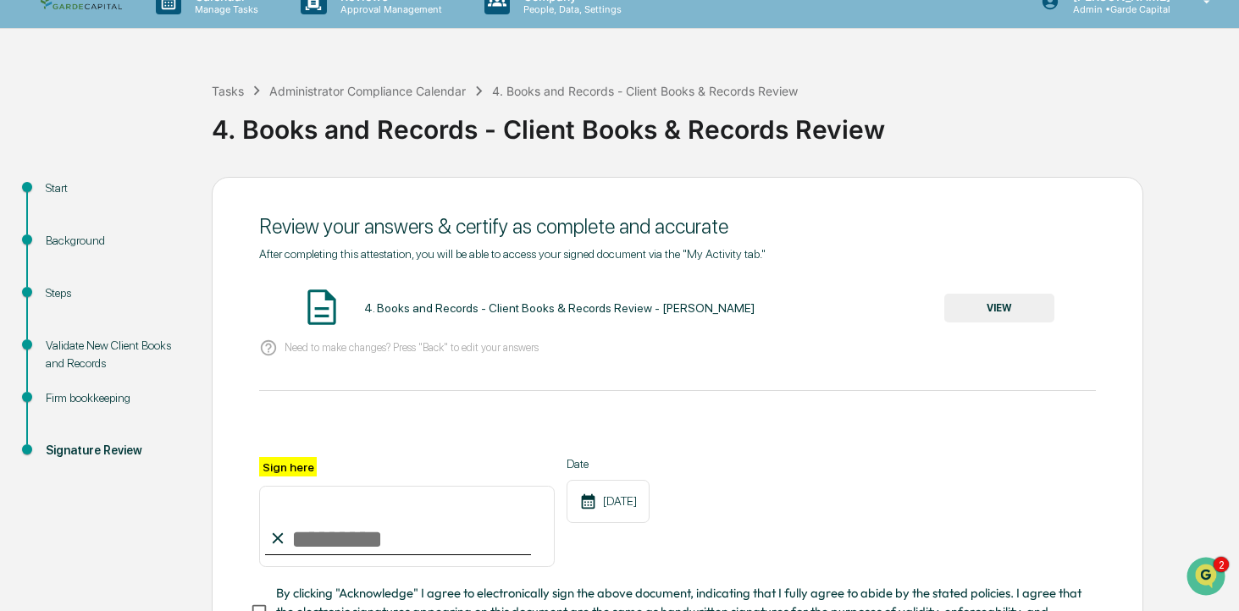
click at [980, 308] on button "VIEW" at bounding box center [999, 308] width 110 height 29
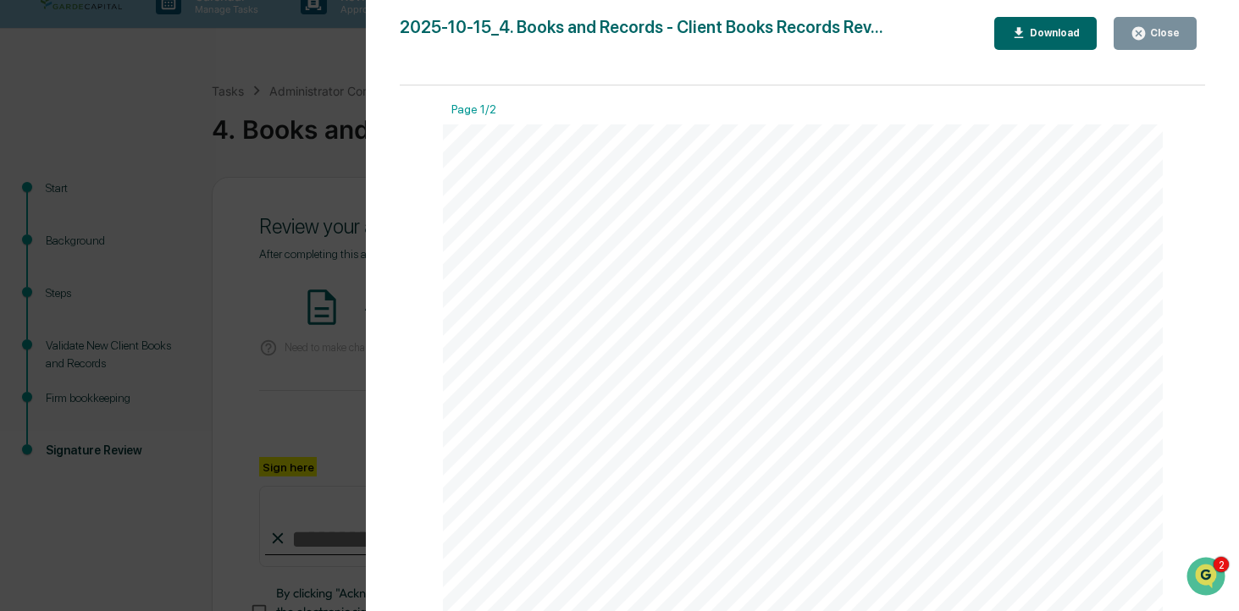
click at [1160, 36] on div "Close" at bounding box center [1162, 33] width 33 height 12
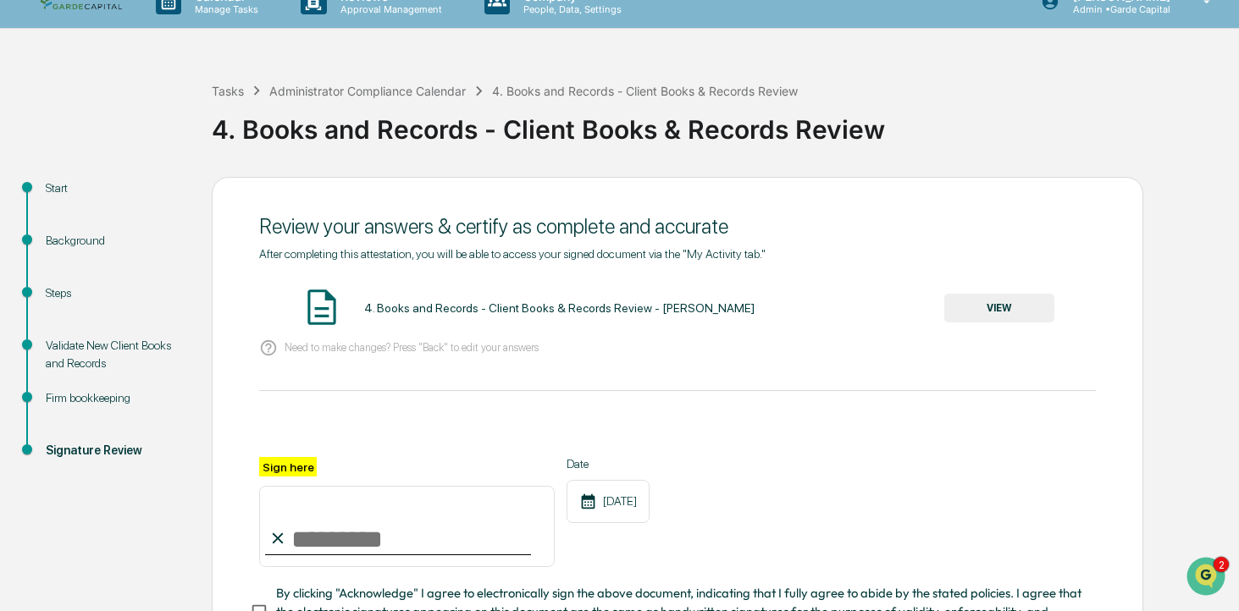
click at [320, 547] on input "Sign here" at bounding box center [406, 526] width 295 height 81
type input "**********"
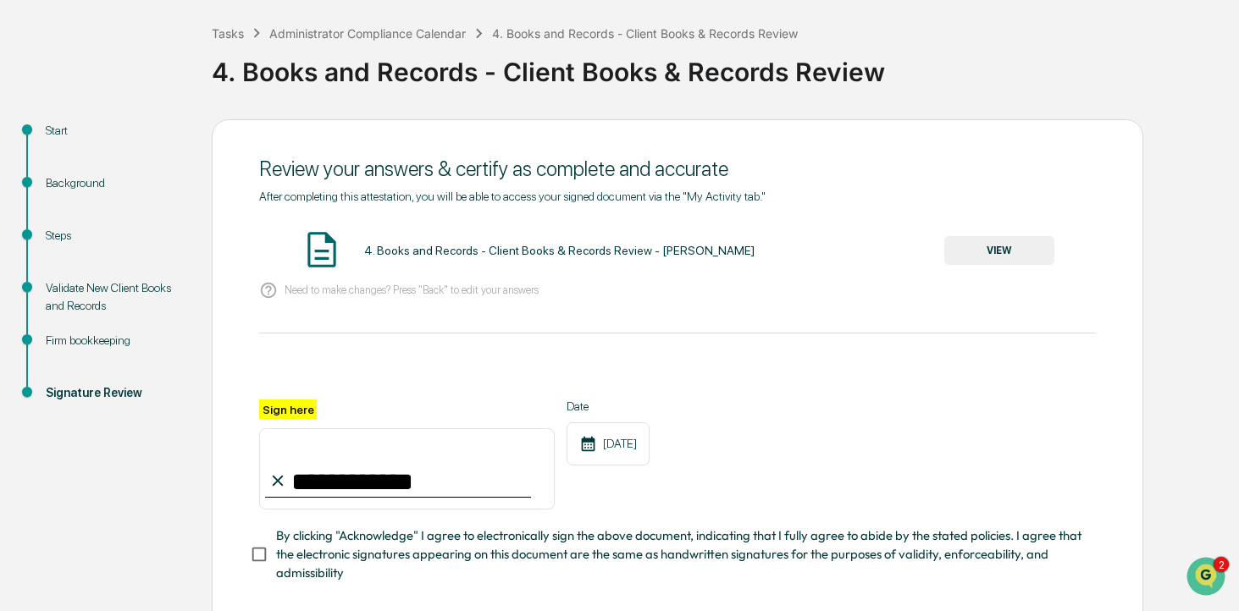
scroll to position [132, 0]
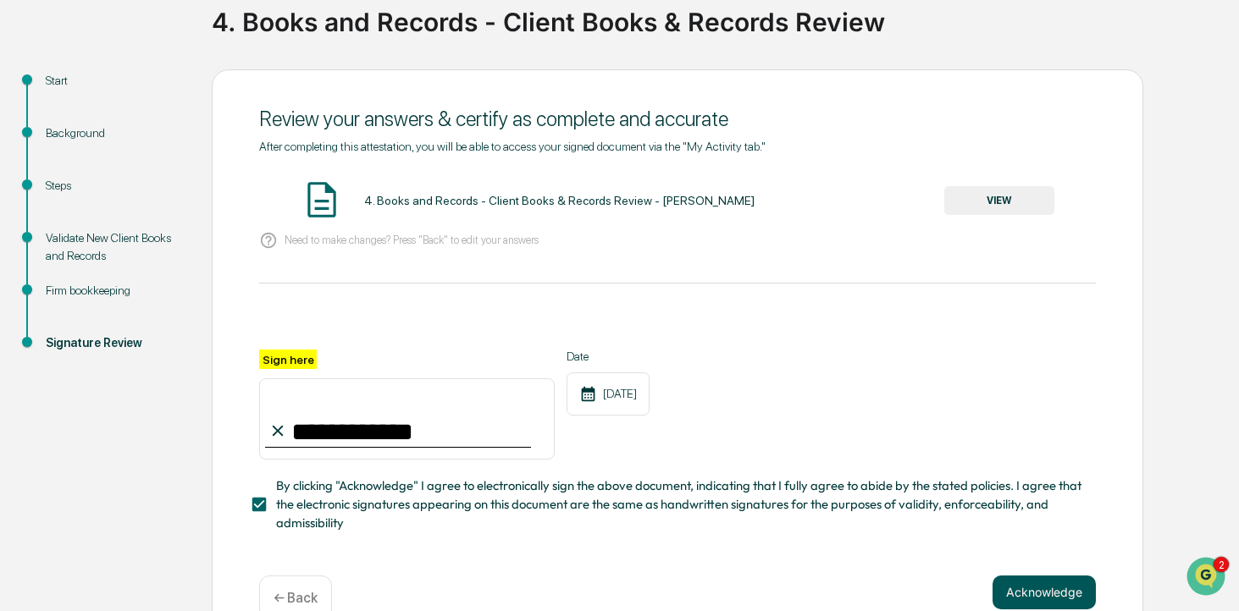
click at [1037, 591] on button "Acknowledge" at bounding box center [1043, 593] width 103 height 34
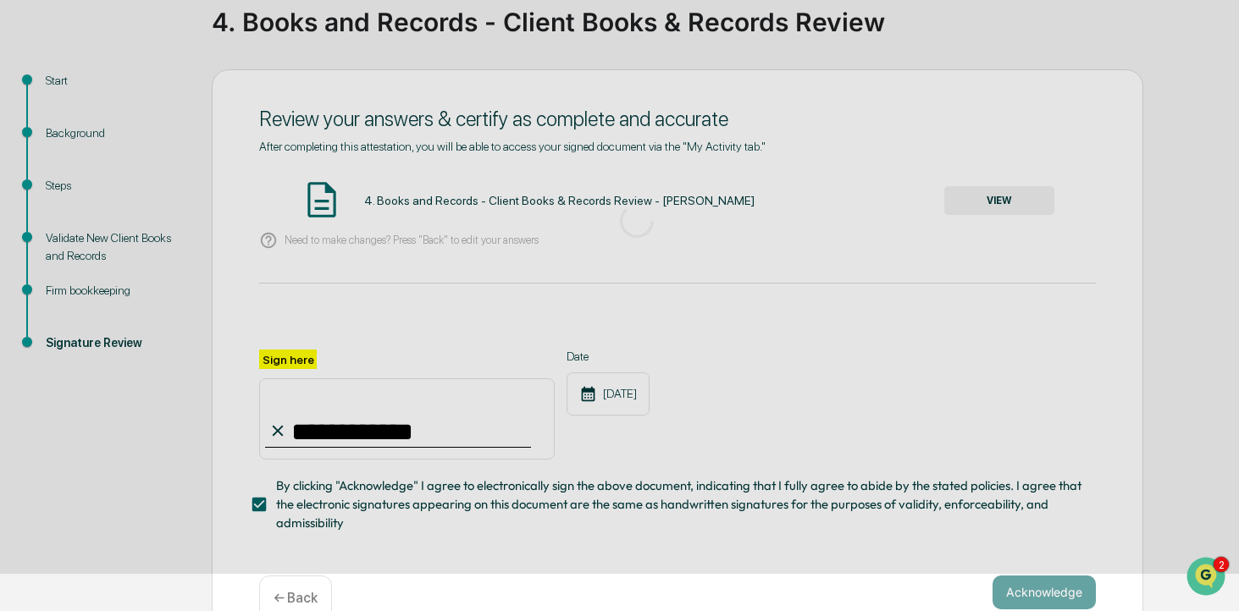
scroll to position [71, 0]
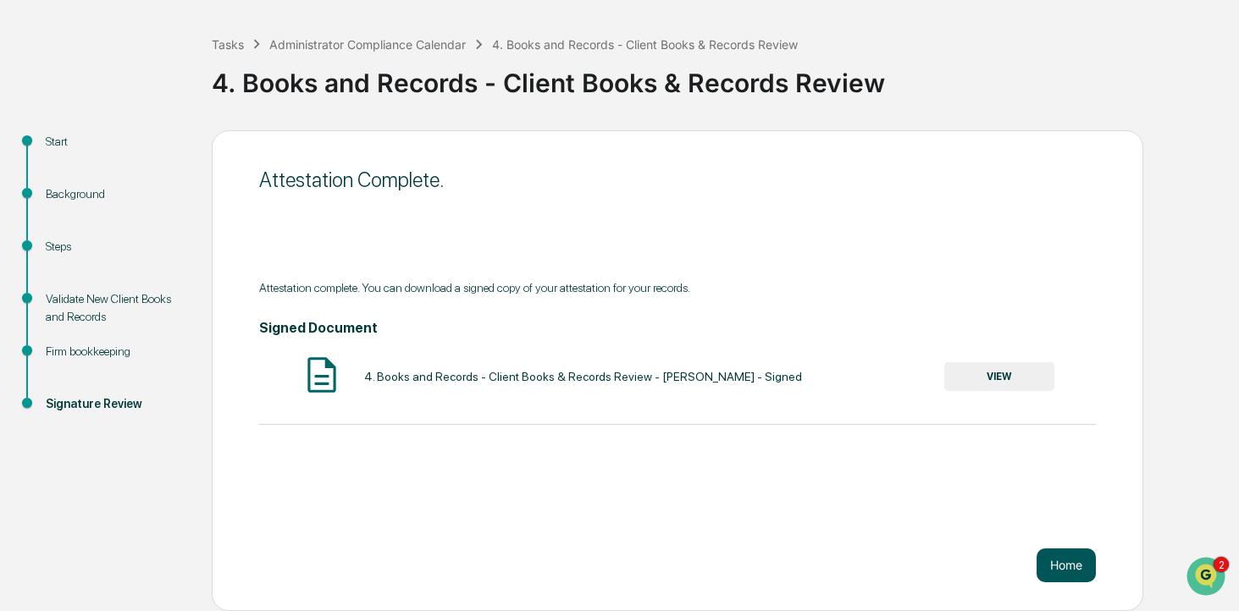
click at [1080, 559] on button "Home" at bounding box center [1065, 566] width 59 height 34
